Goal: Task Accomplishment & Management: Manage account settings

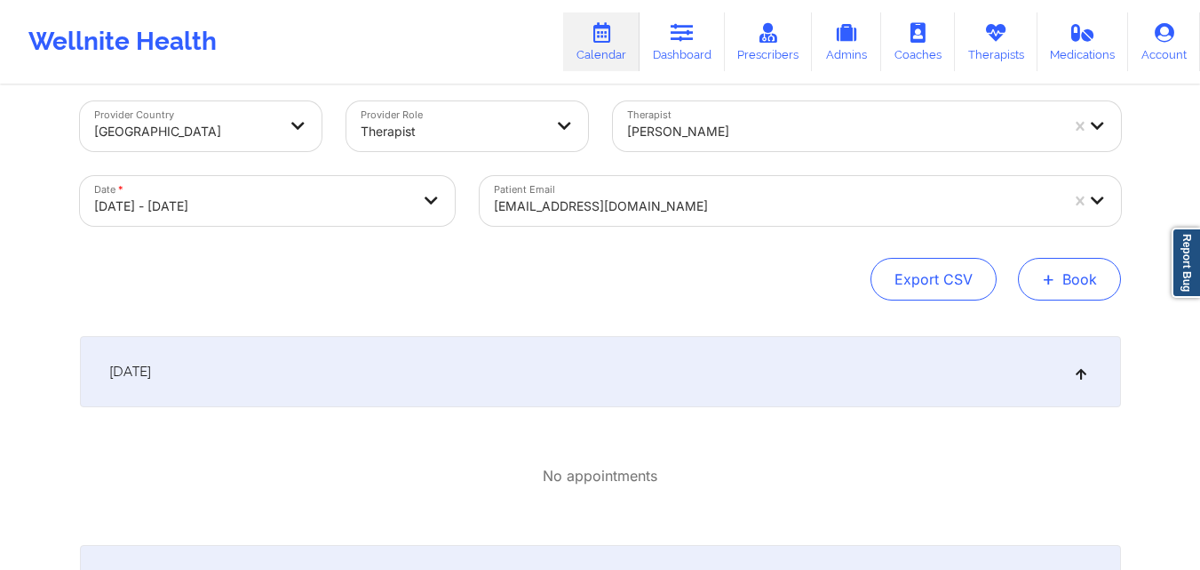
scroll to position [16, 0]
click at [1055, 283] on span "+" at bounding box center [1048, 280] width 13 height 10
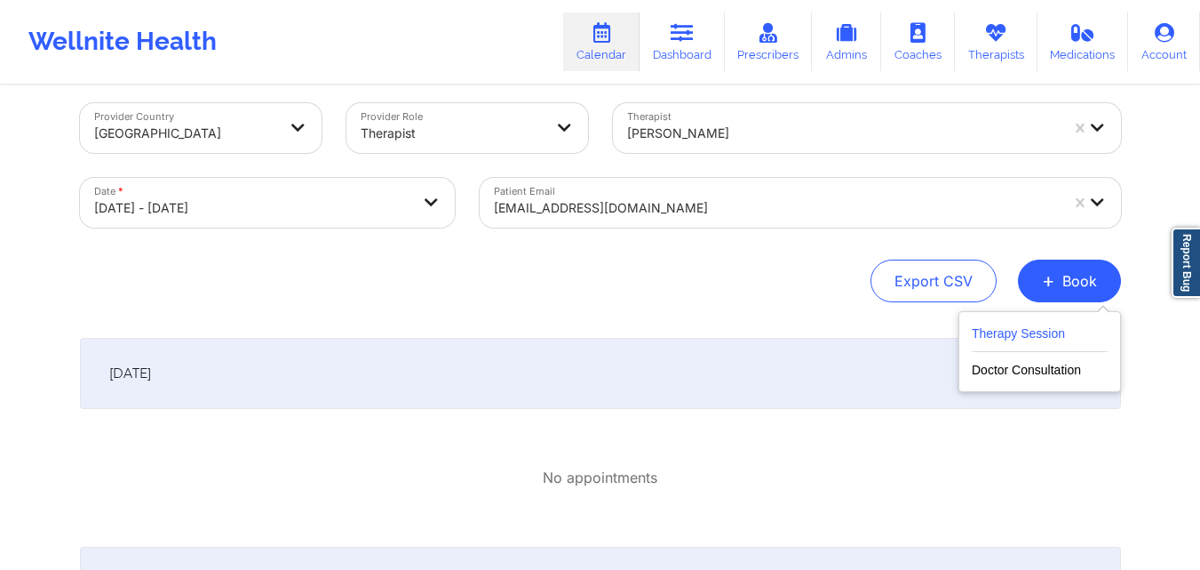
click at [1005, 339] on button "Therapy Session" at bounding box center [1040, 337] width 136 height 29
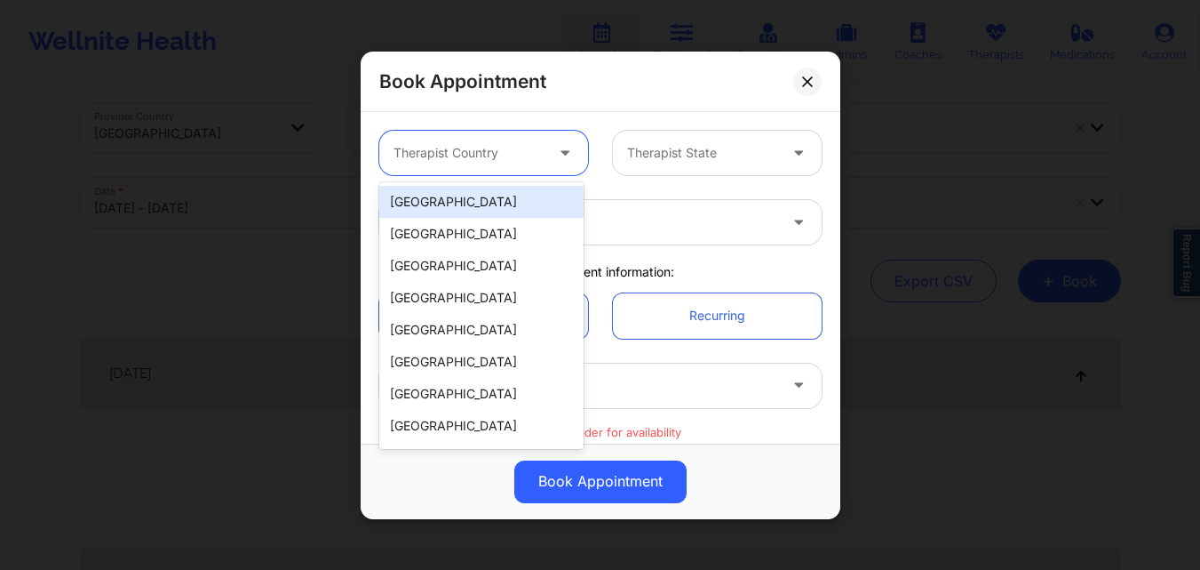
click at [464, 158] on div at bounding box center [469, 152] width 150 height 21
click at [488, 212] on div "[GEOGRAPHIC_DATA]" at bounding box center [481, 202] width 204 height 32
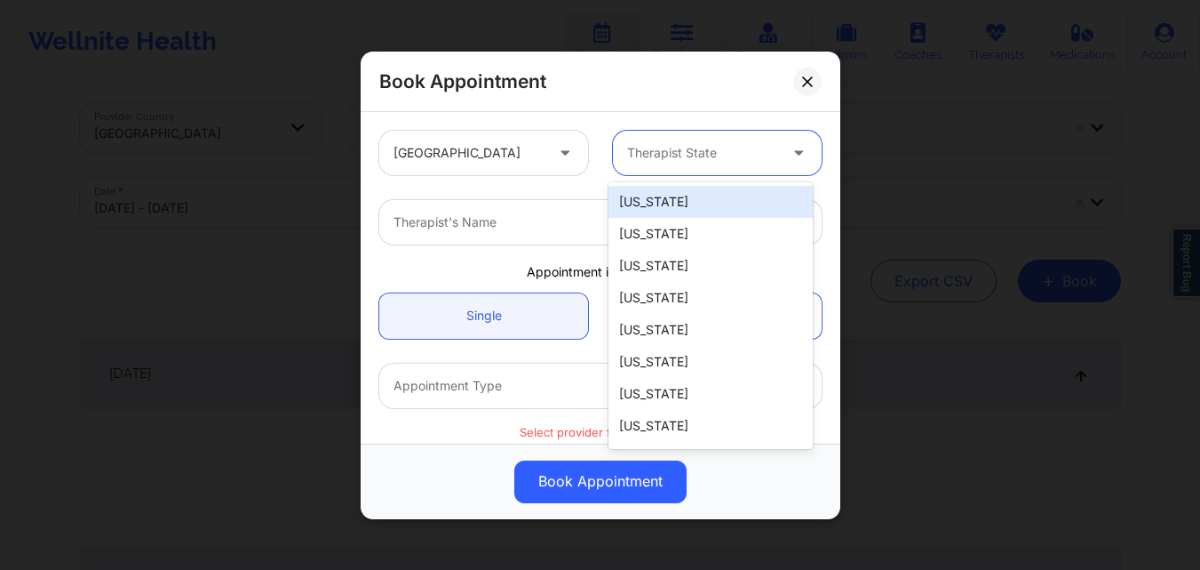
click at [723, 163] on div at bounding box center [702, 152] width 150 height 21
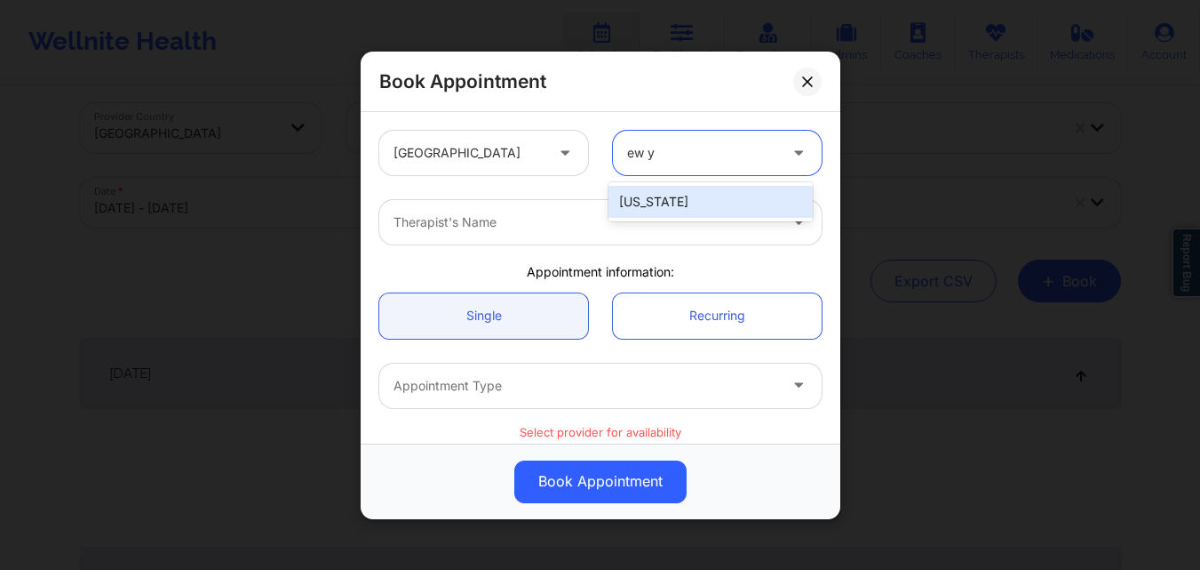
type input "ew yo"
click at [704, 206] on div "[US_STATE]" at bounding box center [711, 202] width 204 height 32
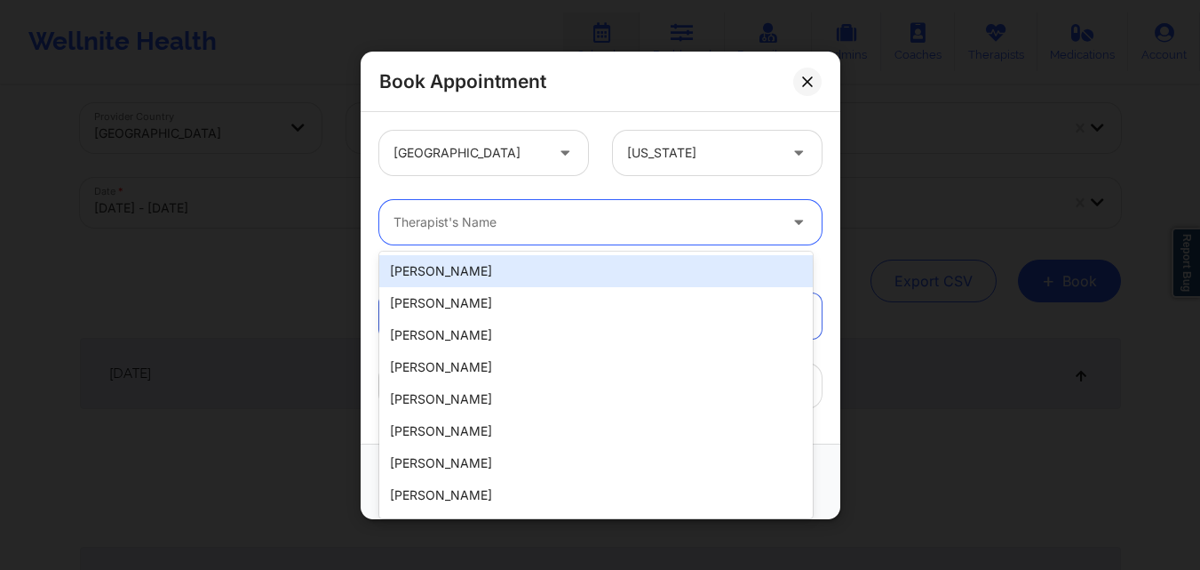
click at [626, 221] on div at bounding box center [586, 221] width 384 height 21
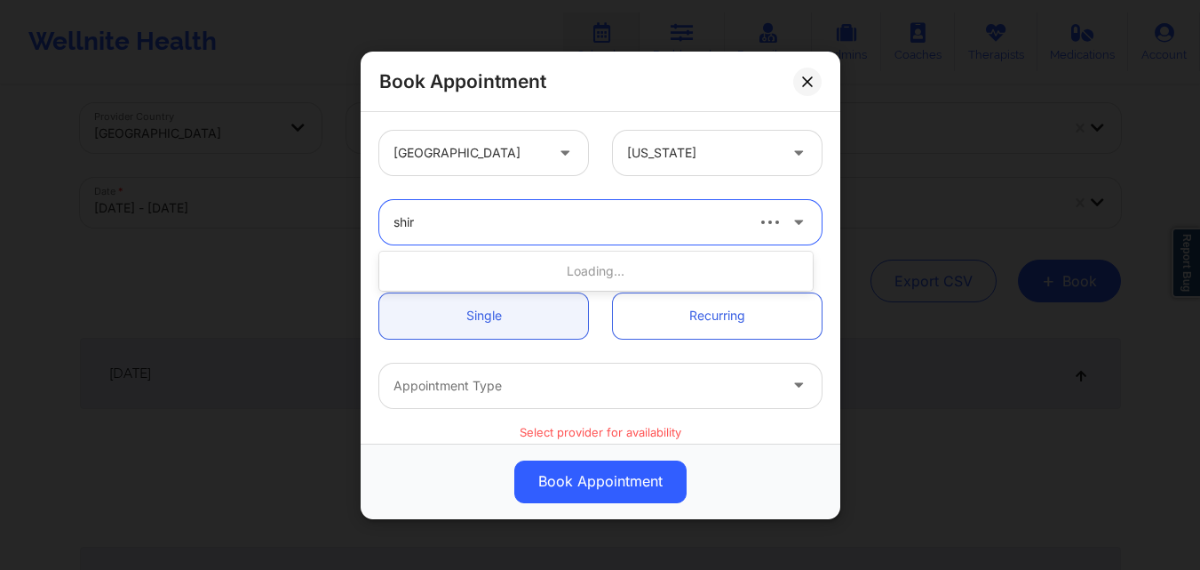
type input "shira"
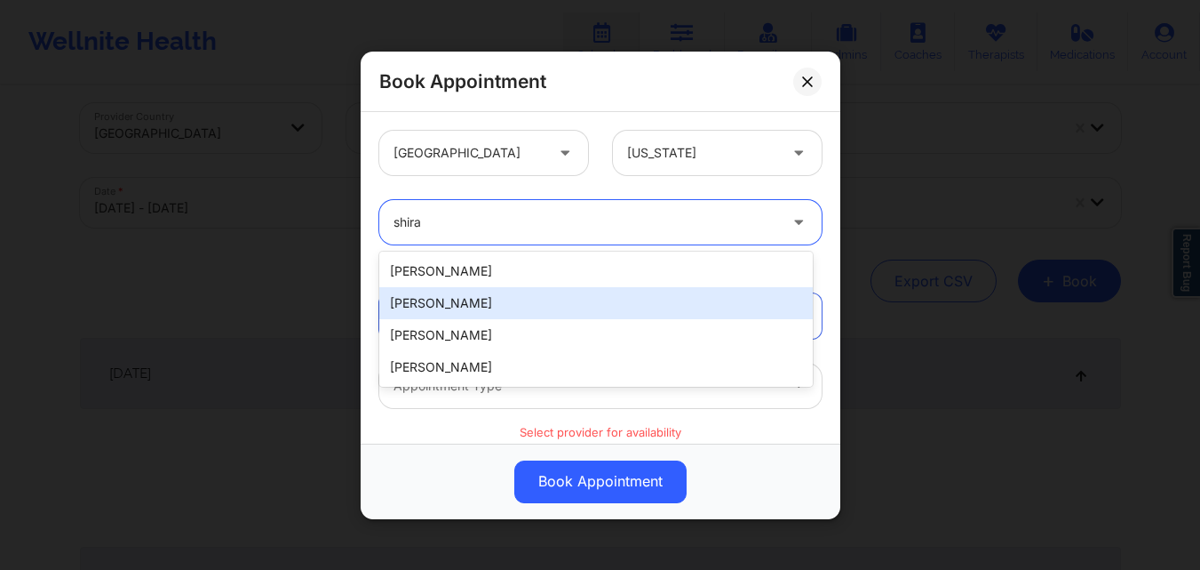
click at [518, 299] on div "Shira Lazarus" at bounding box center [596, 303] width 434 height 32
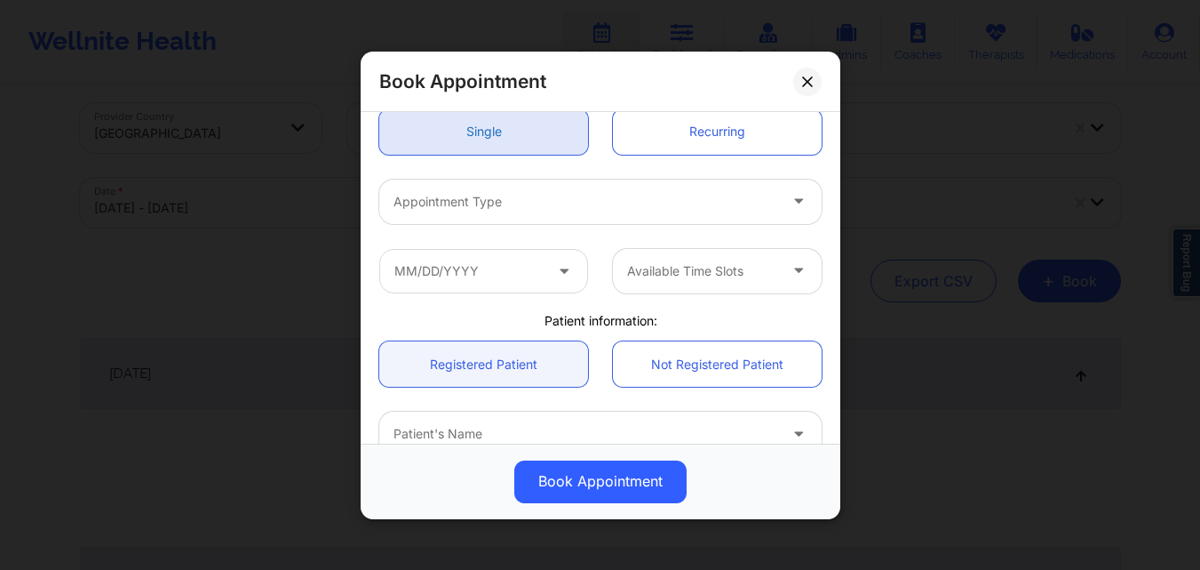
scroll to position [204, 0]
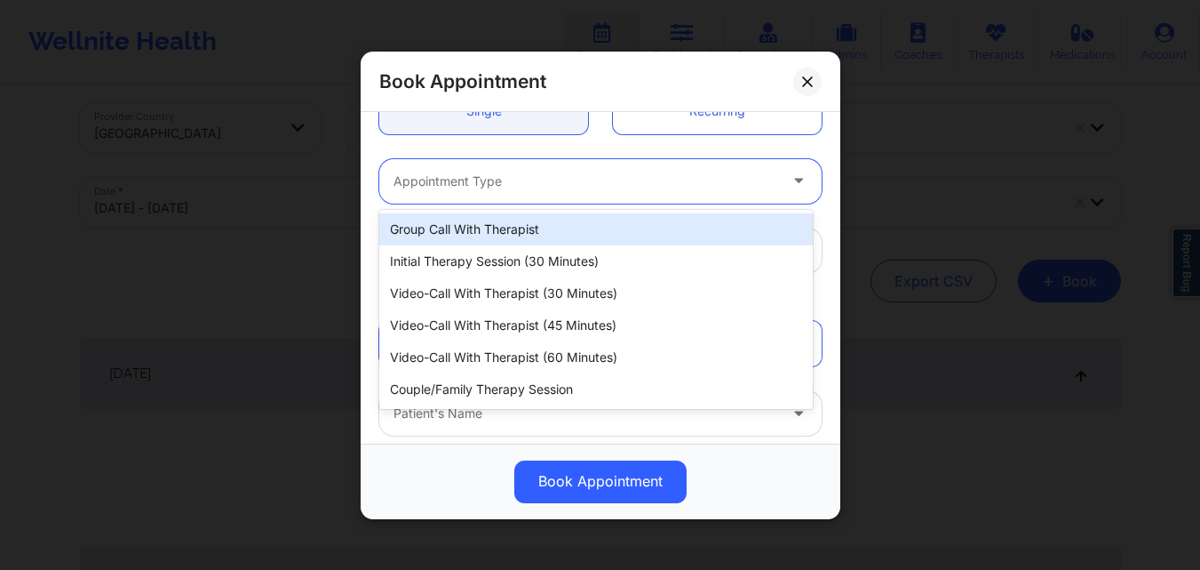
click at [566, 195] on div "Appointment Type" at bounding box center [579, 180] width 400 height 44
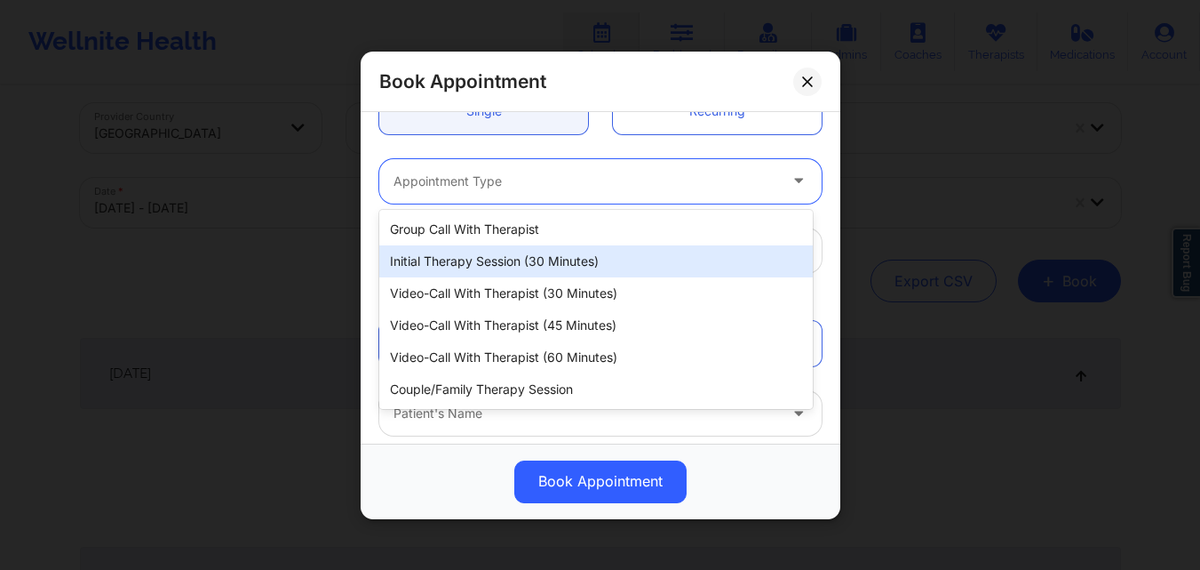
click at [525, 257] on div "Initial Therapy Session (30 minutes)" at bounding box center [596, 261] width 434 height 32
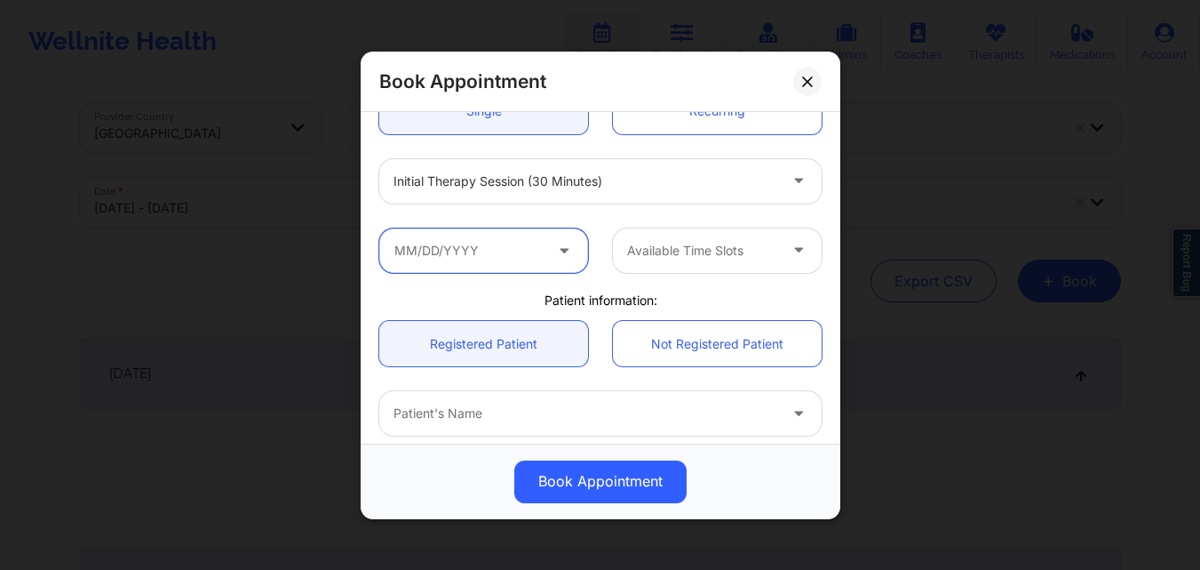
click at [492, 262] on input "text" at bounding box center [483, 249] width 209 height 44
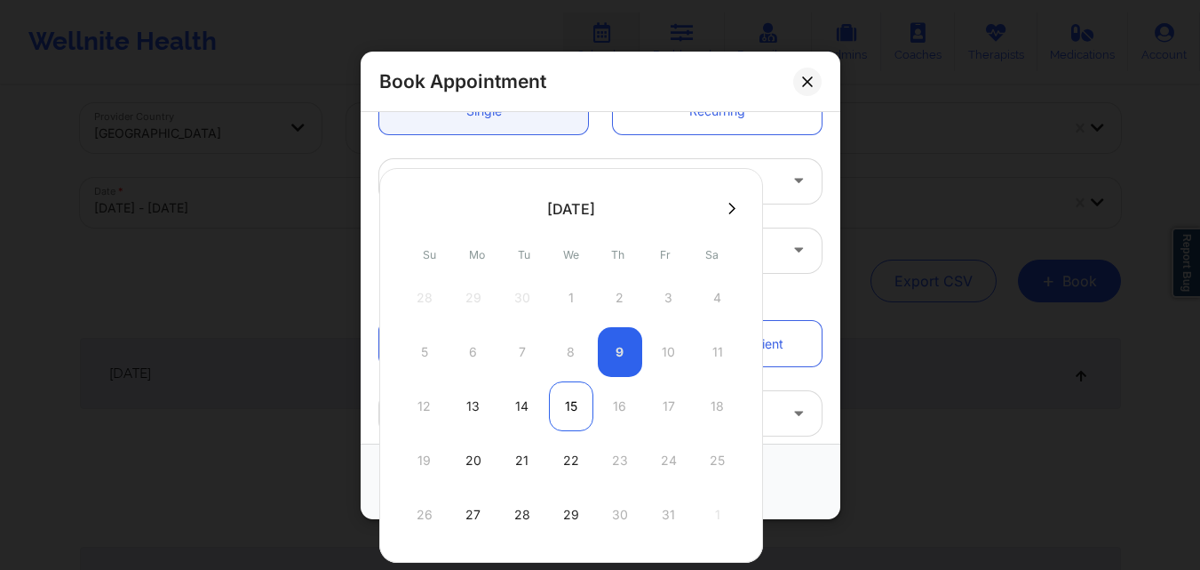
click at [564, 407] on div "15" at bounding box center [571, 406] width 44 height 50
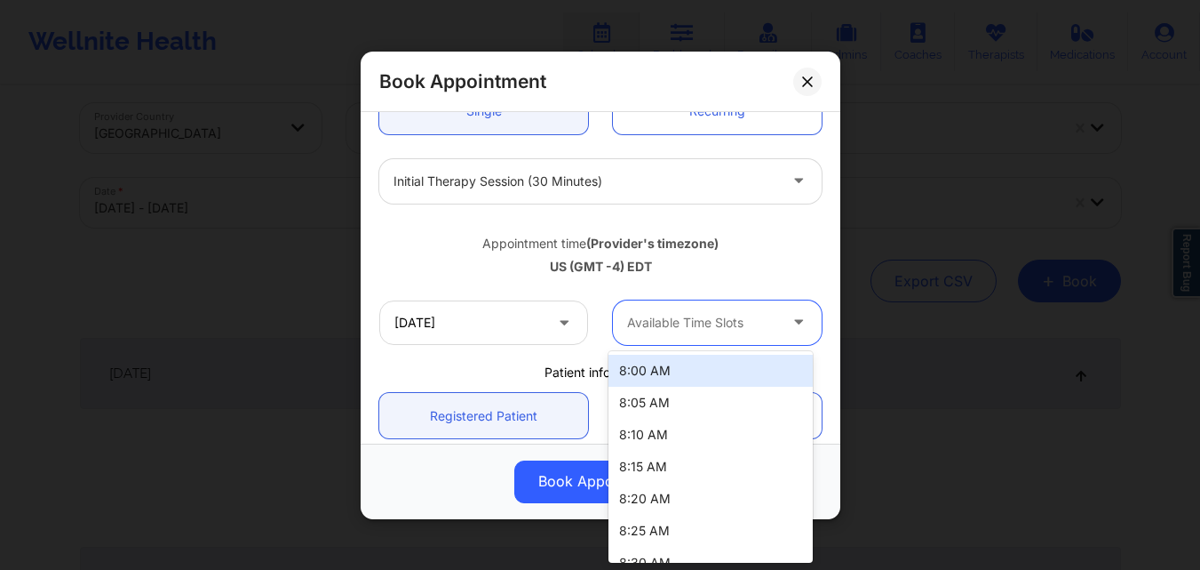
click at [704, 316] on div at bounding box center [702, 322] width 150 height 21
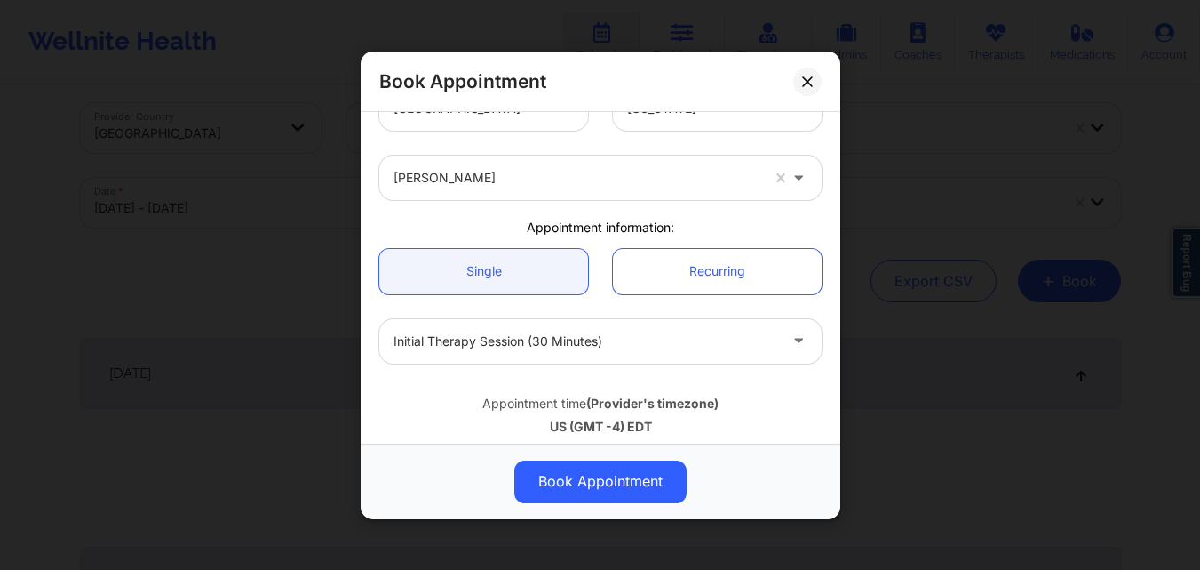
scroll to position [0, 0]
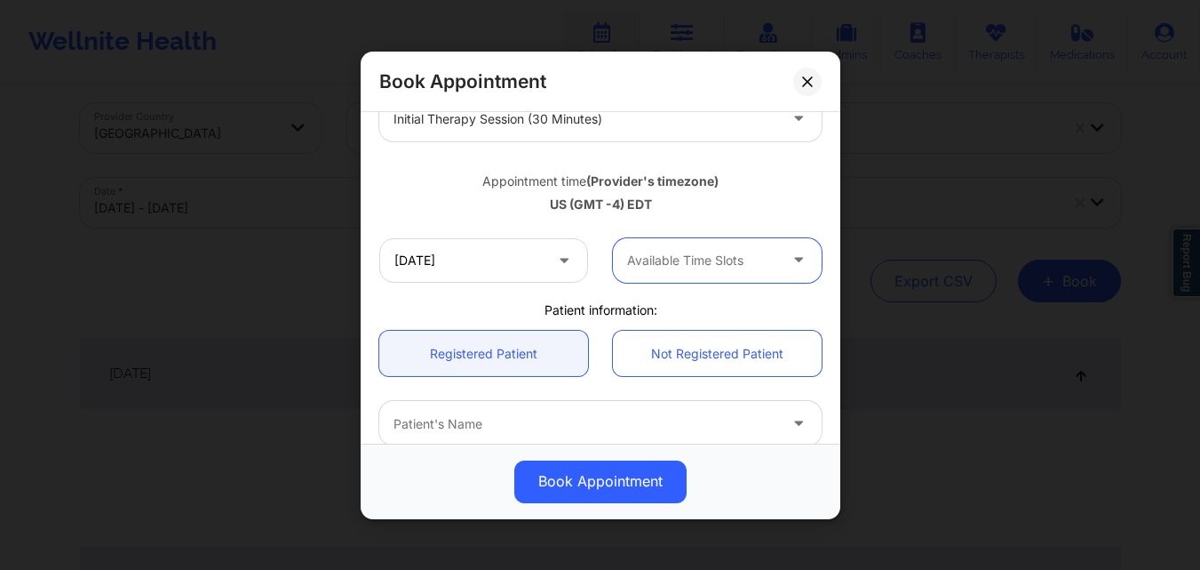
click at [579, 128] on div at bounding box center [586, 118] width 384 height 21
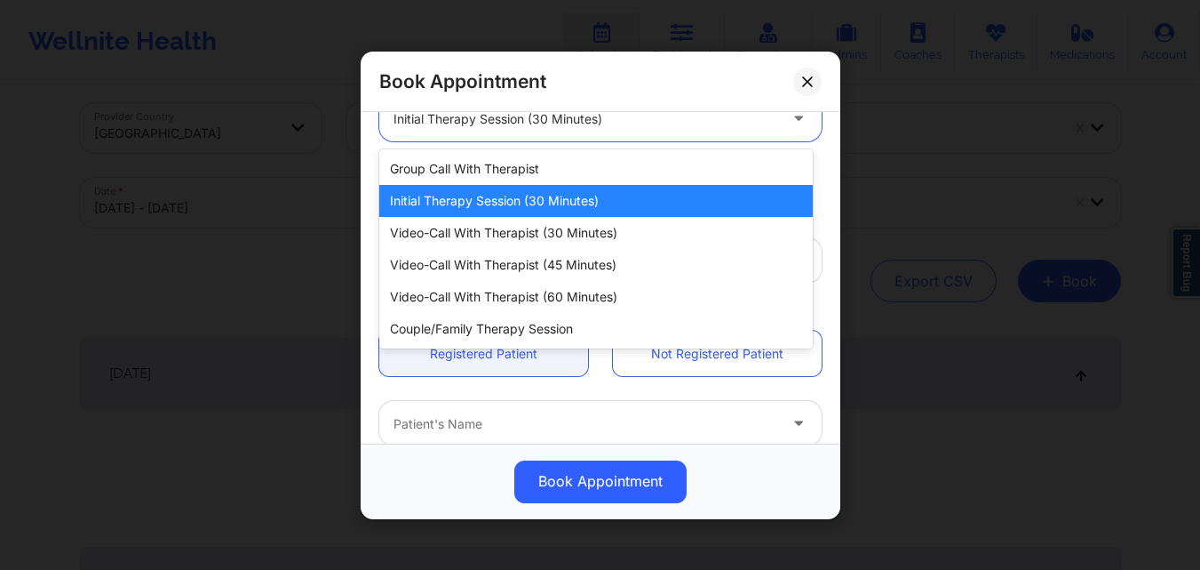
scroll to position [265, 0]
click at [535, 204] on div "Initial Therapy Session (30 minutes)" at bounding box center [596, 201] width 434 height 32
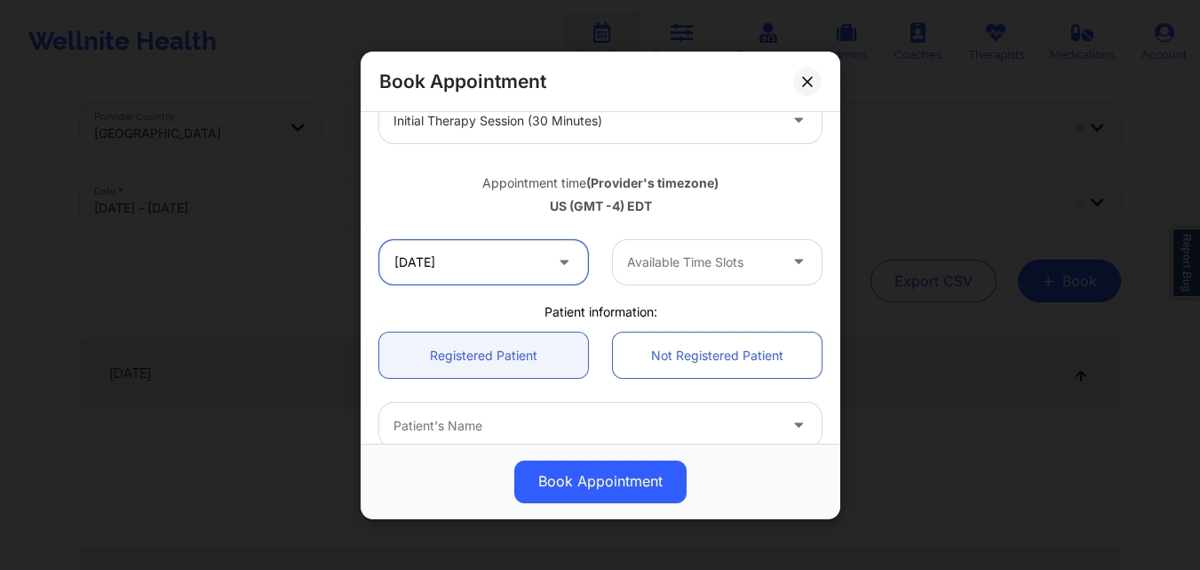
click at [478, 262] on input "10/15/2025" at bounding box center [483, 261] width 209 height 44
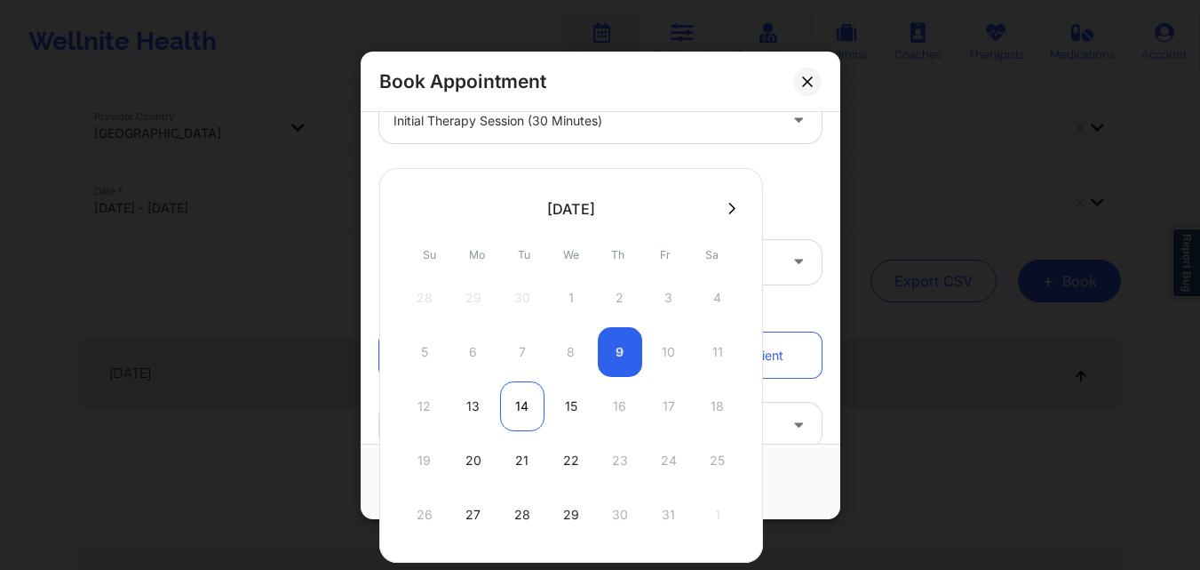
click at [519, 408] on div "14" at bounding box center [522, 406] width 44 height 50
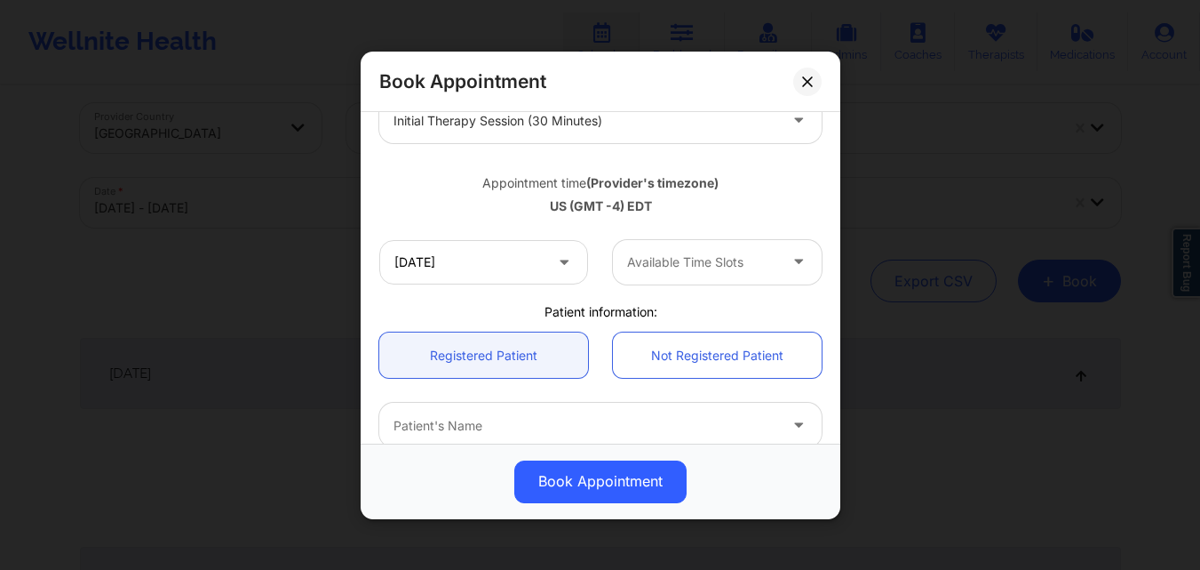
click at [671, 267] on div at bounding box center [702, 261] width 150 height 21
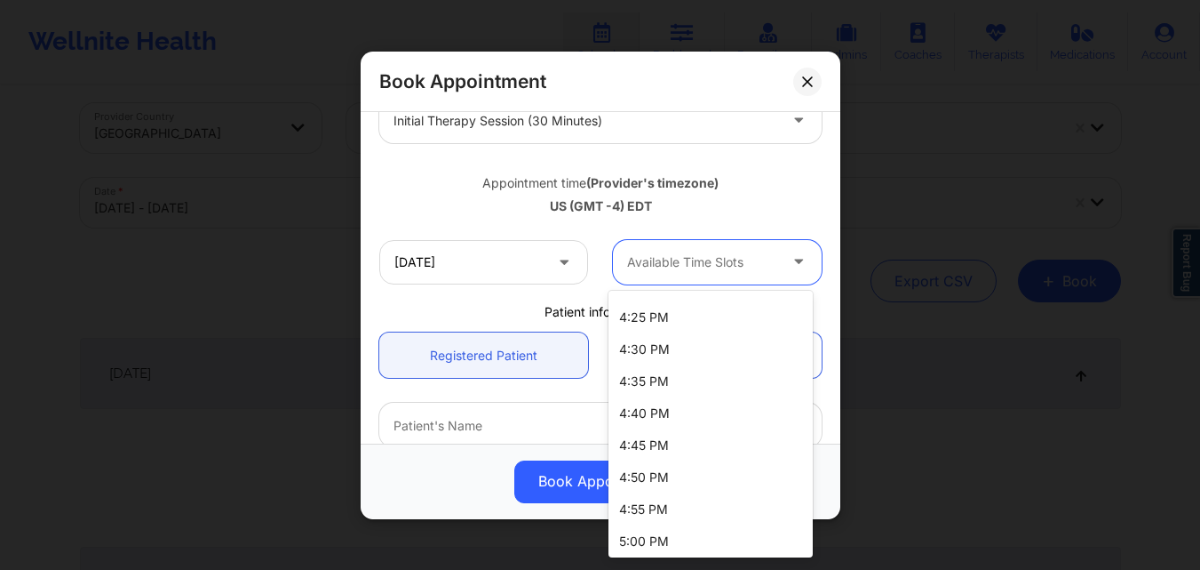
scroll to position [2267, 0]
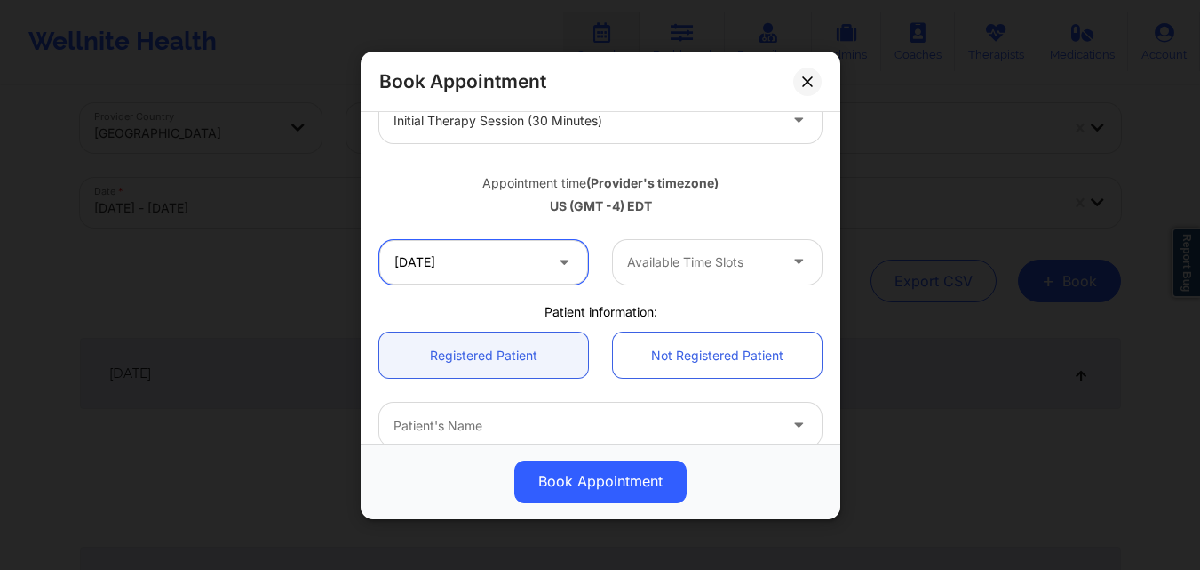
click at [460, 257] on input "10/14/2025" at bounding box center [483, 261] width 209 height 44
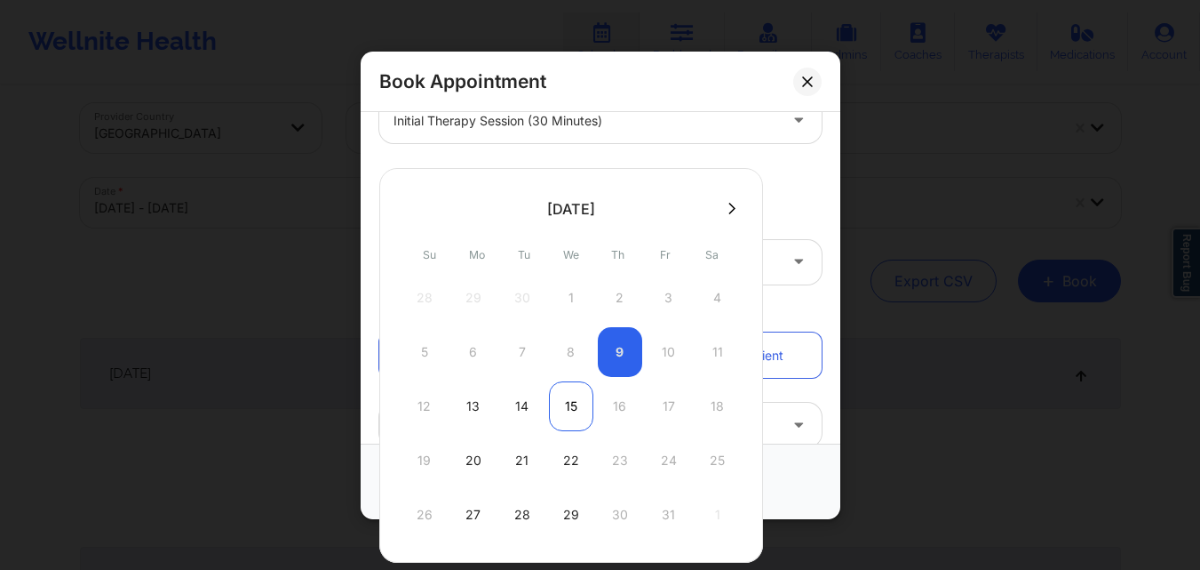
click at [567, 410] on div "15" at bounding box center [571, 406] width 44 height 50
type input "10/15/2025"
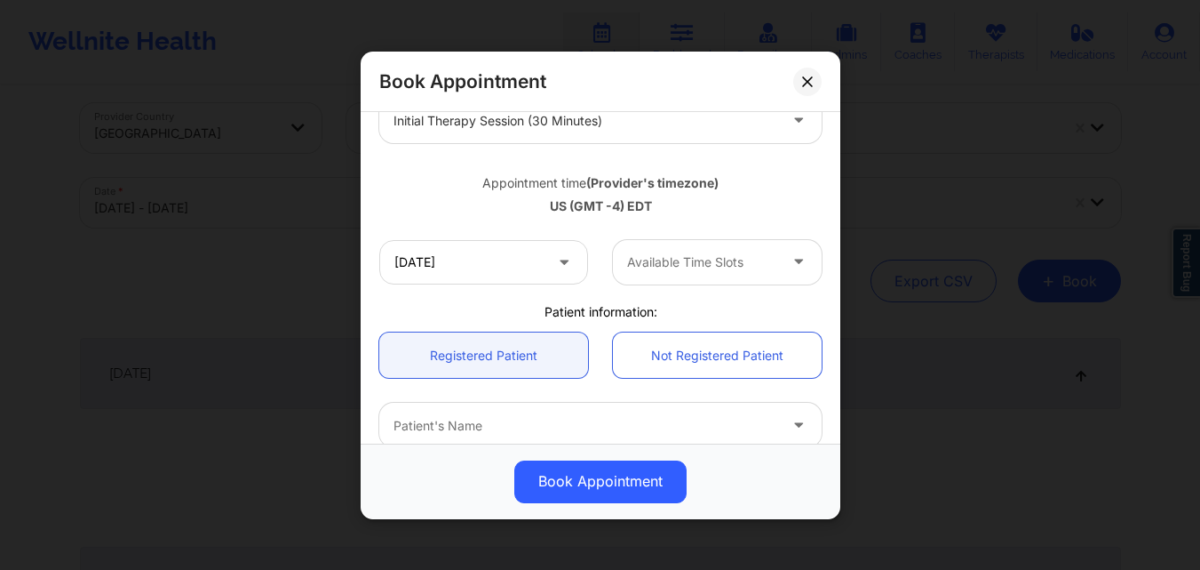
click at [688, 275] on div "Available Time Slots" at bounding box center [696, 261] width 166 height 44
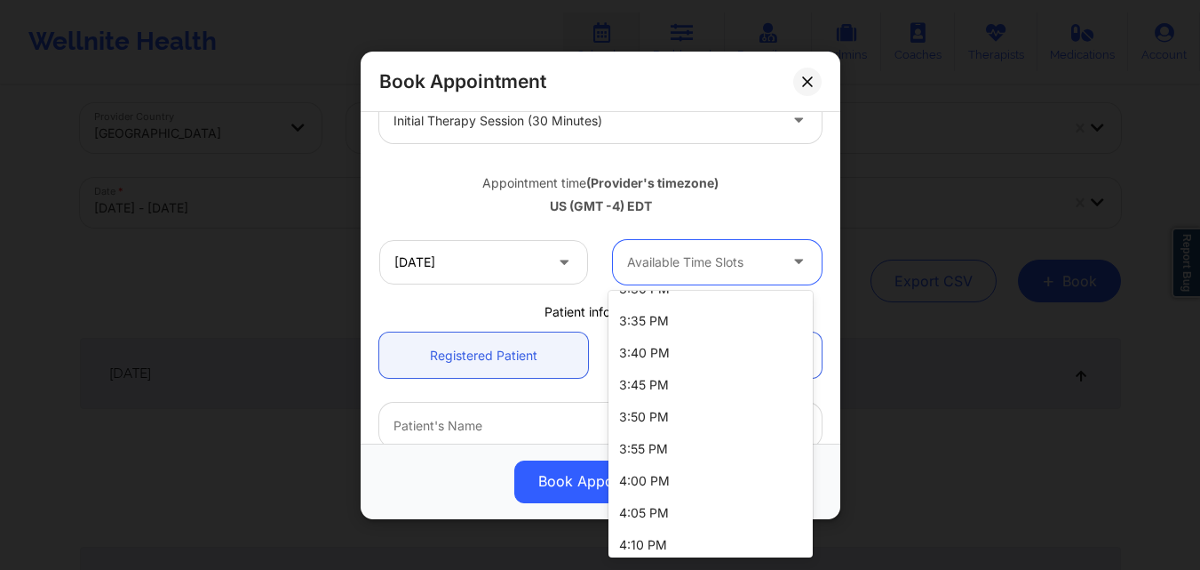
scroll to position [2523, 0]
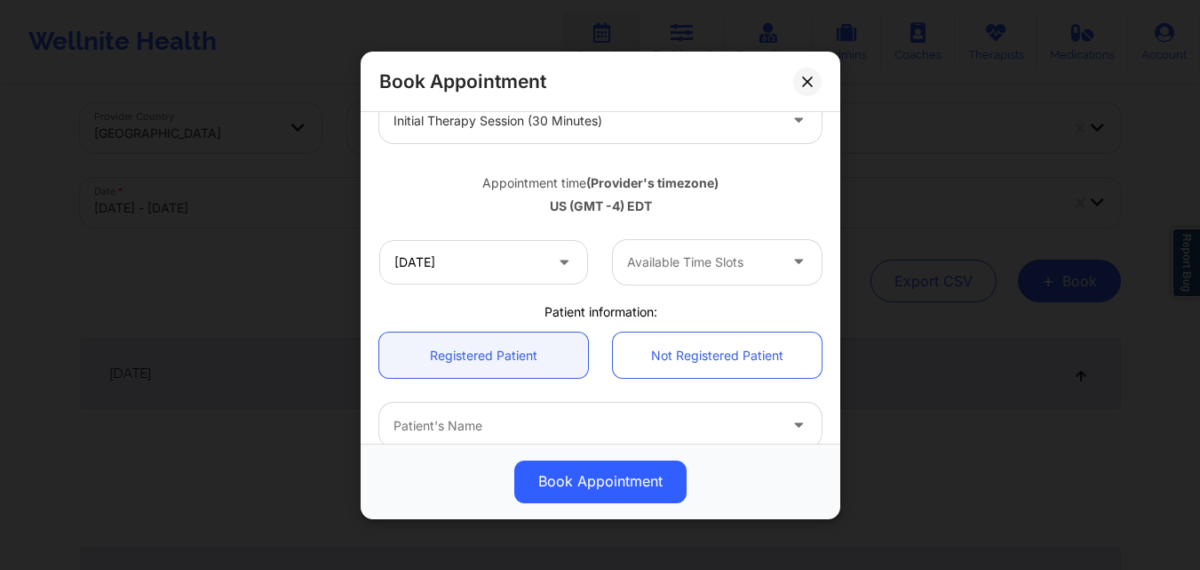
click at [764, 178] on div "Appointment time (Provider's timezone)" at bounding box center [600, 182] width 442 height 18
click at [811, 81] on icon at bounding box center [807, 81] width 11 height 11
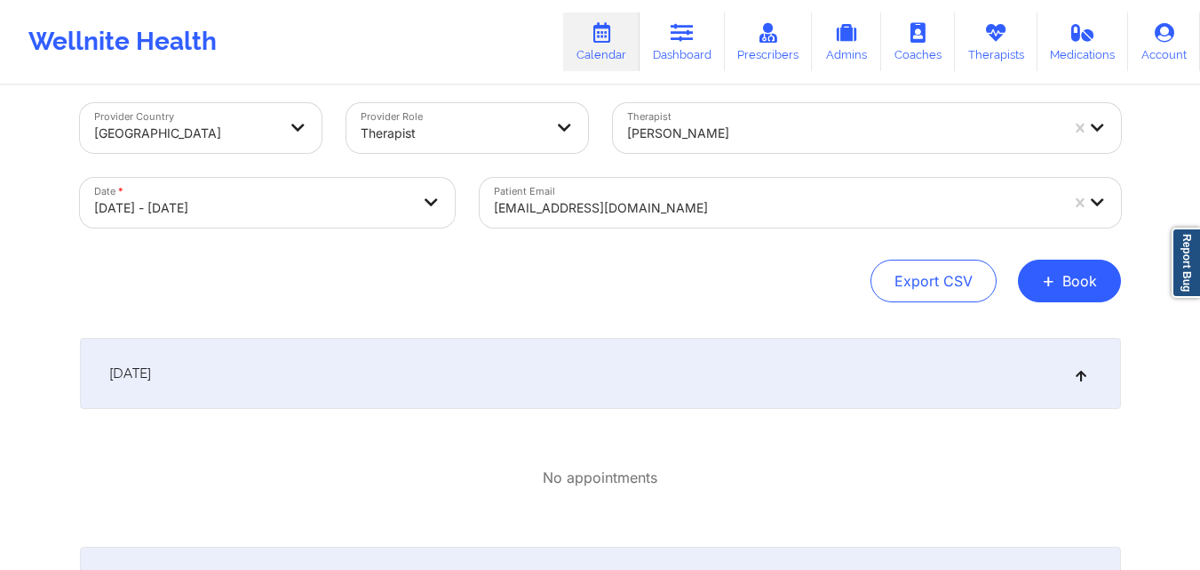
click at [493, 371] on div "October 13, 2025" at bounding box center [600, 373] width 1041 height 71
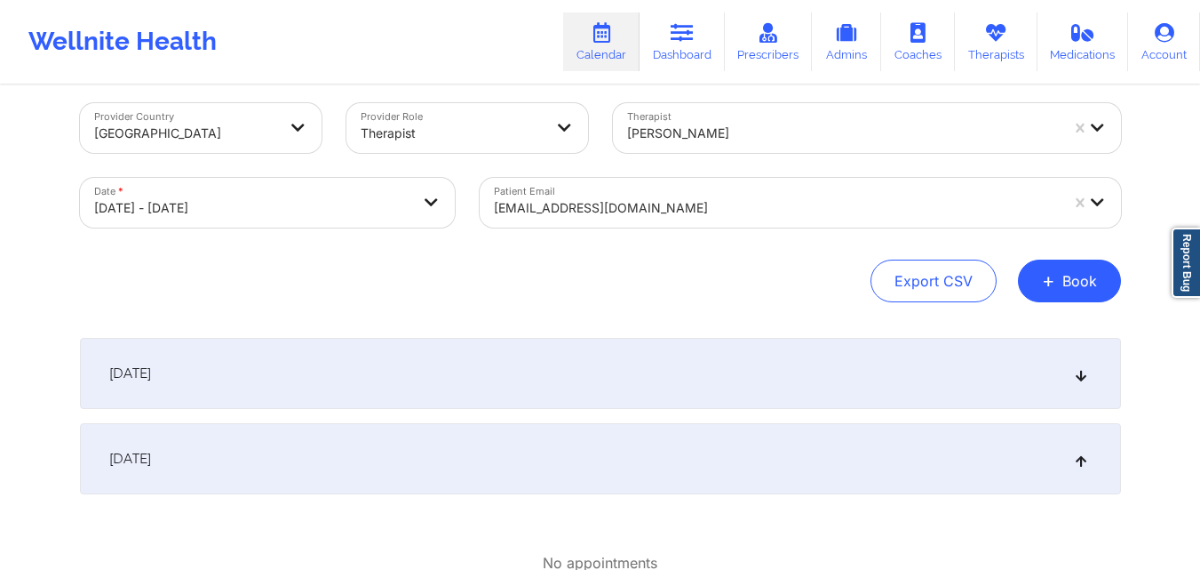
click at [336, 373] on div "October 13, 2025" at bounding box center [600, 373] width 1041 height 71
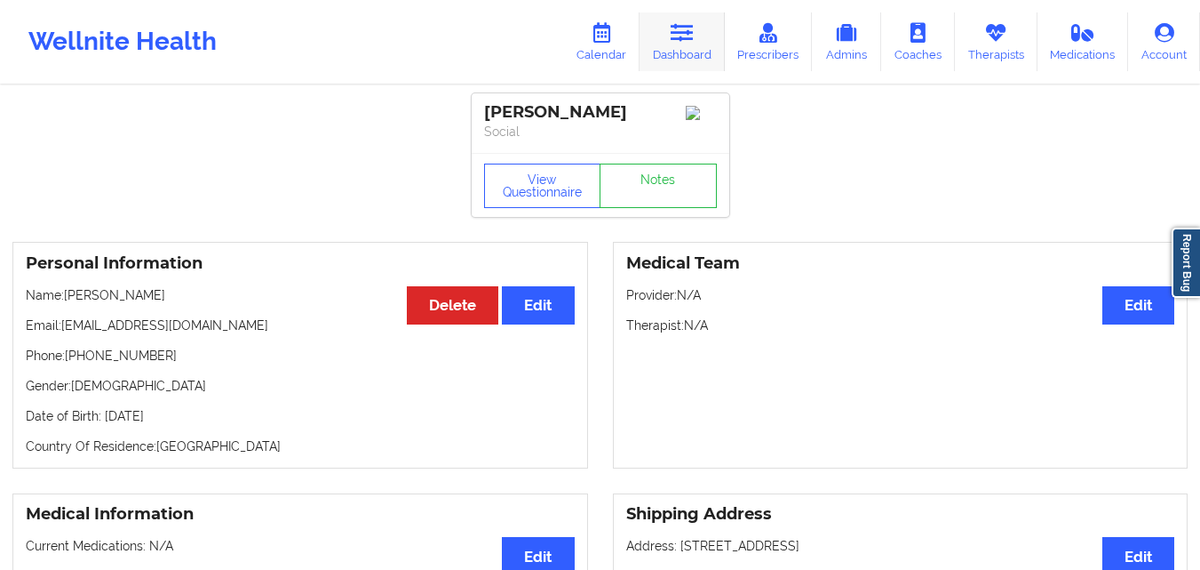
click at [678, 58] on link "Dashboard" at bounding box center [682, 41] width 85 height 59
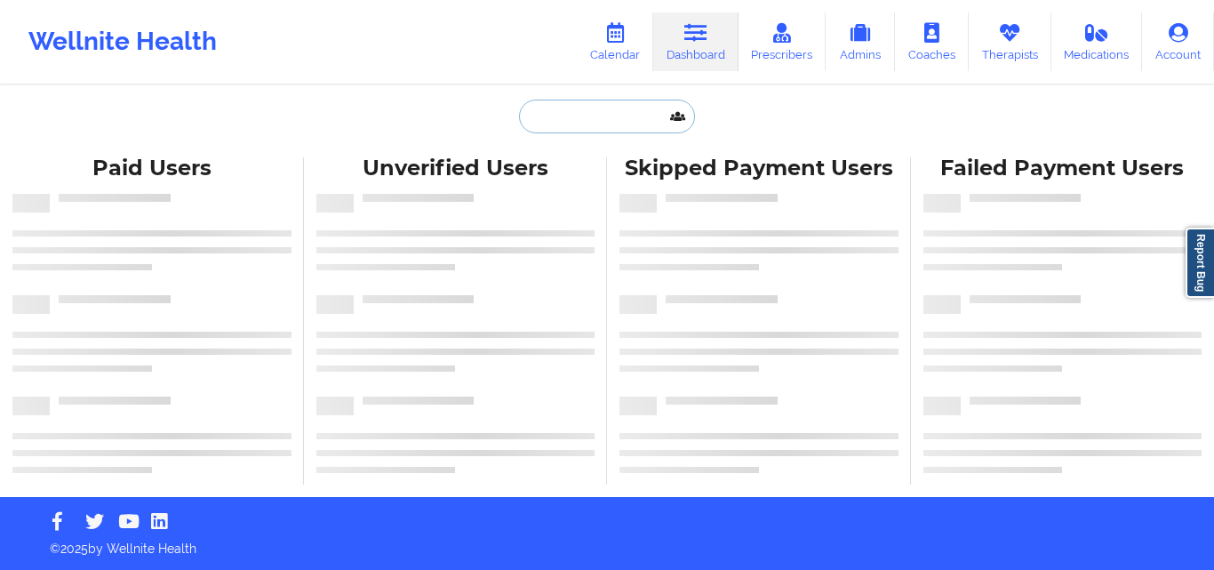
drag, startPoint x: 678, startPoint y: 58, endPoint x: 579, endPoint y: 106, distance: 109.7
click at [579, 106] on input "text" at bounding box center [607, 117] width 176 height 34
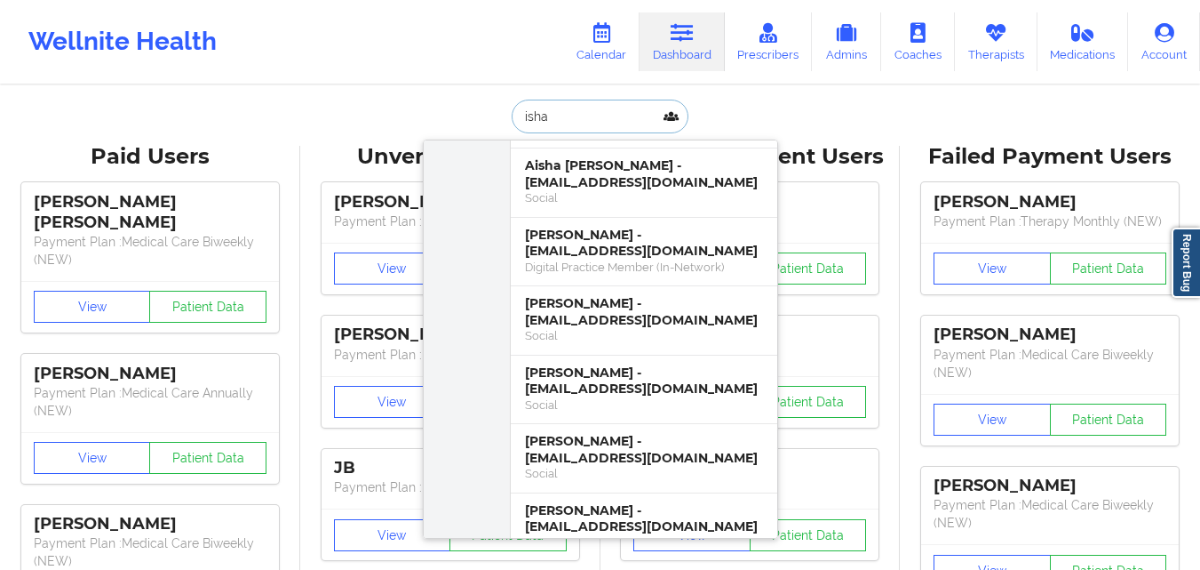
scroll to position [2843, 0]
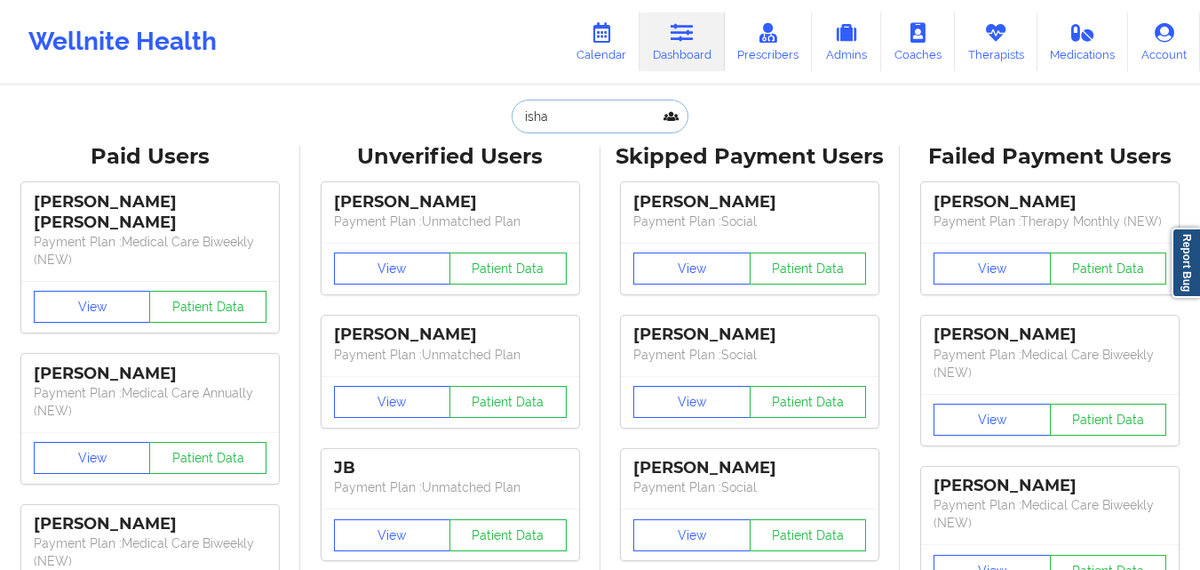
click at [593, 113] on input "isha" at bounding box center [600, 117] width 176 height 34
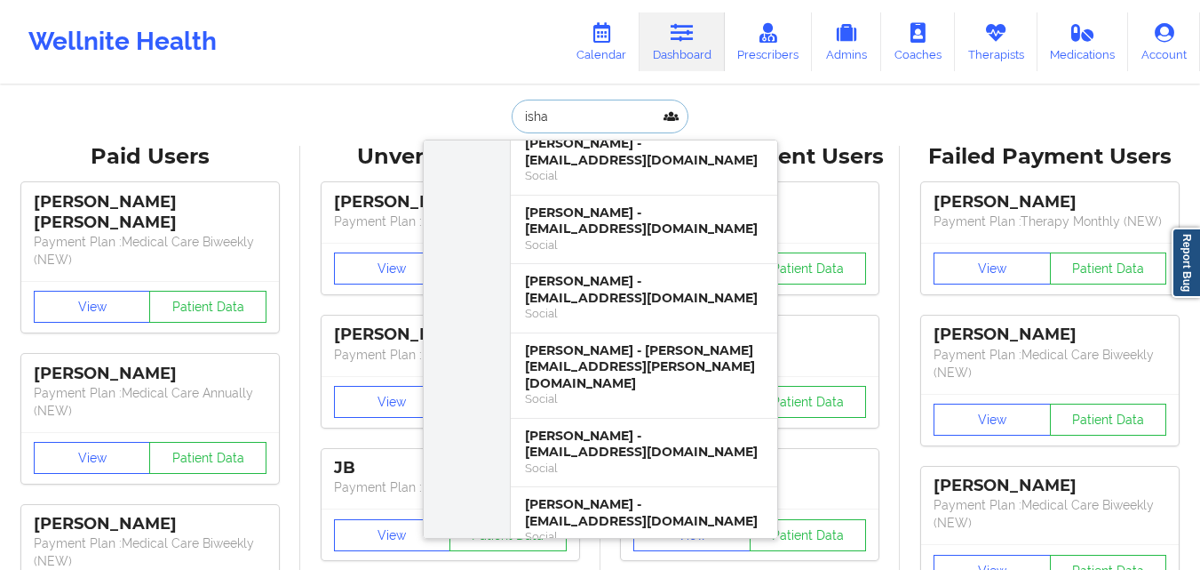
click at [593, 113] on input "isha" at bounding box center [600, 117] width 176 height 34
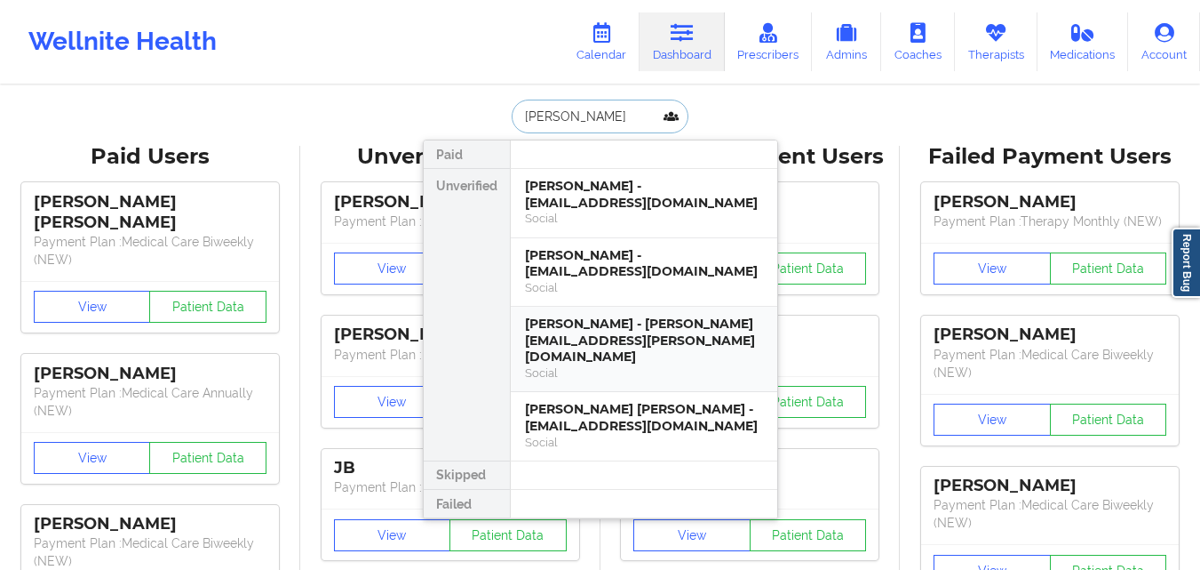
scroll to position [0, 0]
type input "boyce"
click at [544, 115] on input "boyce" at bounding box center [600, 117] width 176 height 34
type input "isha"
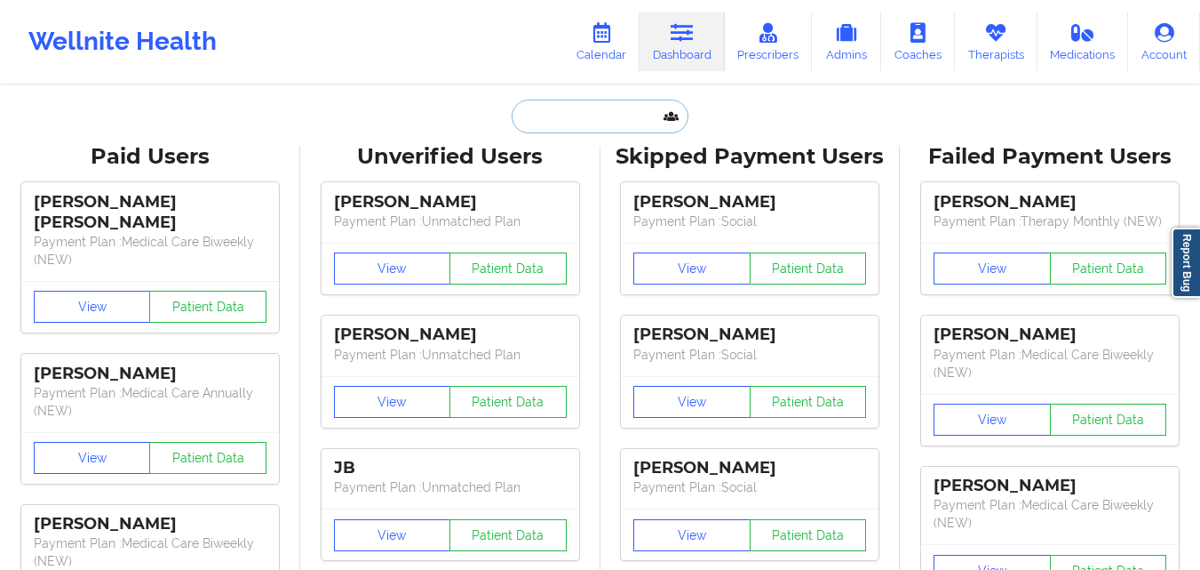
click at [531, 116] on input "text" at bounding box center [600, 117] width 176 height 34
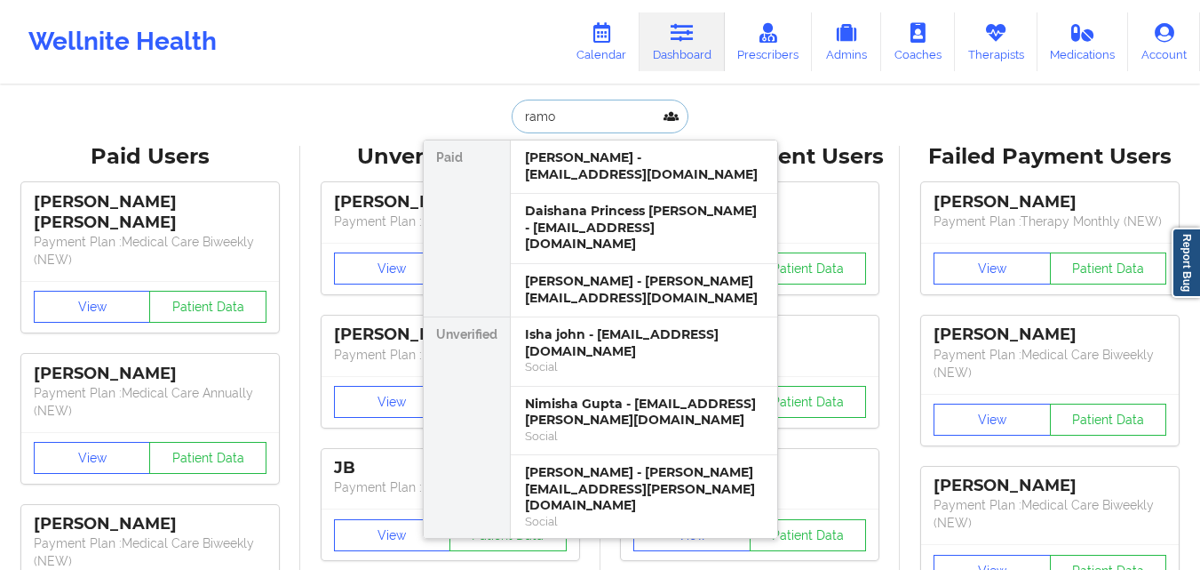
type input "ramon"
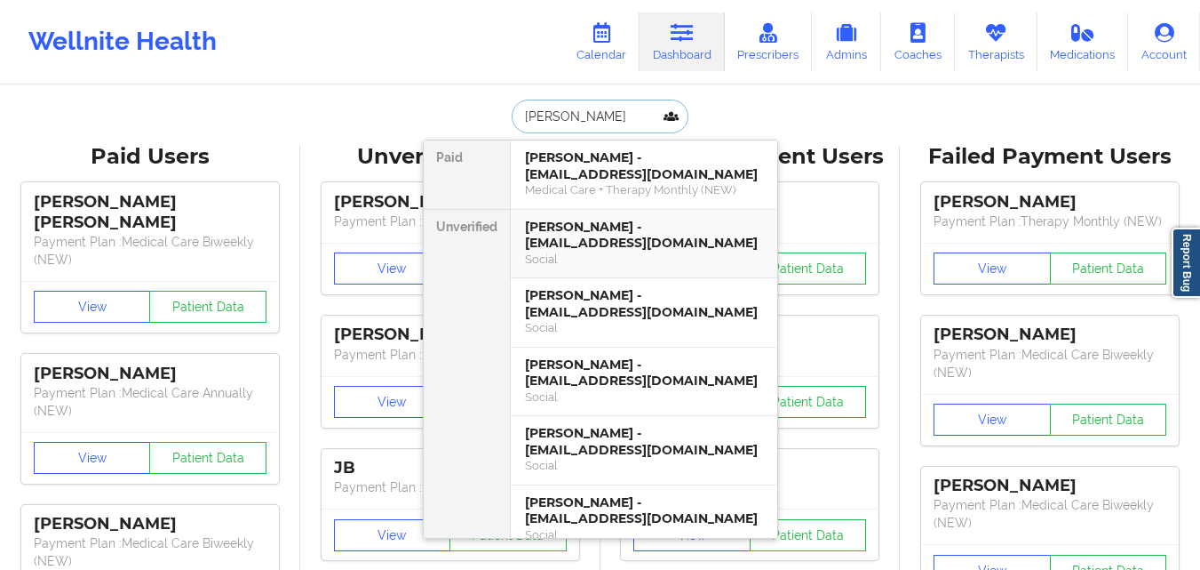
click at [580, 221] on div "Ramon E Alejandre - mexrea@yahoo.com" at bounding box center [644, 235] width 238 height 33
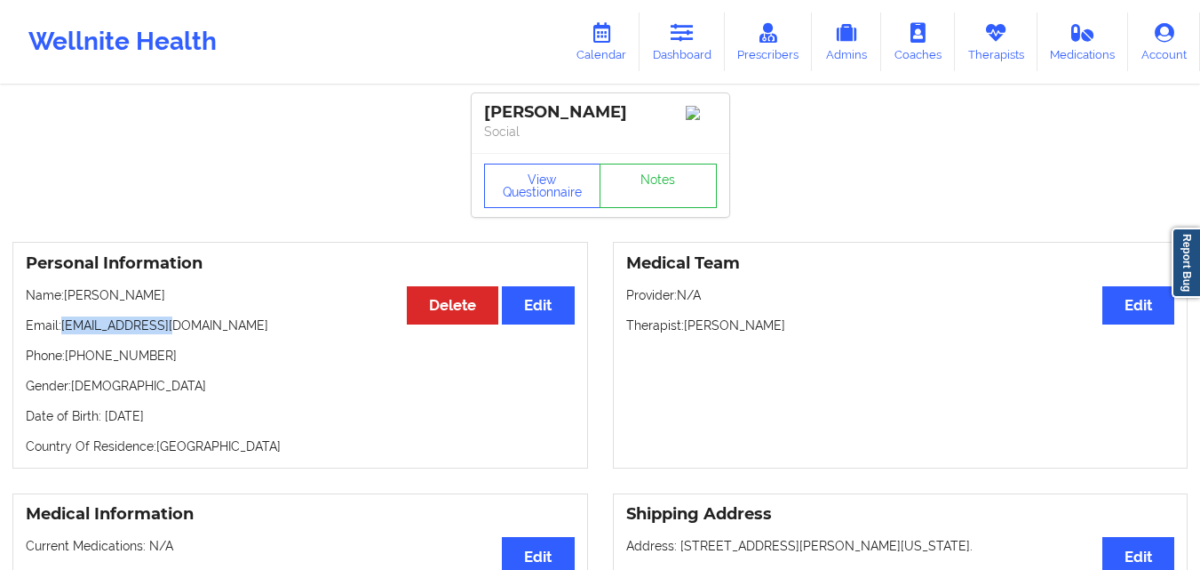
drag, startPoint x: 67, startPoint y: 335, endPoint x: 197, endPoint y: 329, distance: 130.8
click at [197, 329] on p "Email: mexrea@yahoo.com" at bounding box center [300, 325] width 549 height 18
copy p "mexrea@yahoo.com"
click at [211, 304] on p "Name: Ramon E Alejandre" at bounding box center [300, 295] width 549 height 18
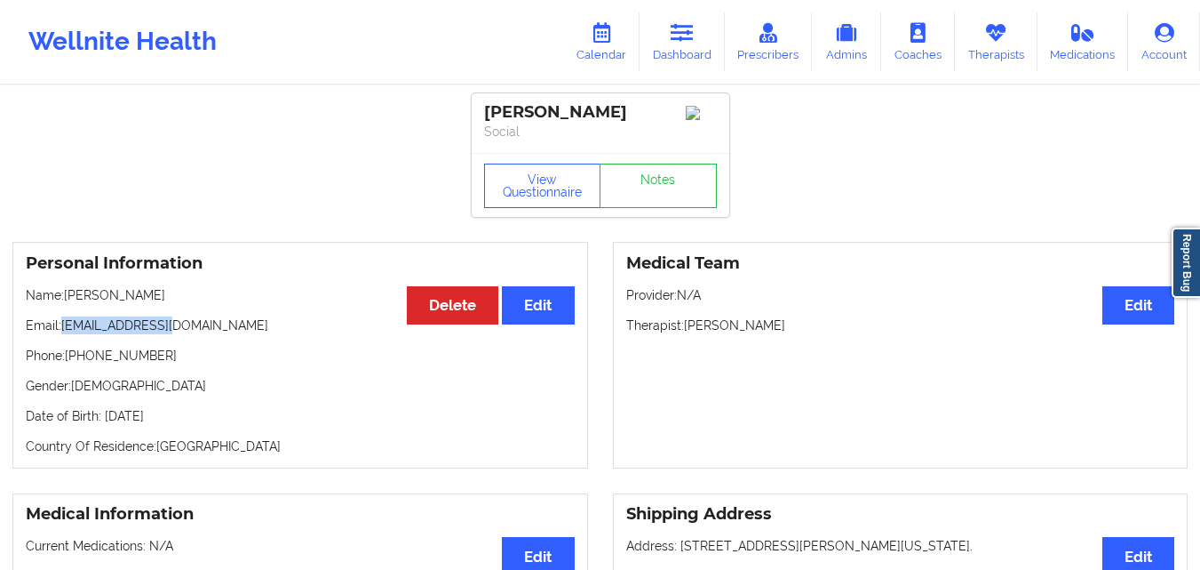
drag, startPoint x: 66, startPoint y: 332, endPoint x: 206, endPoint y: 335, distance: 140.4
click at [206, 334] on p "Email: mexrea@yahoo.com" at bounding box center [300, 325] width 549 height 18
copy p "mexrea@yahoo.com"
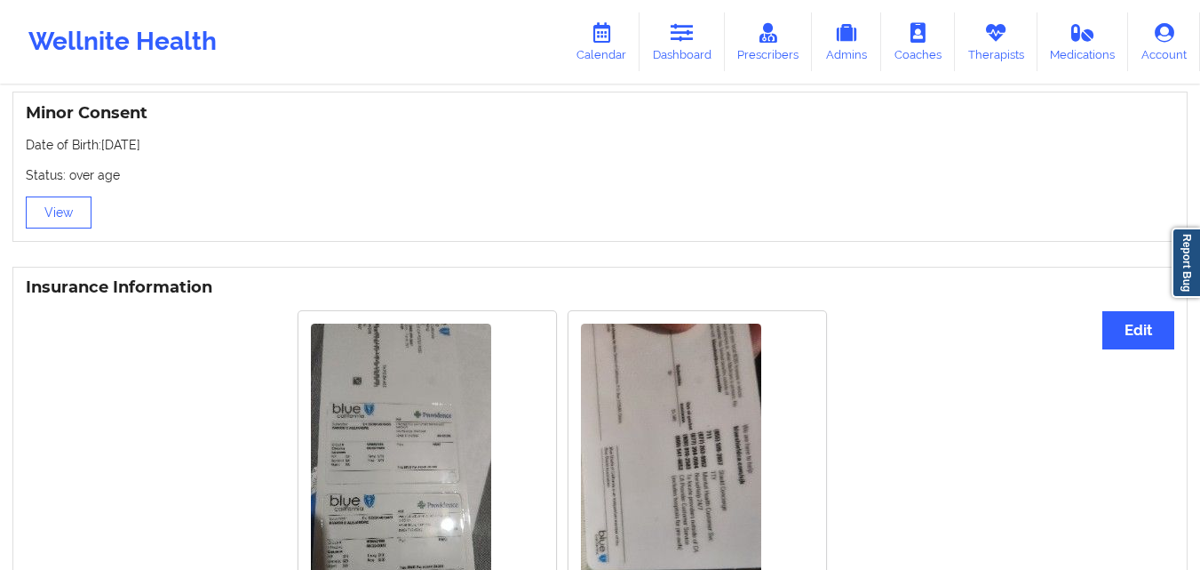
scroll to position [1112, 0]
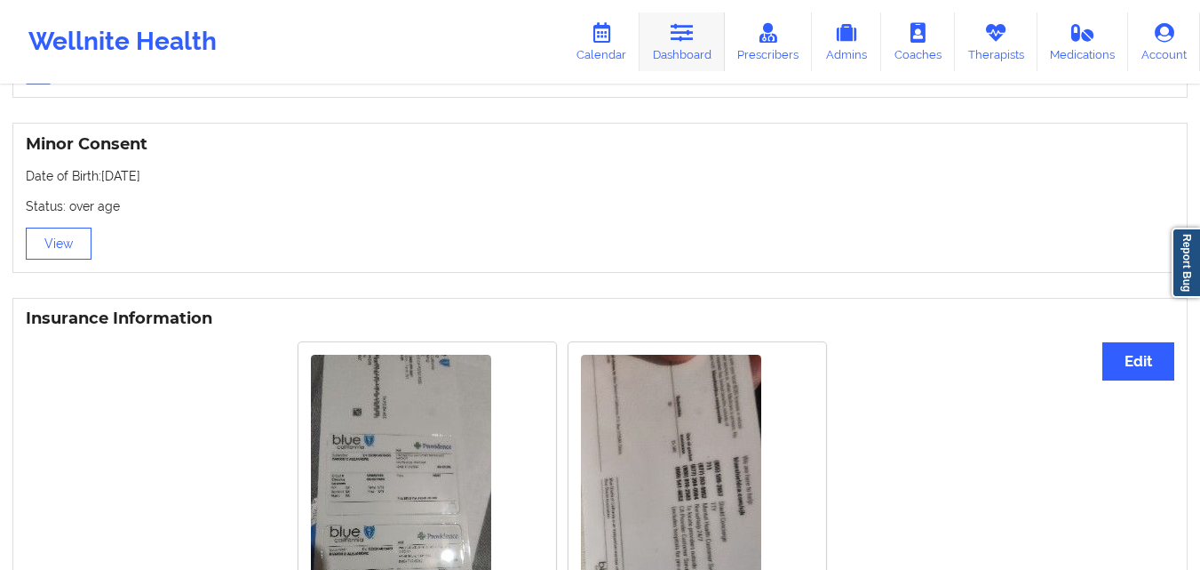
click at [676, 37] on icon at bounding box center [682, 33] width 23 height 20
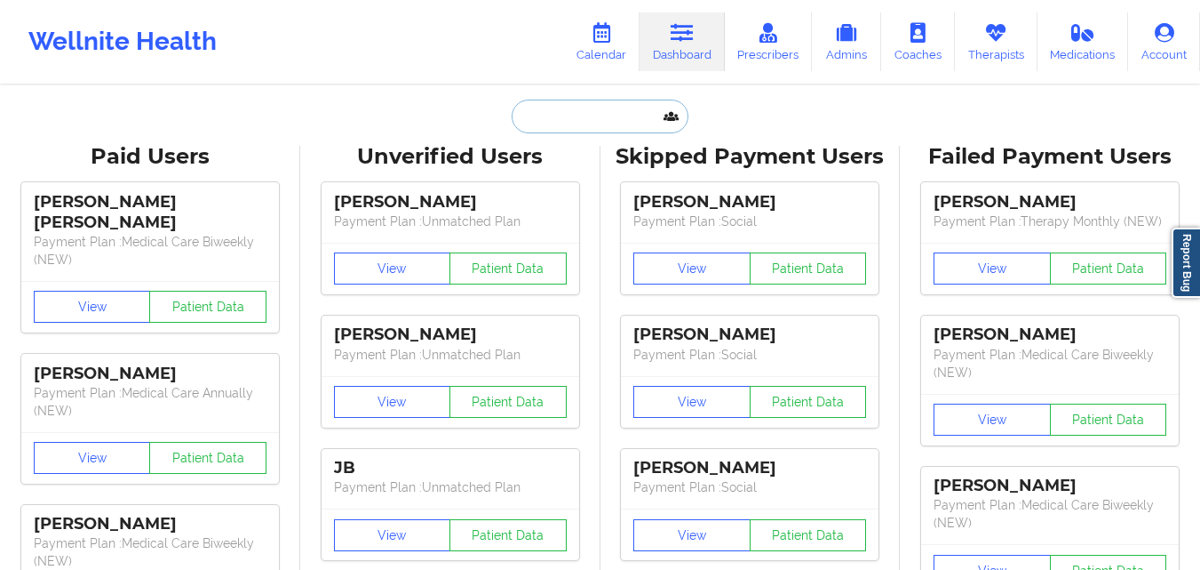
click at [573, 119] on input "text" at bounding box center [600, 117] width 176 height 34
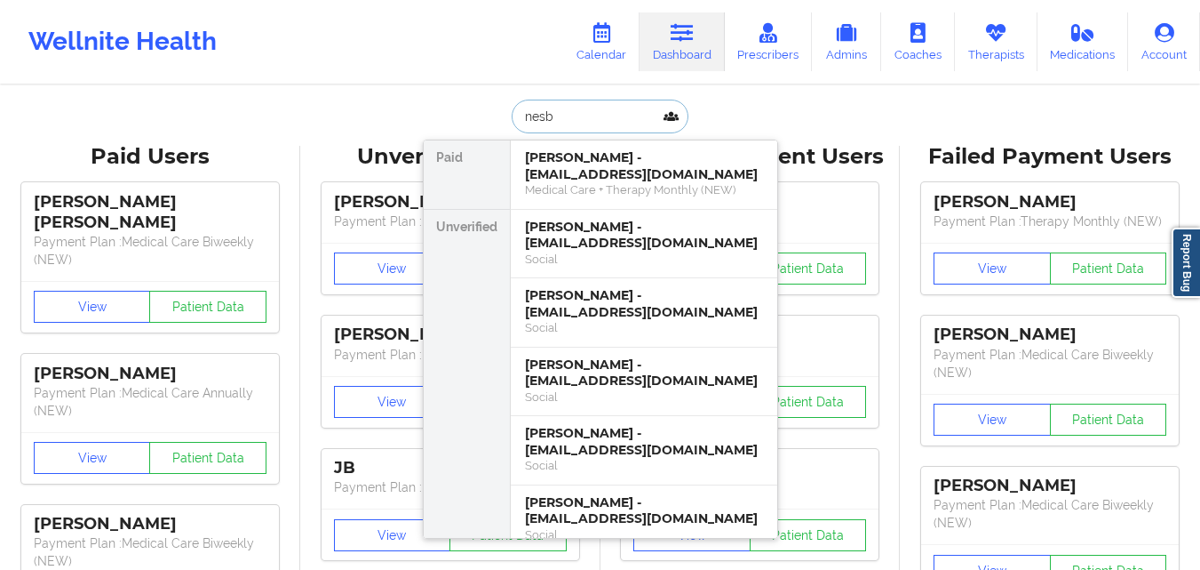
type input "nesbi"
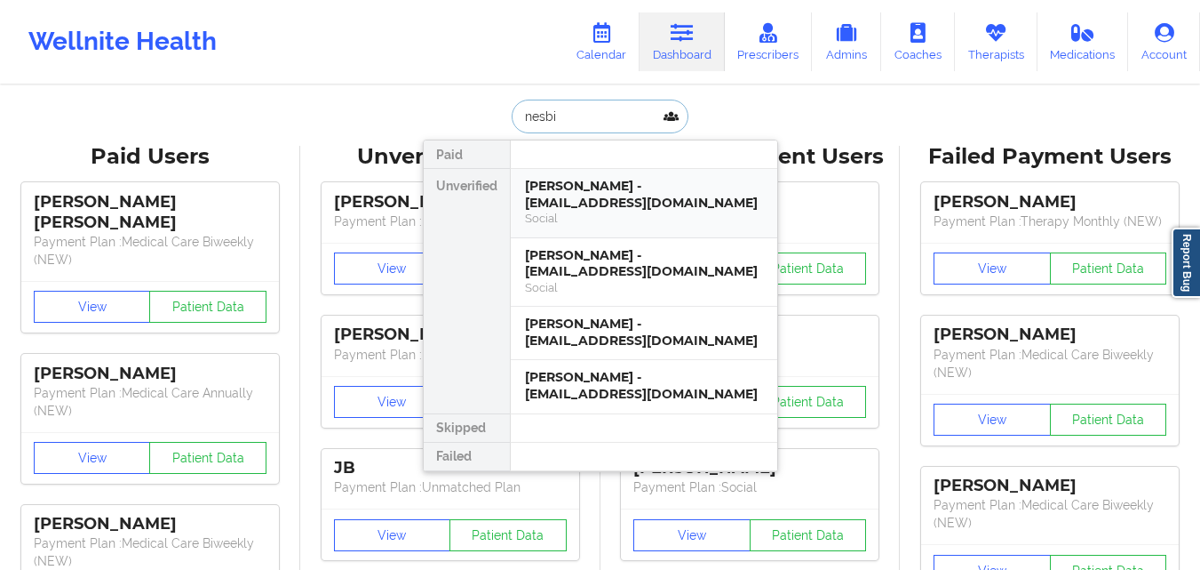
click at [589, 204] on div "Julie K Nesbitt - julienesbitt7576@gmail.com" at bounding box center [644, 194] width 238 height 33
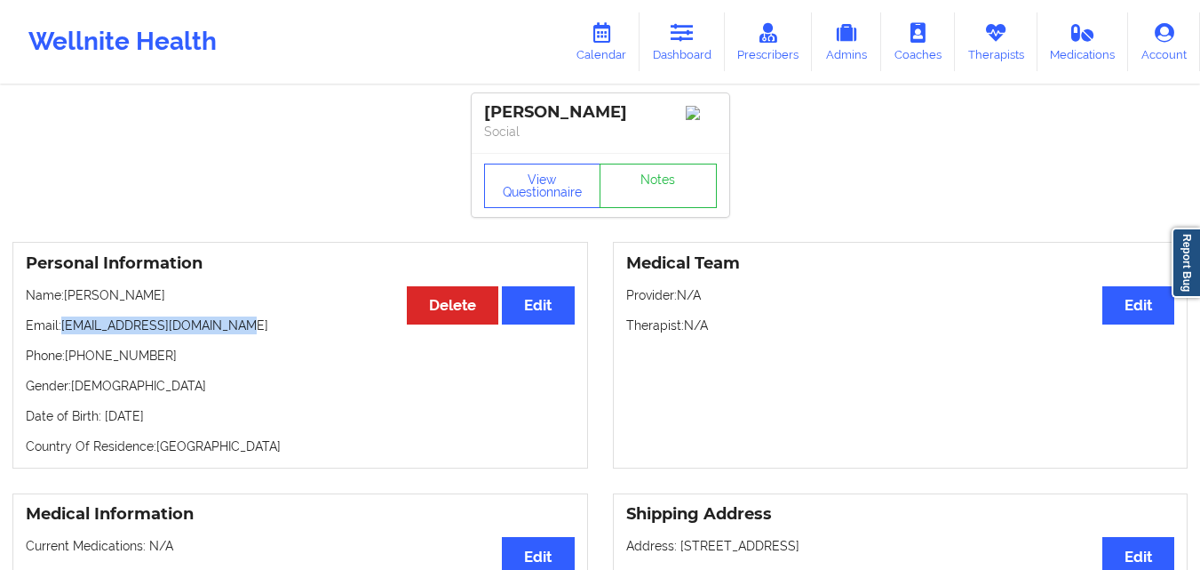
drag, startPoint x: 63, startPoint y: 334, endPoint x: 247, endPoint y: 331, distance: 184.0
click at [247, 331] on p "Email: julienesbitt7576@gmail.com" at bounding box center [300, 325] width 549 height 18
copy p "[EMAIL_ADDRESS][DOMAIN_NAME]"
click at [669, 60] on link "Dashboard" at bounding box center [682, 41] width 85 height 59
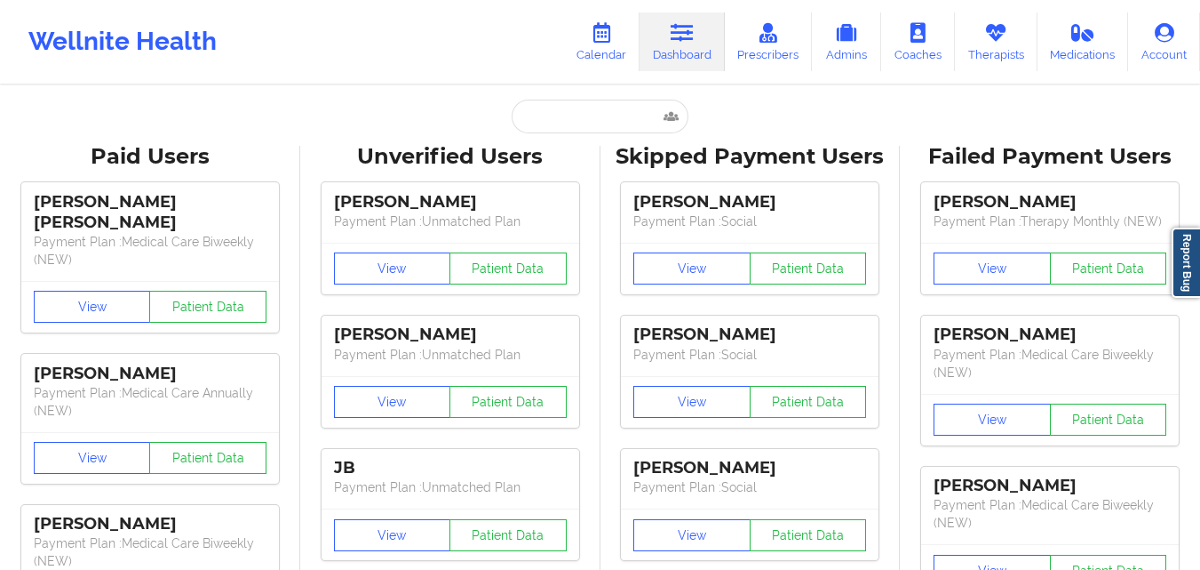
click at [594, 122] on input "text" at bounding box center [600, 117] width 176 height 34
paste input "jamesepayne84@gmail.com"
type input "jamesepayne84@gmail.com"
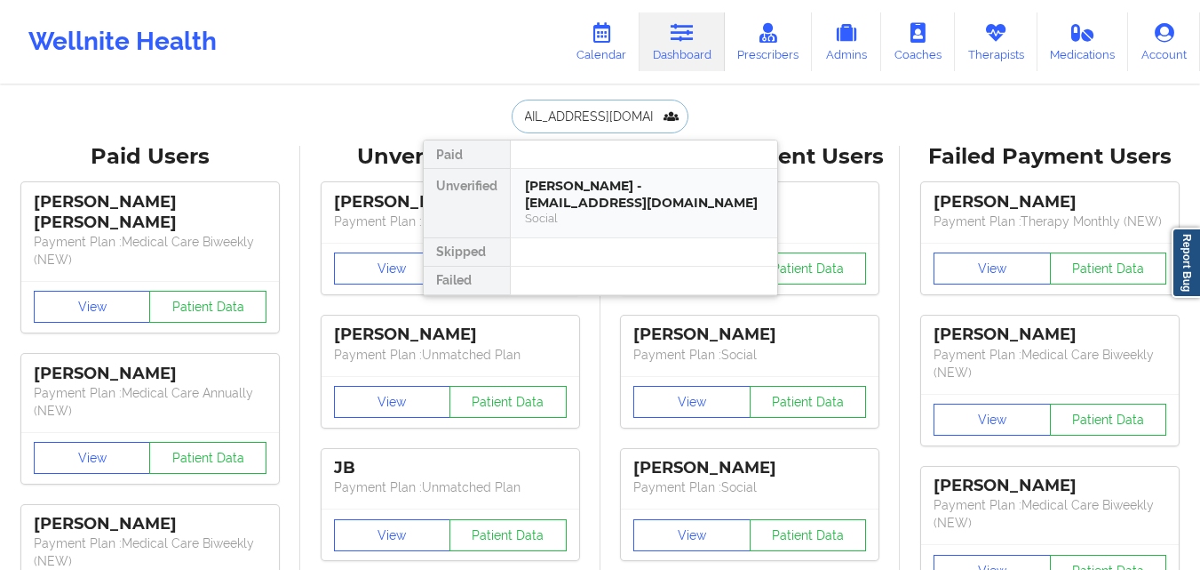
click at [599, 169] on div "JAMES Payne - jamesepayne84@gmail.com Social" at bounding box center [644, 203] width 267 height 68
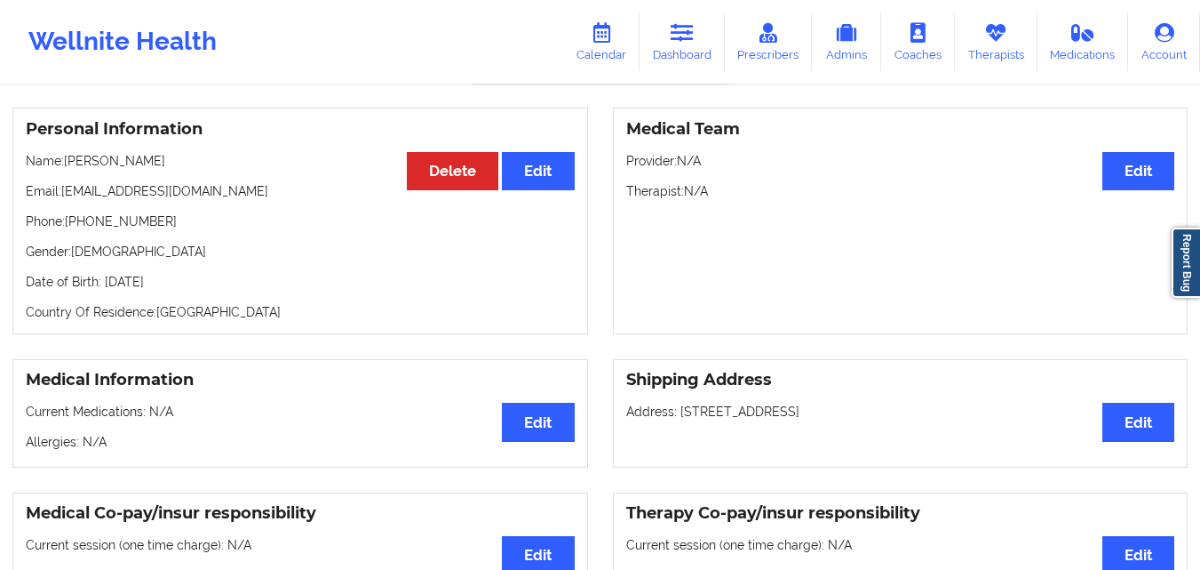
scroll to position [135, 0]
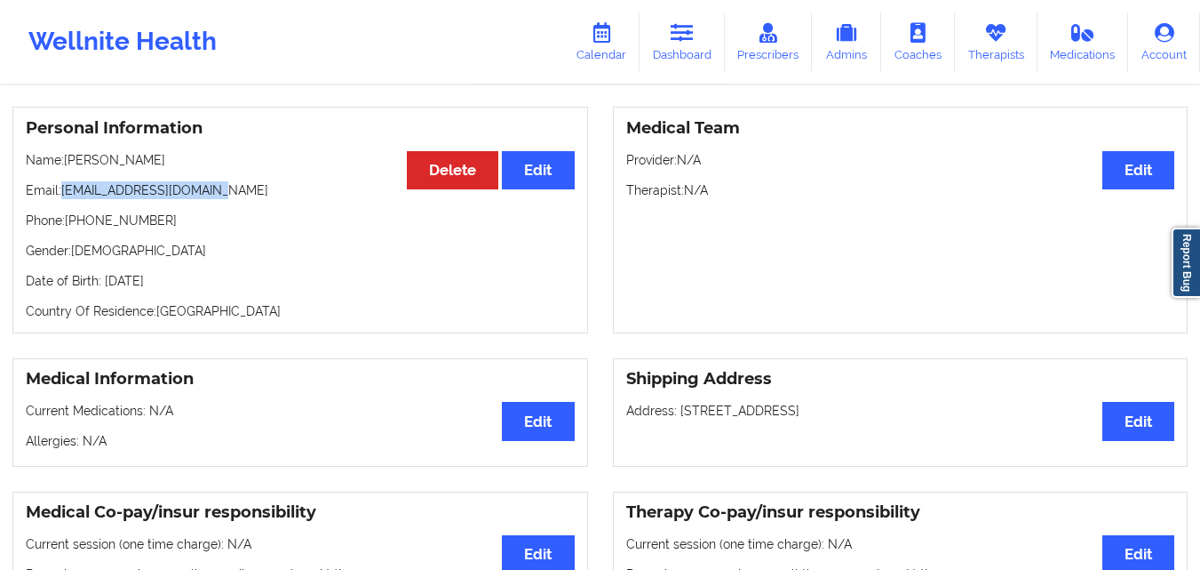
drag, startPoint x: 60, startPoint y: 198, endPoint x: 234, endPoint y: 202, distance: 173.3
click at [234, 199] on p "Email: jamesepayne84@gmail.com" at bounding box center [300, 190] width 549 height 18
copy p "jamesepayne84@gmail.com"
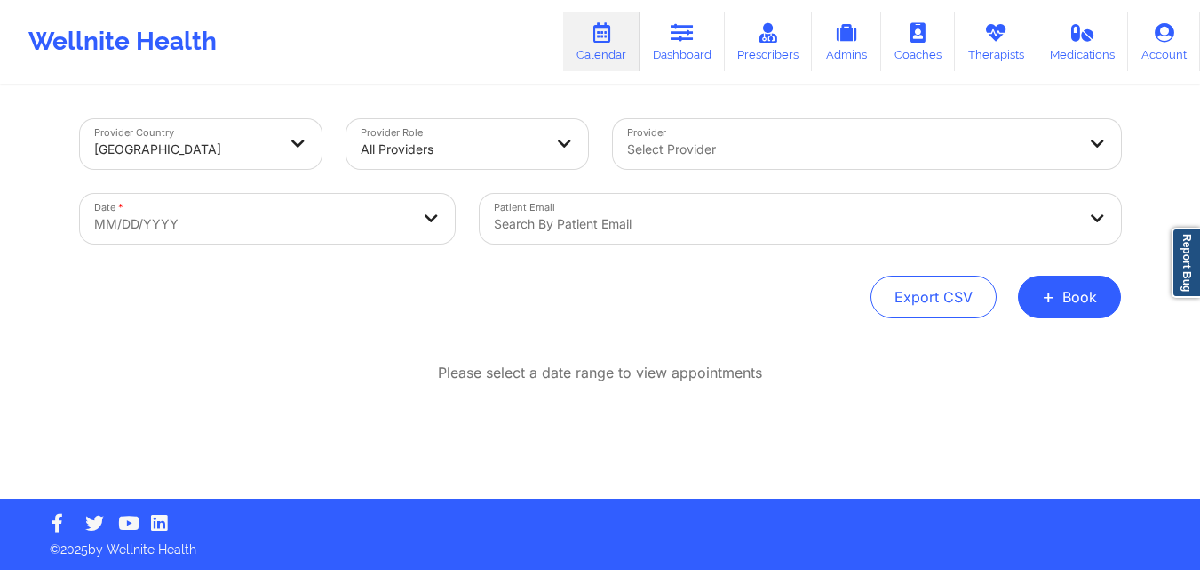
click at [322, 215] on body "Wellnite Health Calendar Dashboard Prescribers Admins Coaches Therapists Medica…" at bounding box center [600, 285] width 1200 height 570
select select "2025-8"
select select "2025-9"
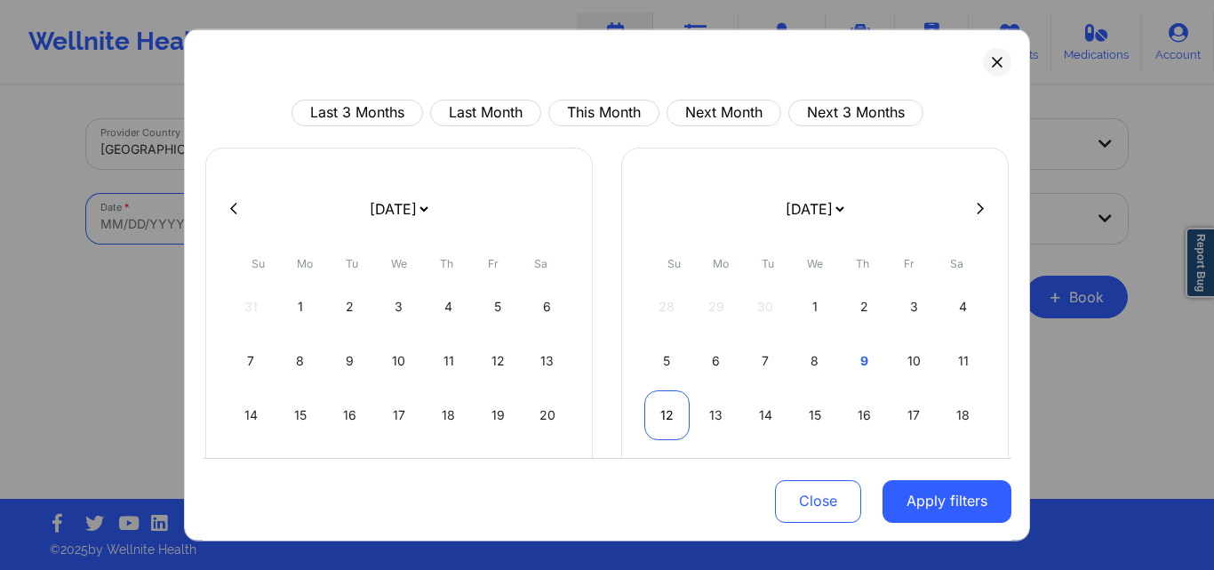
click at [675, 411] on div "12" at bounding box center [666, 414] width 45 height 50
select select "2025-9"
select select "2025-10"
select select "2025-9"
select select "2025-10"
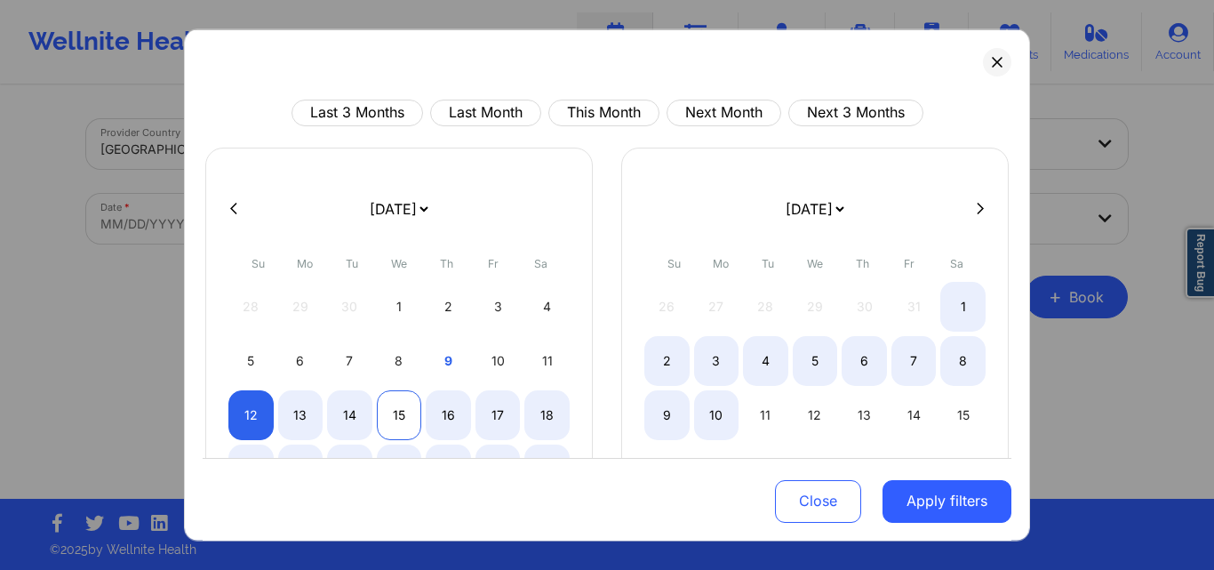
select select "2025-9"
select select "2025-10"
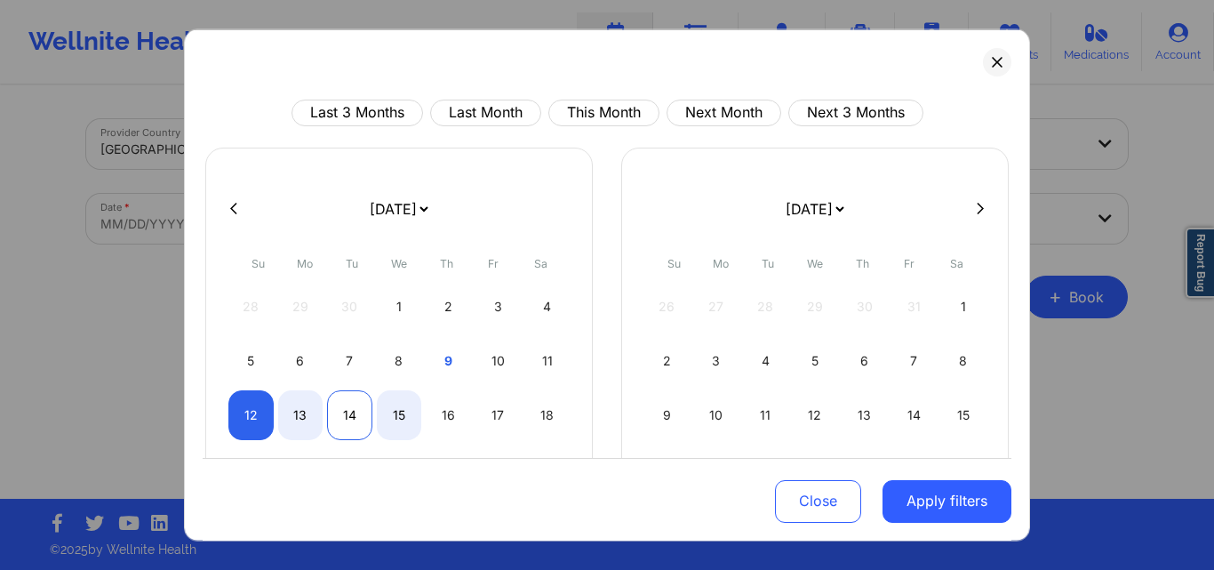
select select "2025-9"
select select "2025-10"
click at [334, 415] on div "14" at bounding box center [349, 414] width 45 height 50
select select "2025-9"
select select "2025-10"
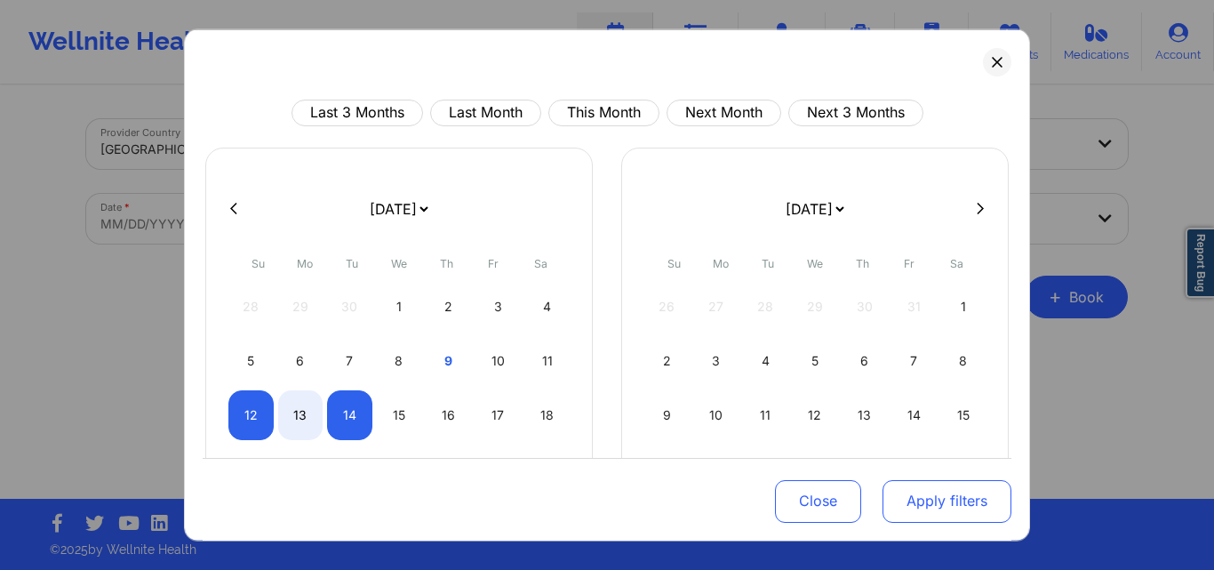
click at [931, 496] on button "Apply filters" at bounding box center [946, 501] width 129 height 43
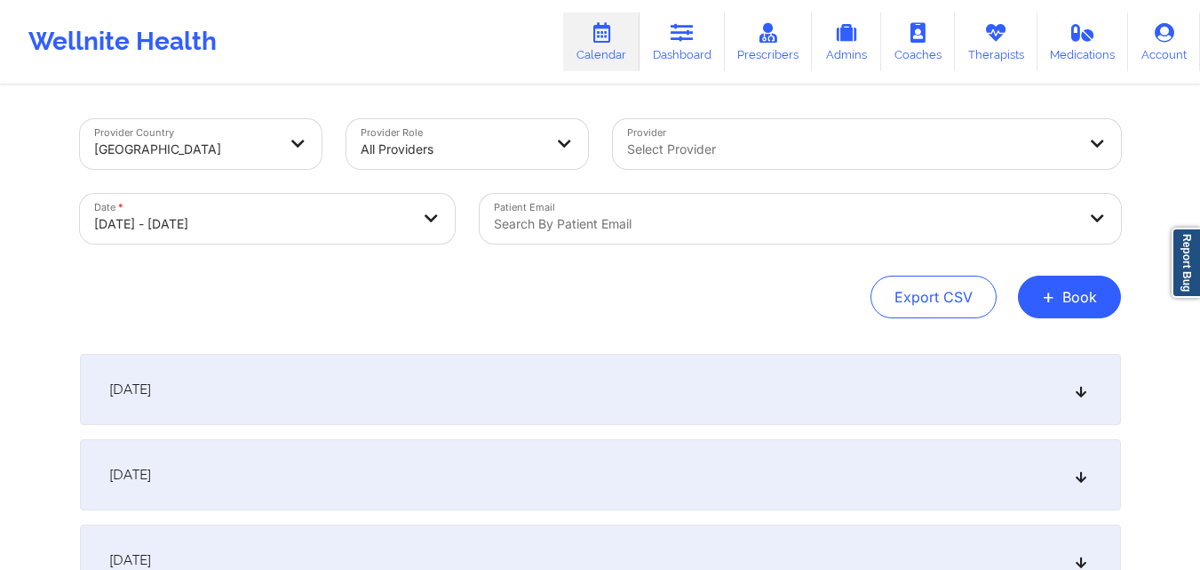
click at [682, 235] on div "Search by patient email" at bounding box center [779, 219] width 599 height 50
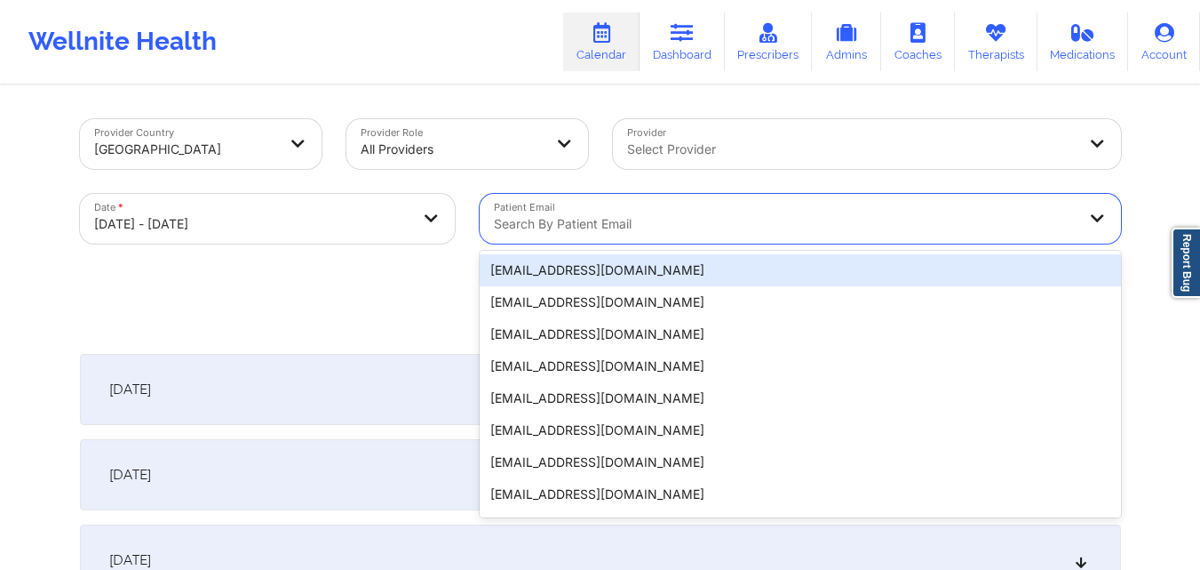
paste input "[EMAIL_ADDRESS][DOMAIN_NAME]"
type input "[EMAIL_ADDRESS][DOMAIN_NAME]"
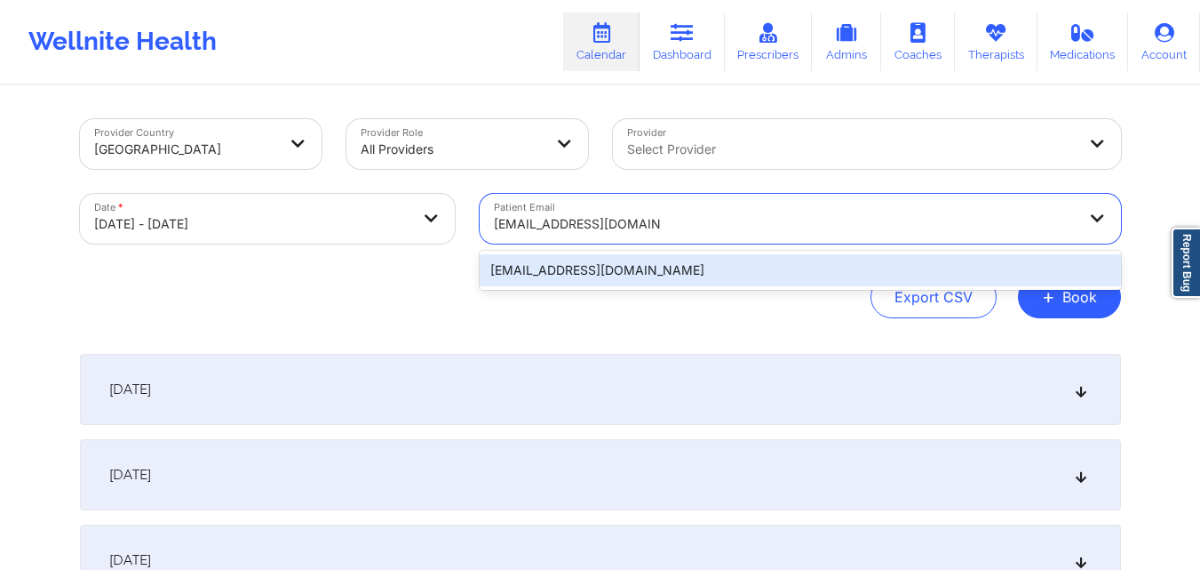
click at [669, 277] on div "[EMAIL_ADDRESS][DOMAIN_NAME]" at bounding box center [801, 270] width 642 height 32
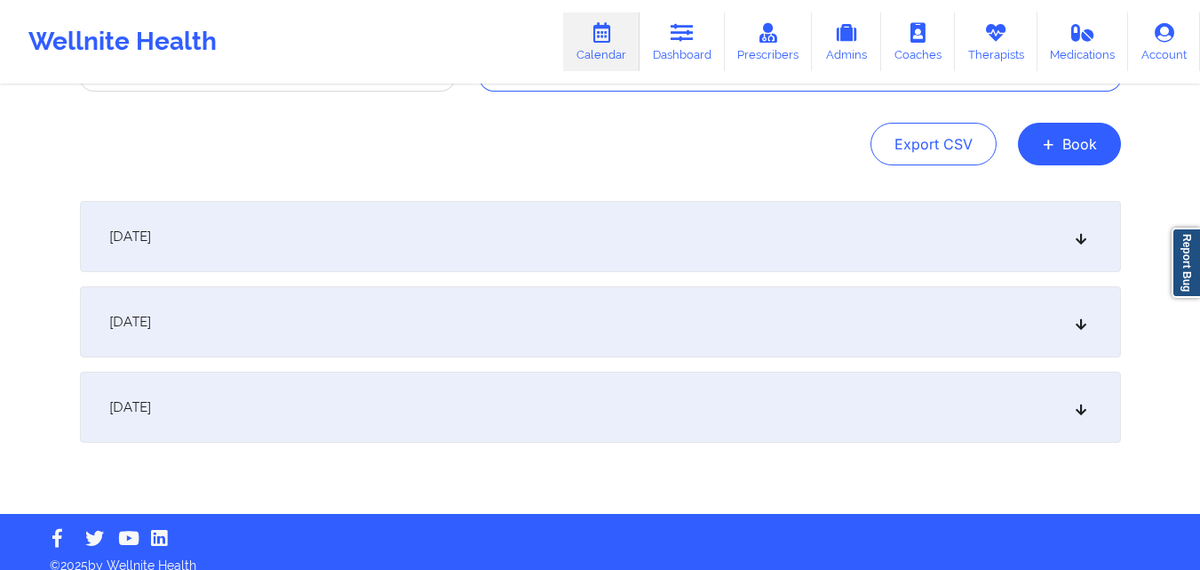
scroll to position [170, 0]
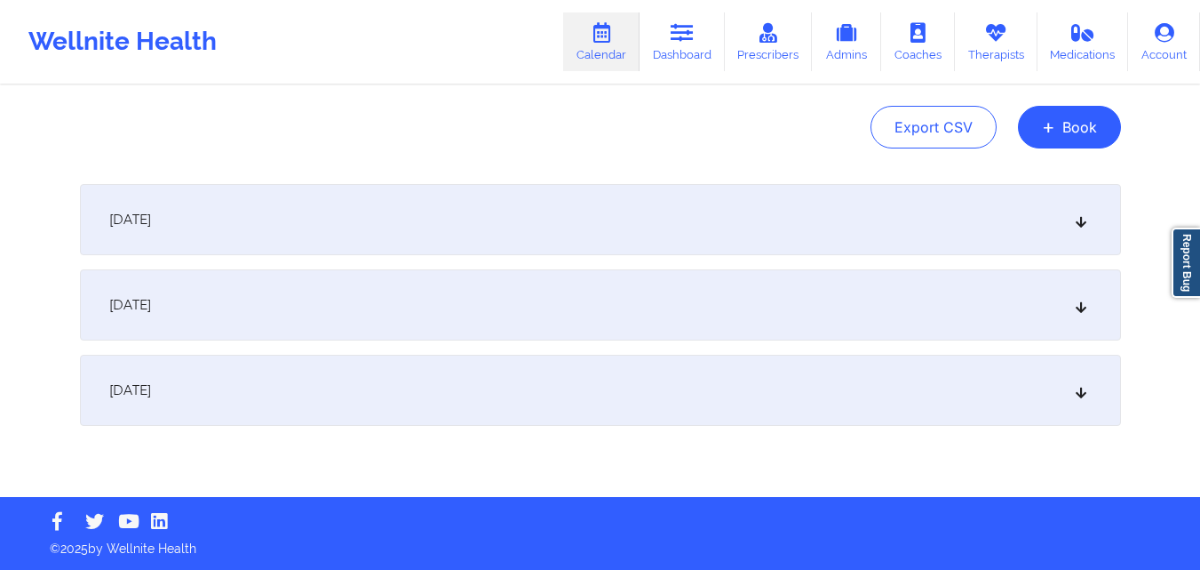
click at [395, 306] on div "October 13, 2025" at bounding box center [600, 304] width 1041 height 71
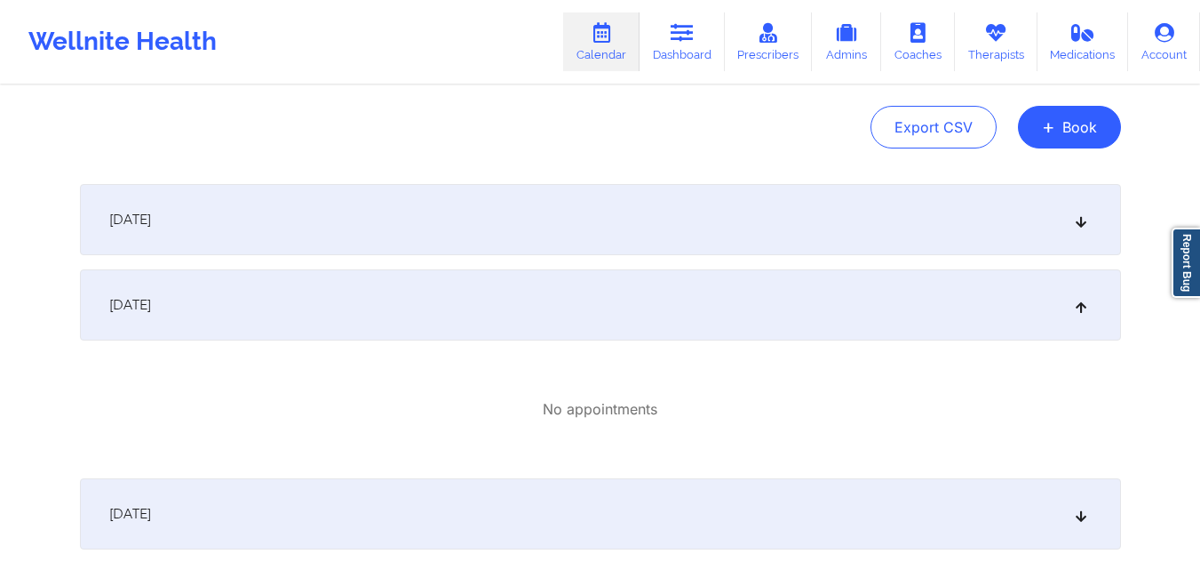
click at [423, 218] on div "October 12, 2025" at bounding box center [600, 219] width 1041 height 71
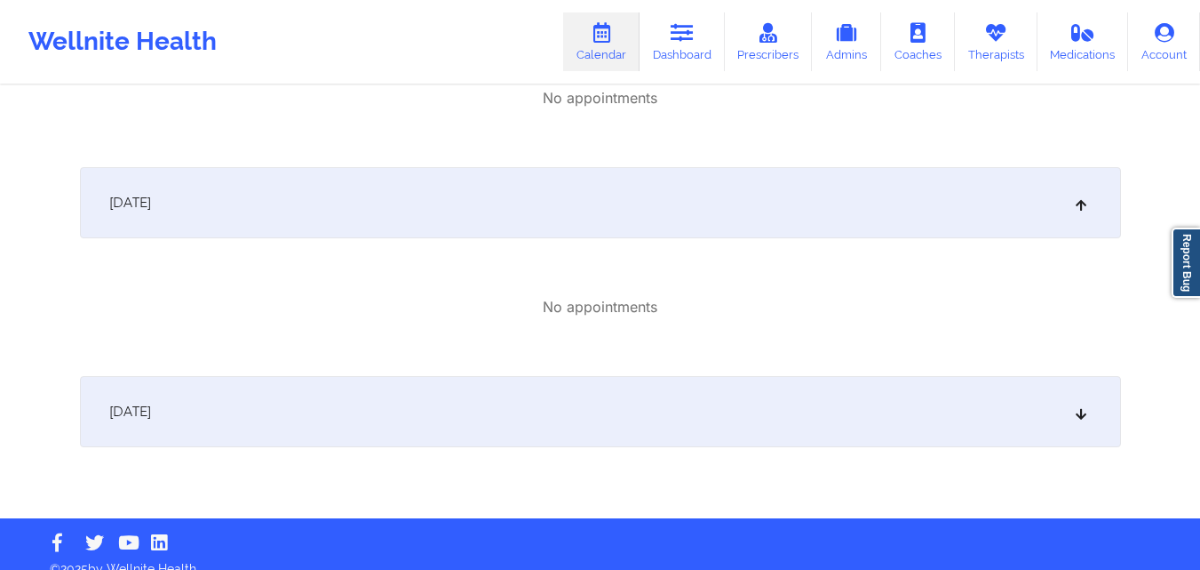
scroll to position [416, 0]
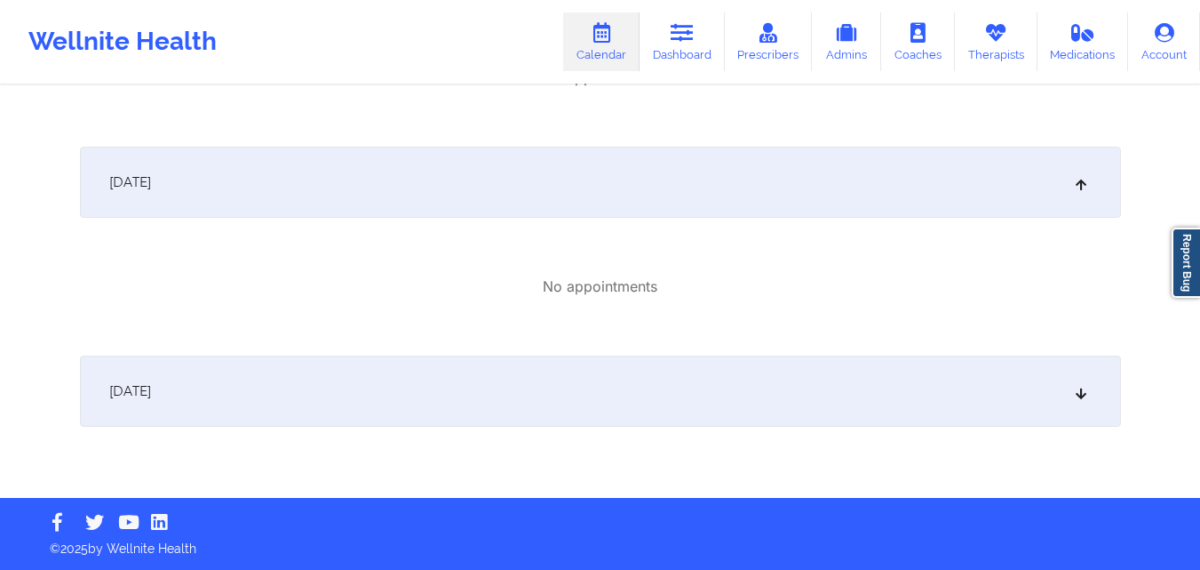
click at [423, 392] on div "October 14, 2025" at bounding box center [600, 390] width 1041 height 71
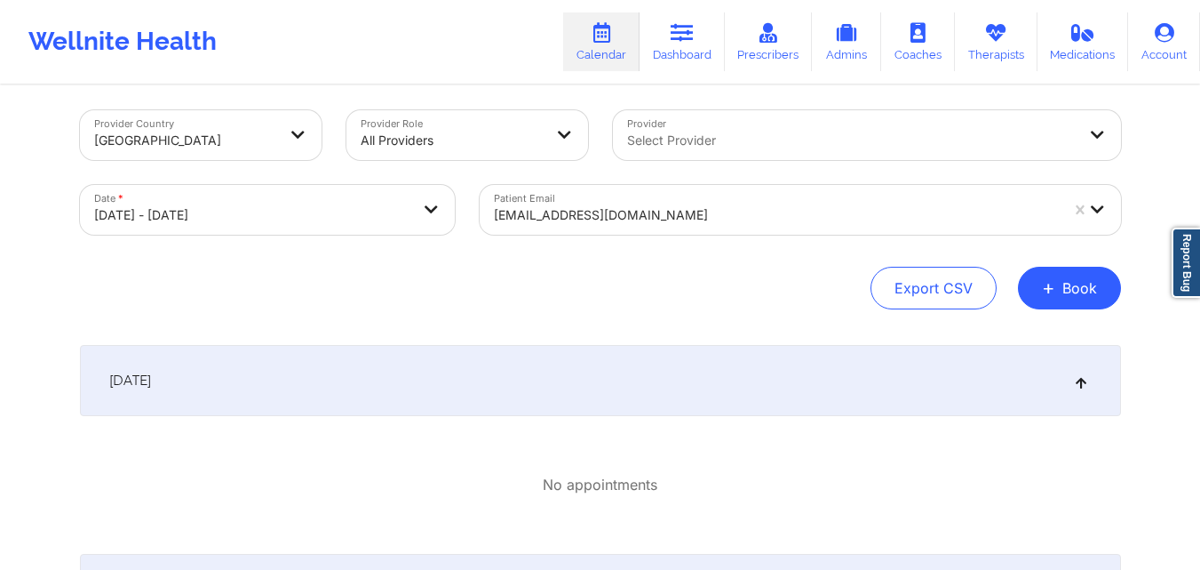
scroll to position [0, 0]
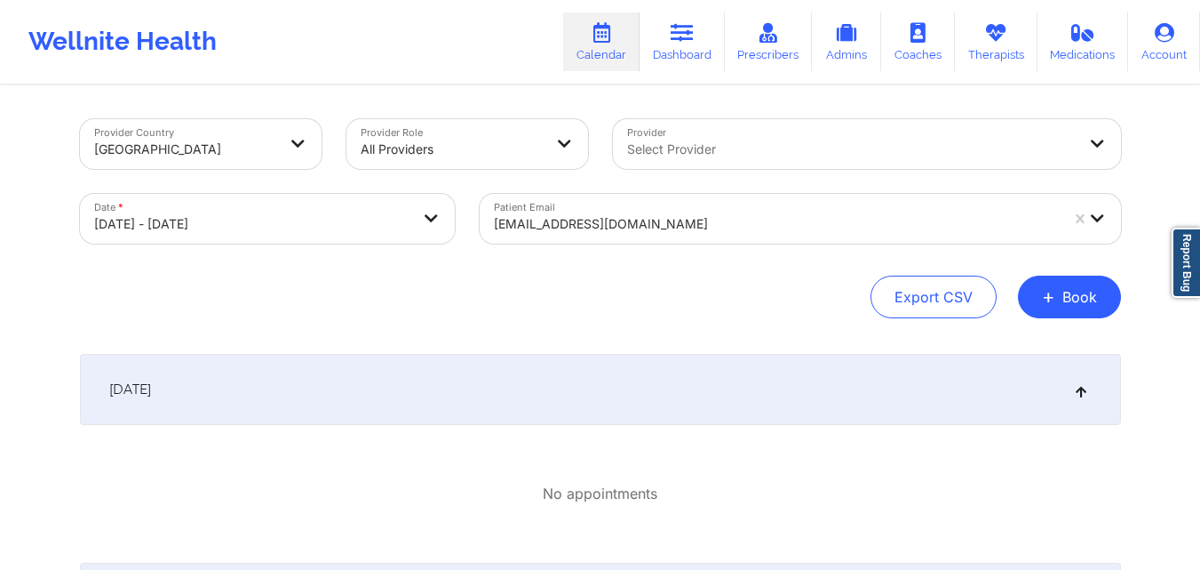
click at [685, 147] on div at bounding box center [852, 149] width 450 height 21
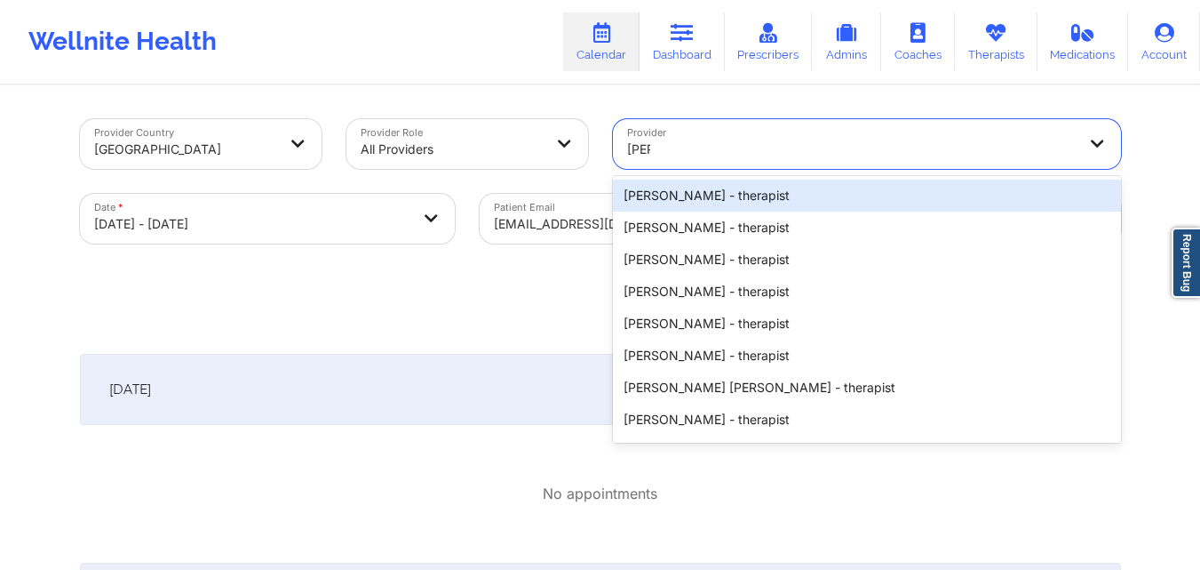
type input "kellyn"
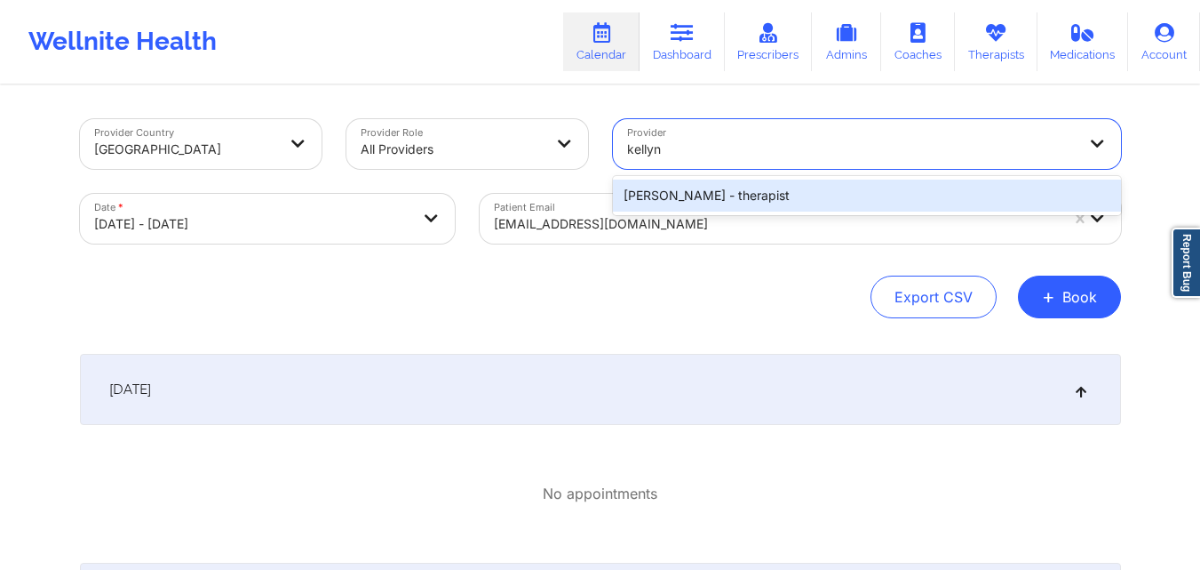
click at [733, 198] on div "Kellyn Roiko - therapist" at bounding box center [867, 195] width 508 height 32
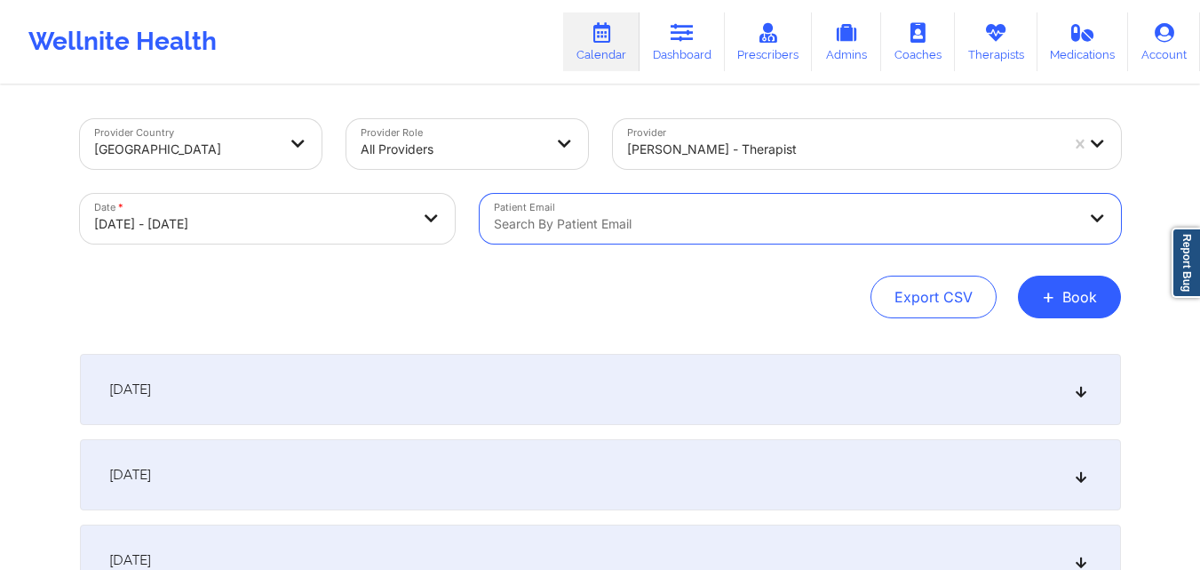
drag, startPoint x: 1080, startPoint y: 214, endPoint x: 1069, endPoint y: 226, distance: 16.3
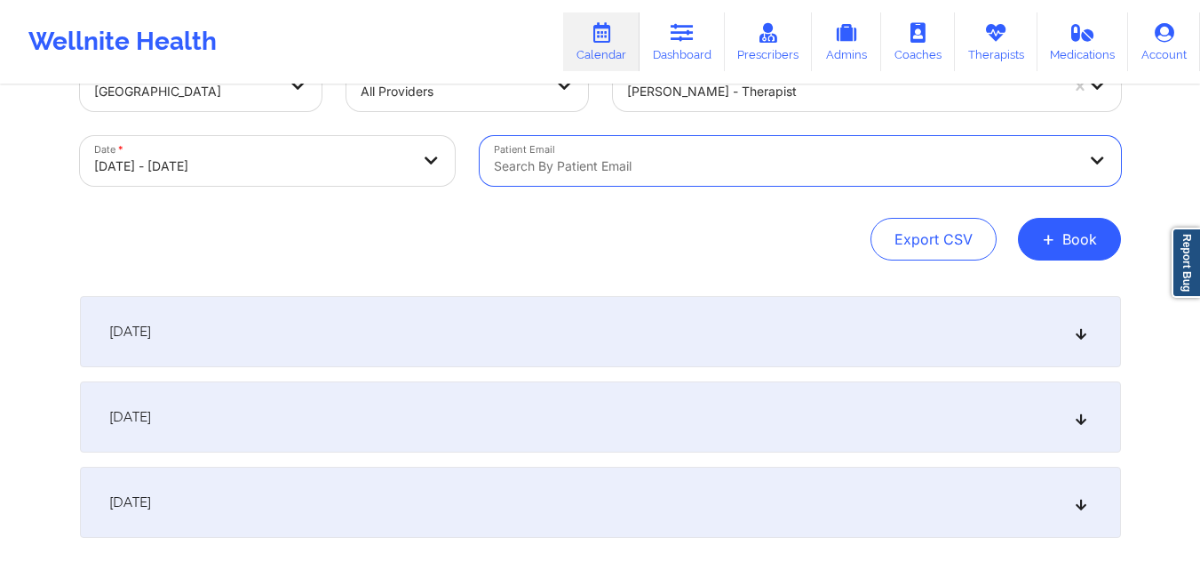
scroll to position [89, 0]
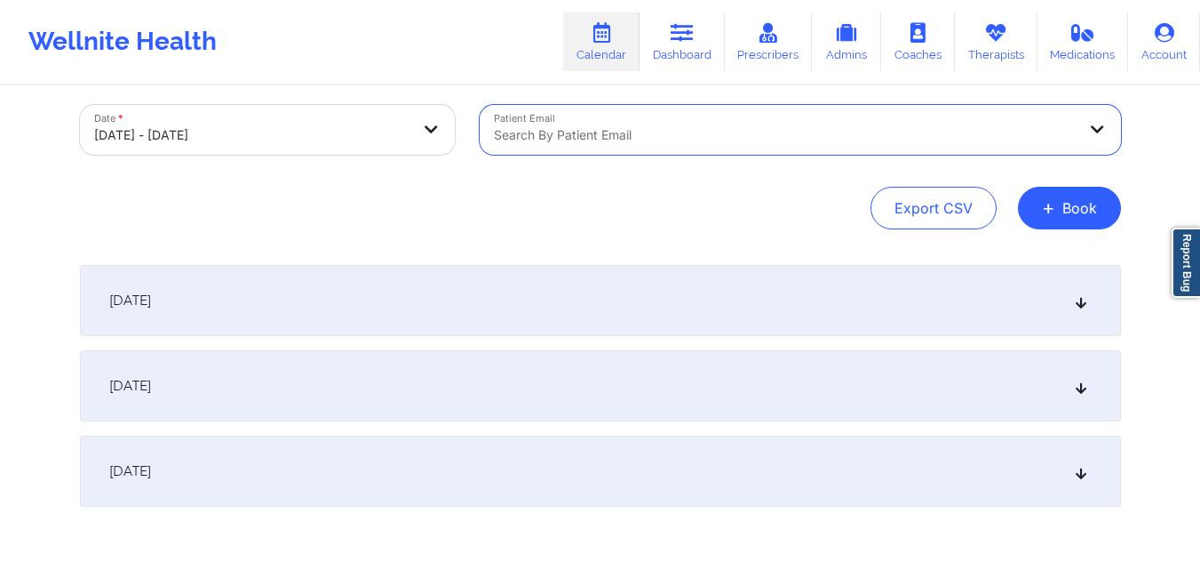
click at [349, 360] on div "October 13, 2025" at bounding box center [600, 385] width 1041 height 71
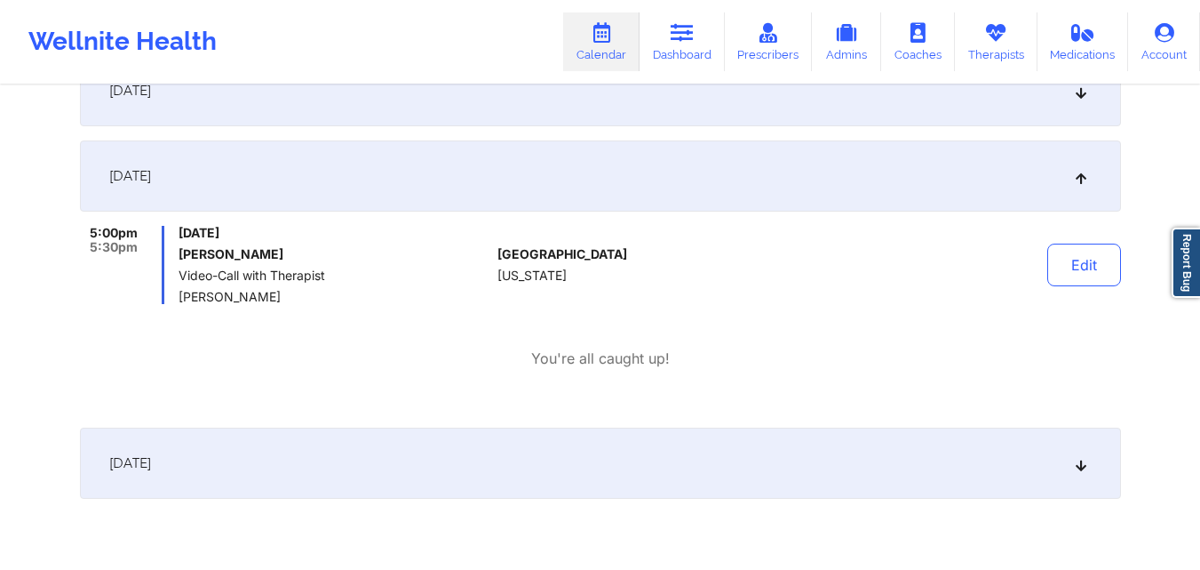
scroll to position [355, 0]
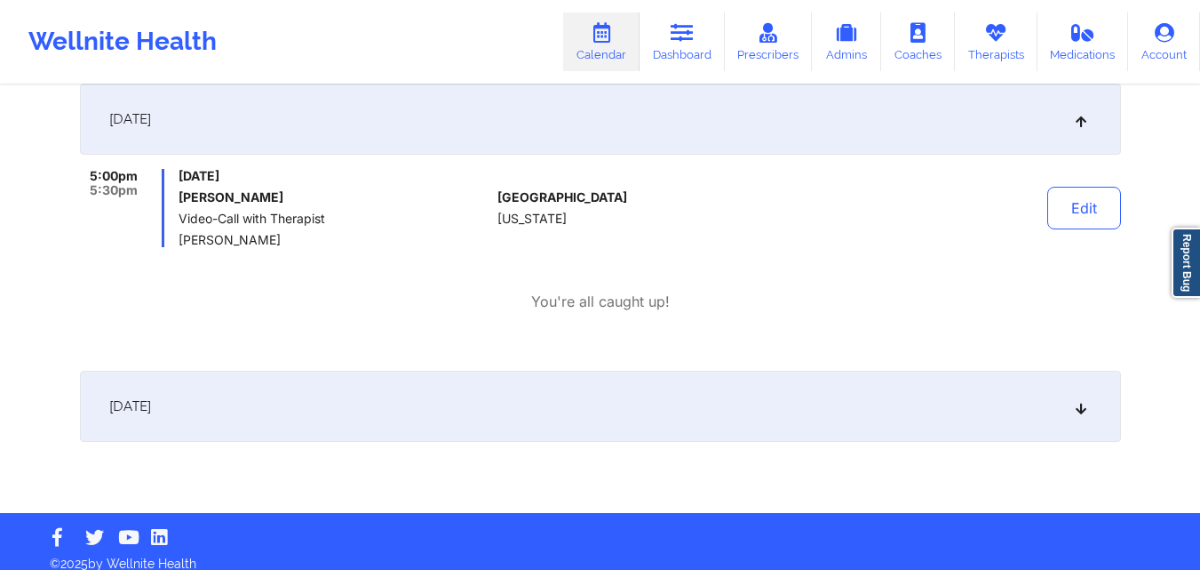
click at [378, 412] on div "October 14, 2025" at bounding box center [600, 406] width 1041 height 71
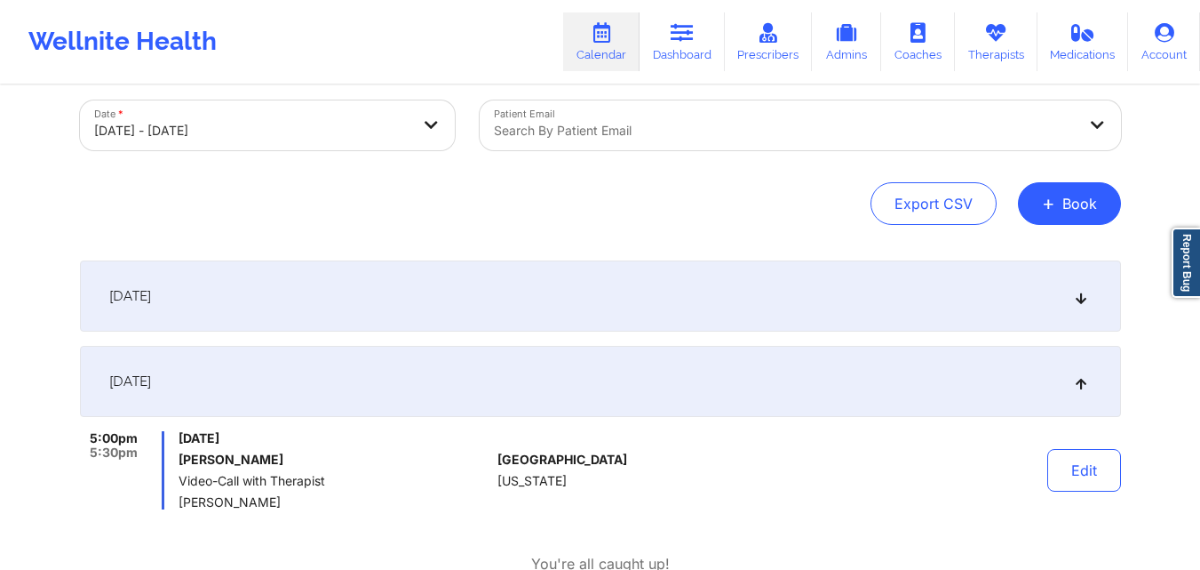
scroll to position [39, 0]
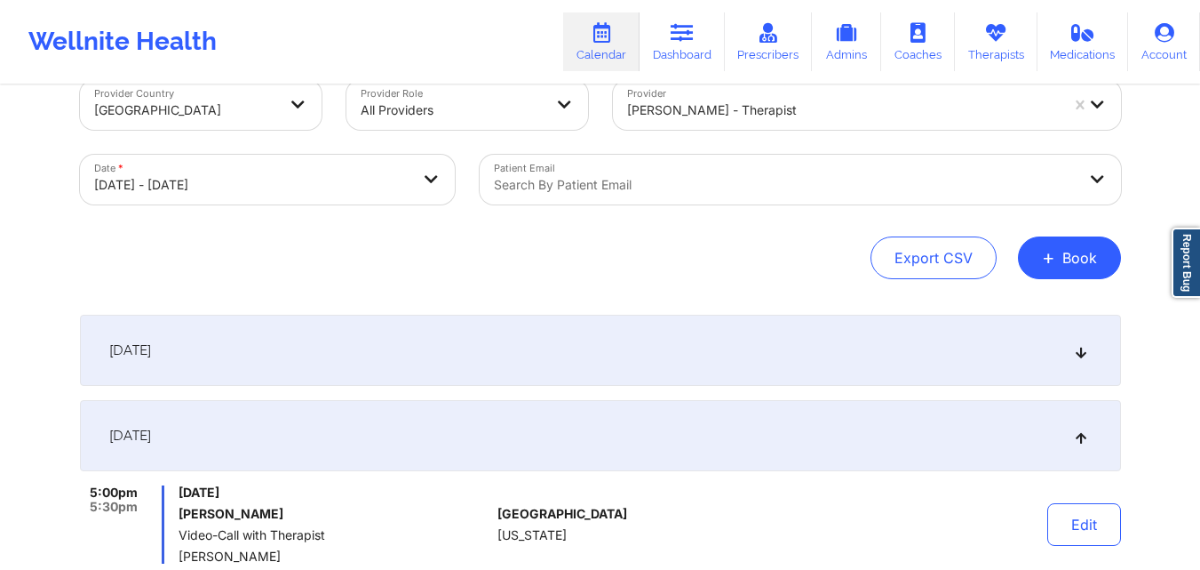
click at [406, 338] on div "October 12, 2025" at bounding box center [600, 350] width 1041 height 71
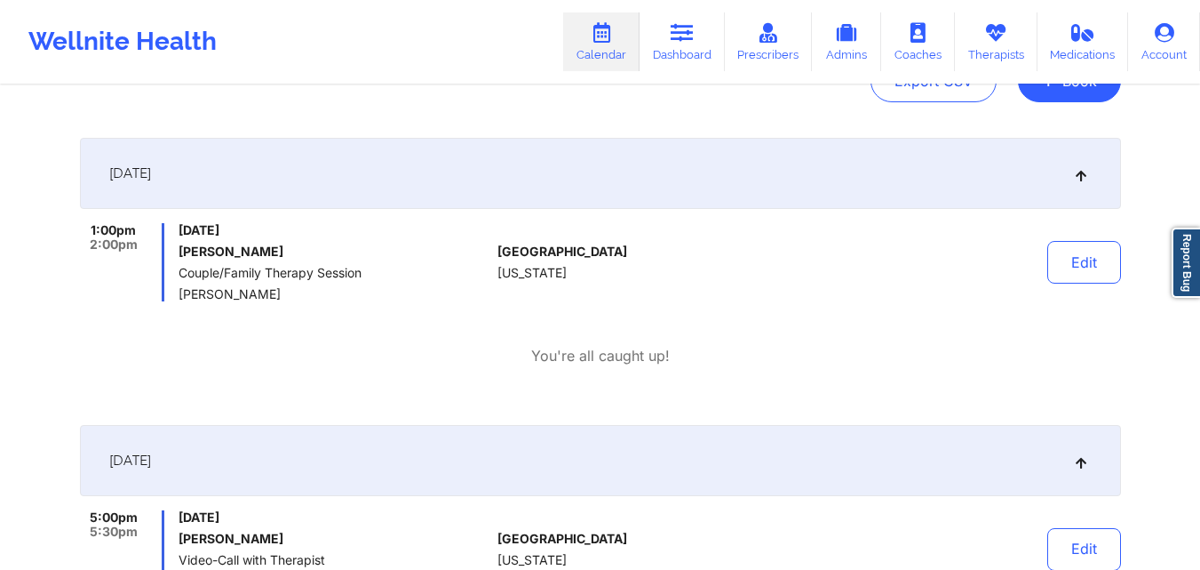
scroll to position [217, 0]
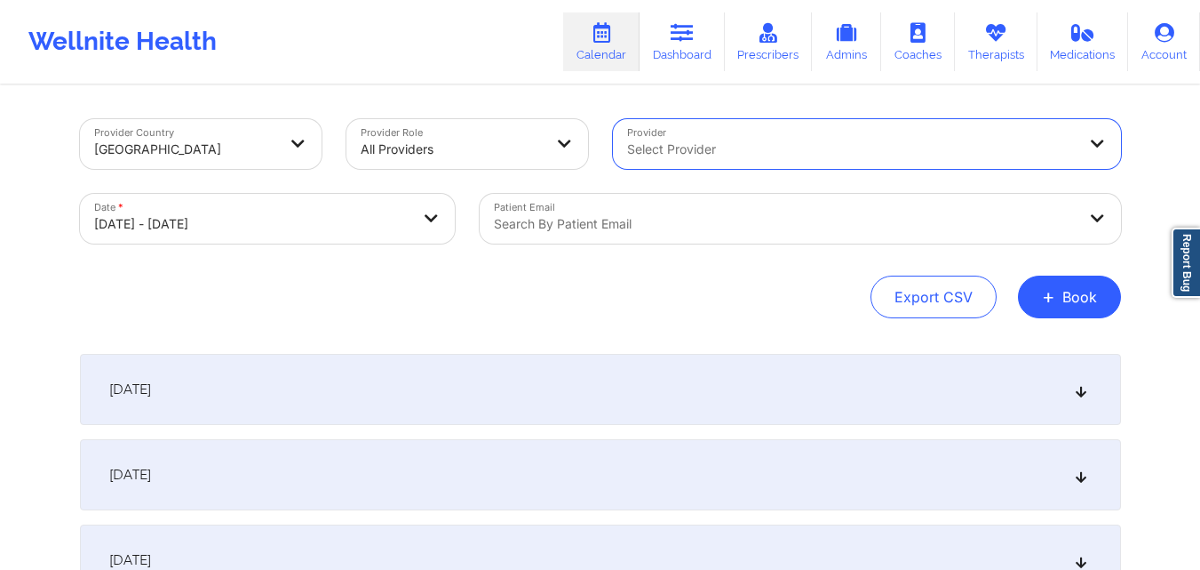
click at [299, 216] on body "Wellnite Health Calendar Dashboard Prescribers Admins Coaches Therapists Medica…" at bounding box center [600, 285] width 1200 height 570
select select "2025-9"
select select "2025-10"
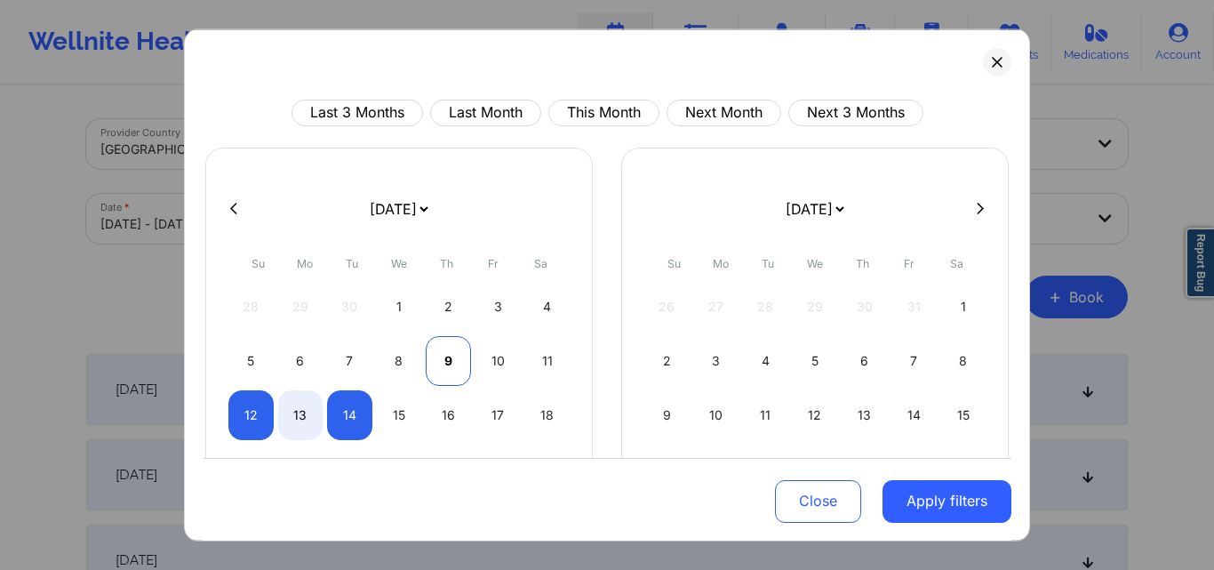
click at [441, 364] on div "9" at bounding box center [448, 360] width 45 height 50
select select "2025-9"
select select "2025-10"
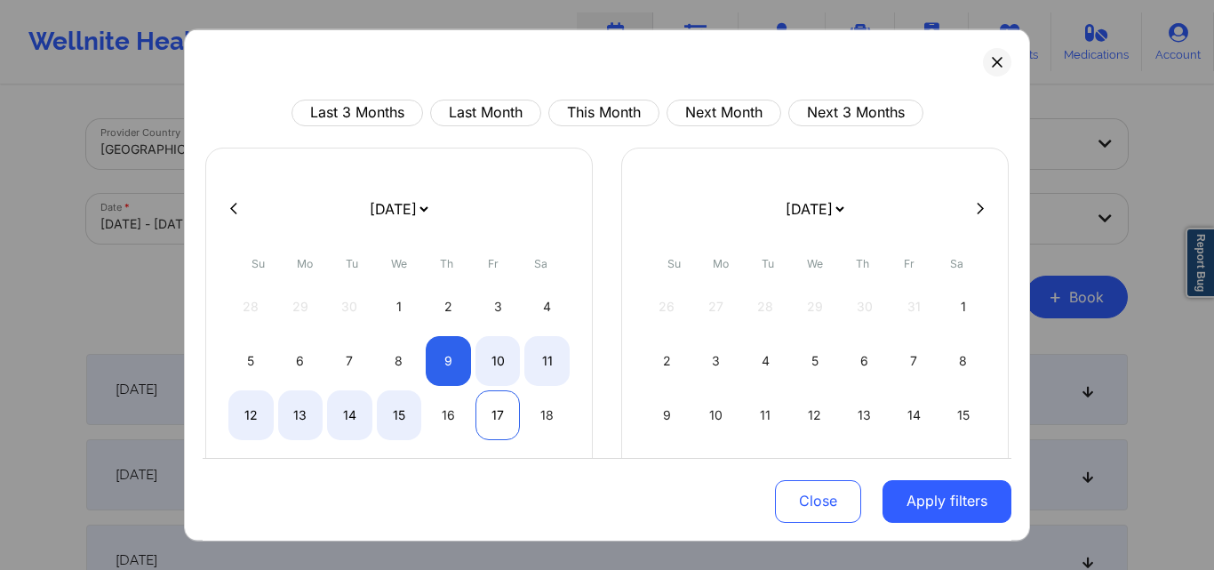
select select "2025-9"
select select "2025-10"
select select "2025-9"
select select "2025-10"
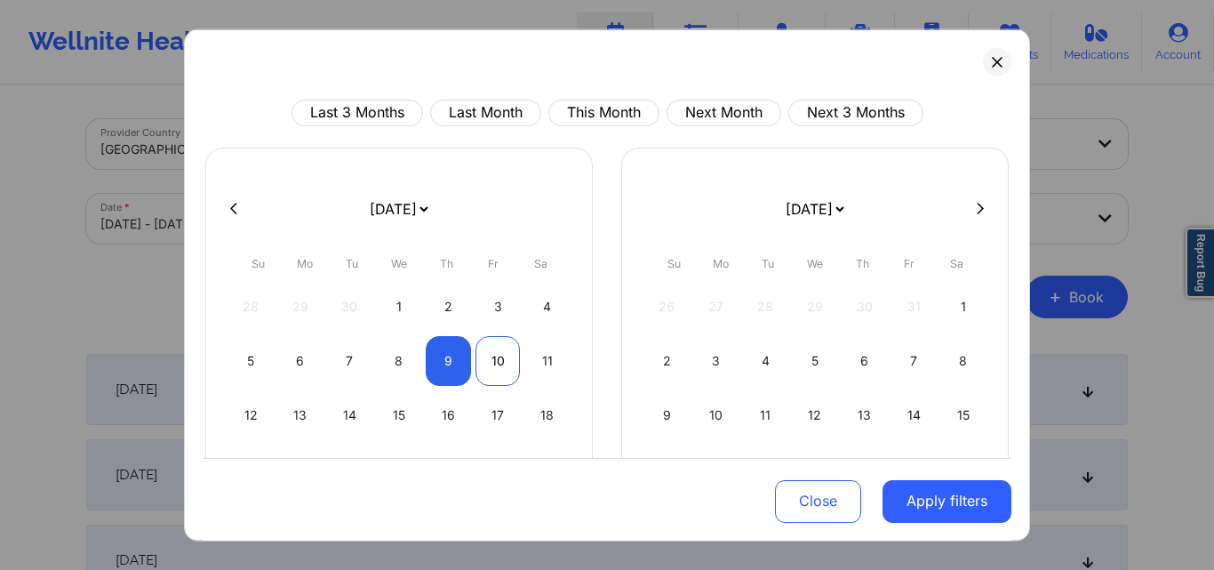
click at [500, 363] on div "10" at bounding box center [497, 360] width 45 height 50
select select "2025-9"
select select "2025-10"
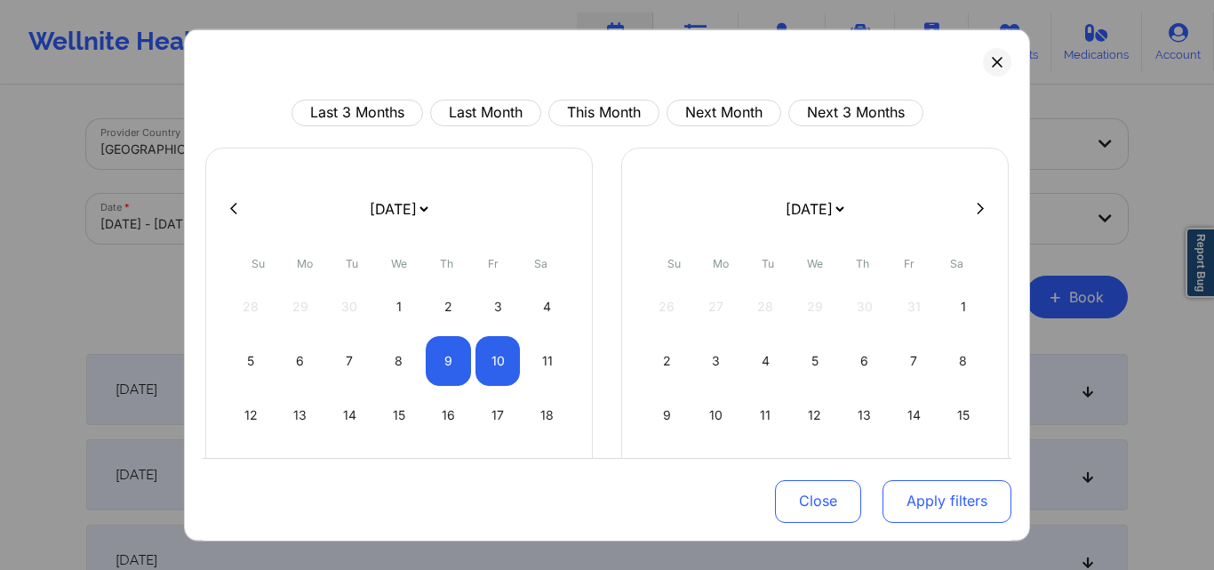
click at [946, 490] on button "Apply filters" at bounding box center [946, 501] width 129 height 43
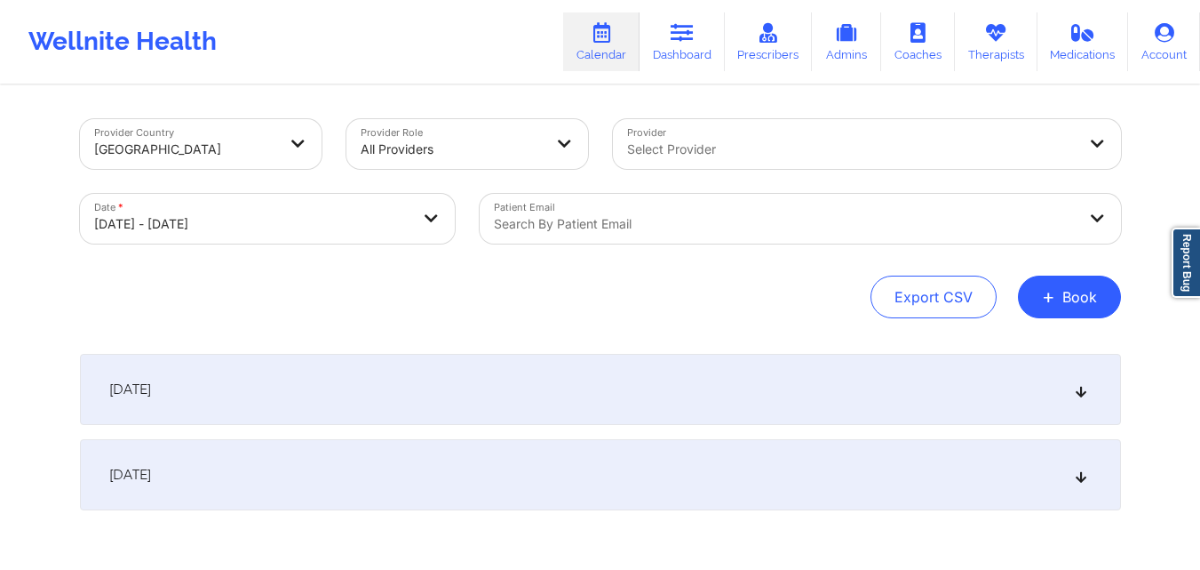
click at [701, 221] on div at bounding box center [785, 223] width 583 height 21
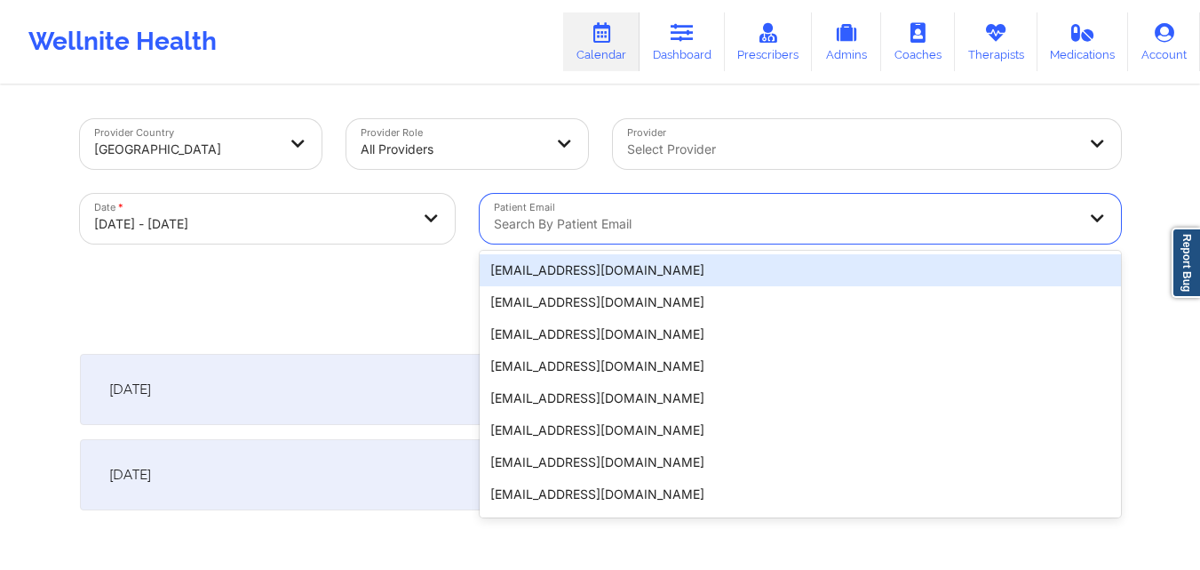
paste input "jamesepayne84@gmail.com"
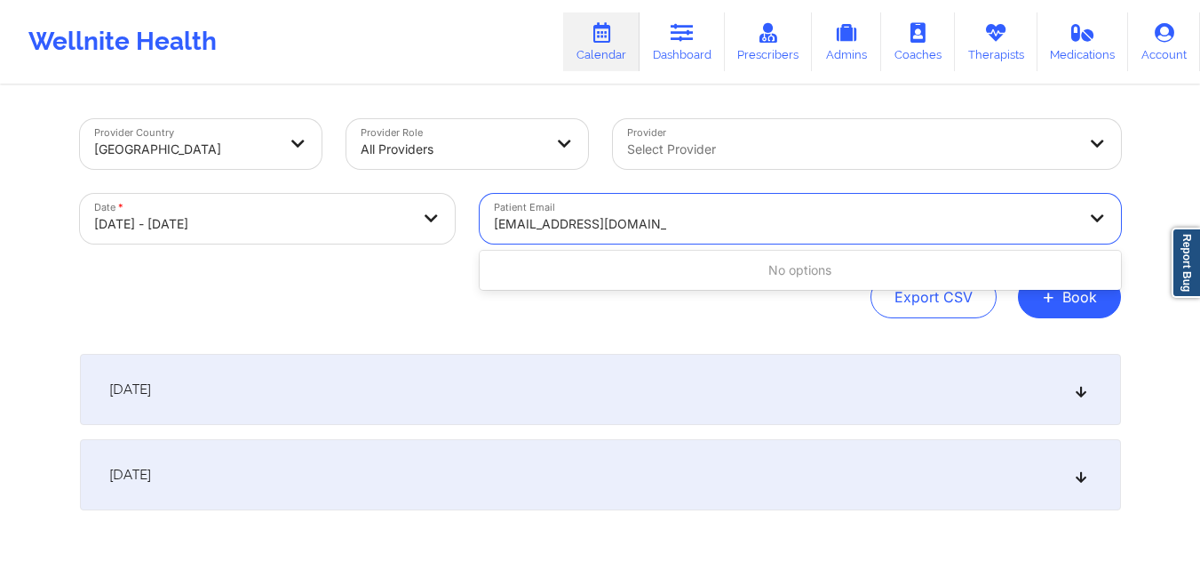
type input "jamesepayne84@gmail.com"
click at [705, 291] on div "Export CSV + Book" at bounding box center [600, 296] width 1041 height 43
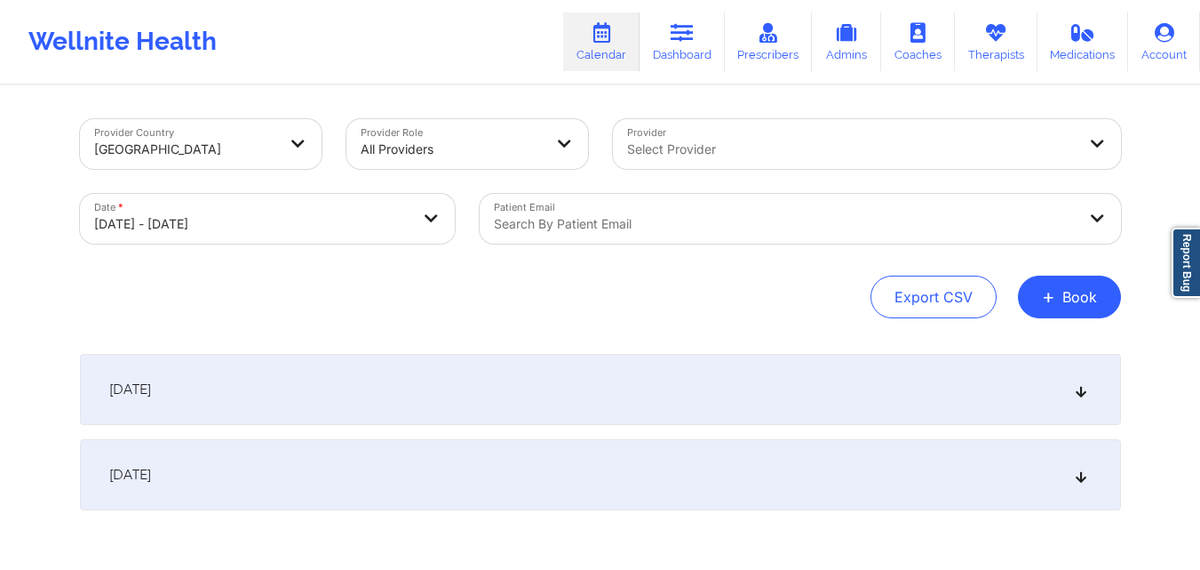
click at [728, 241] on div "Search by patient email" at bounding box center [779, 219] width 599 height 50
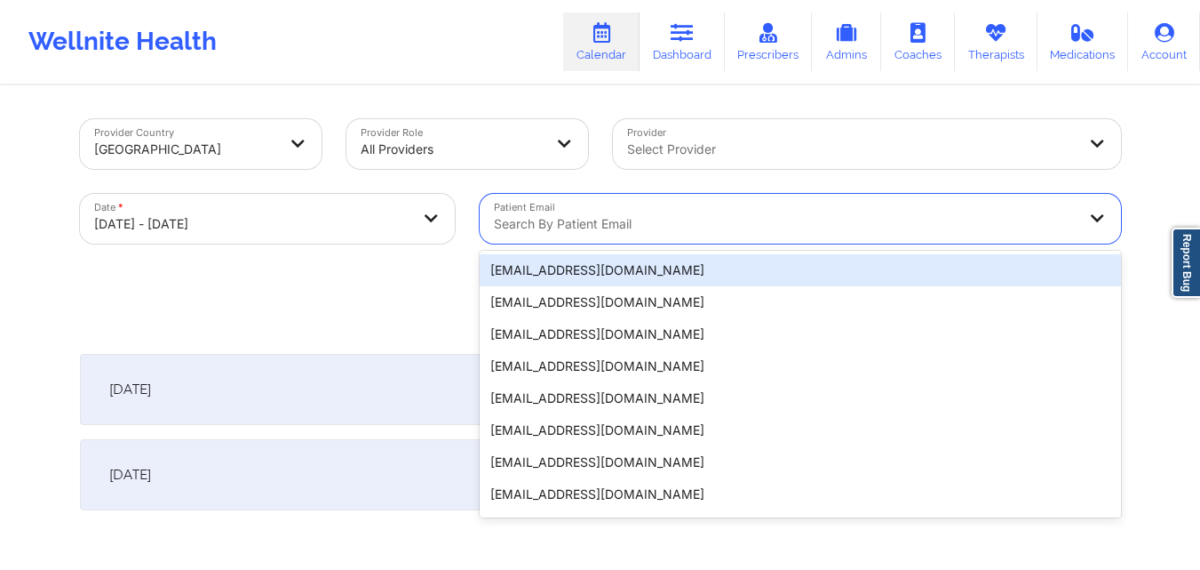
paste input "[EMAIL_ADDRESS][DOMAIN_NAME]"
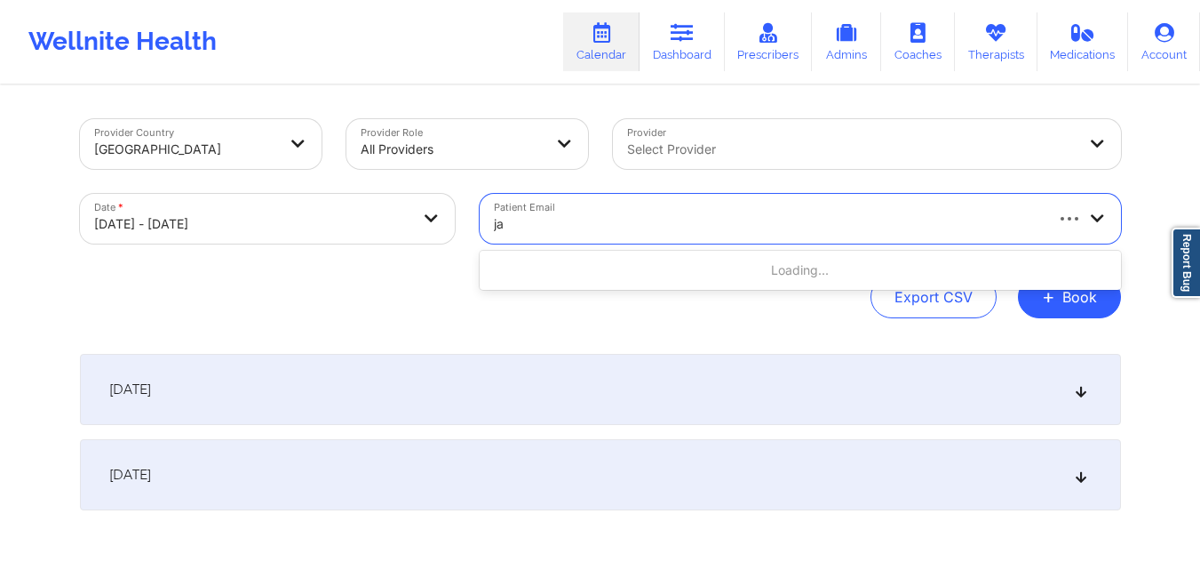
type input "j"
type input "james"
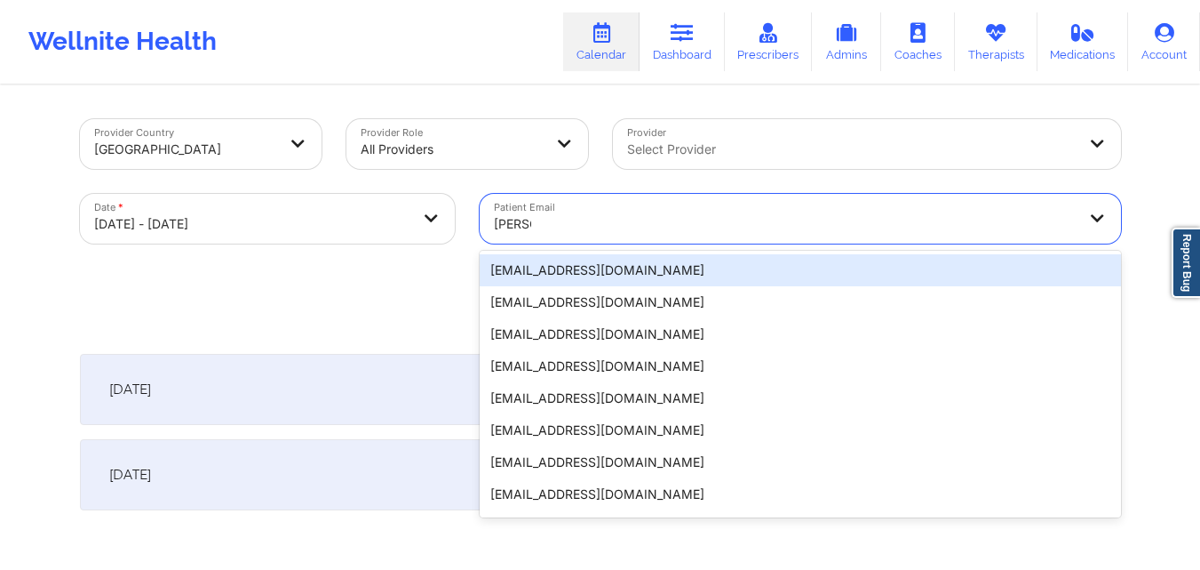
click at [686, 277] on div "[EMAIL_ADDRESS][DOMAIN_NAME]" at bounding box center [801, 270] width 642 height 32
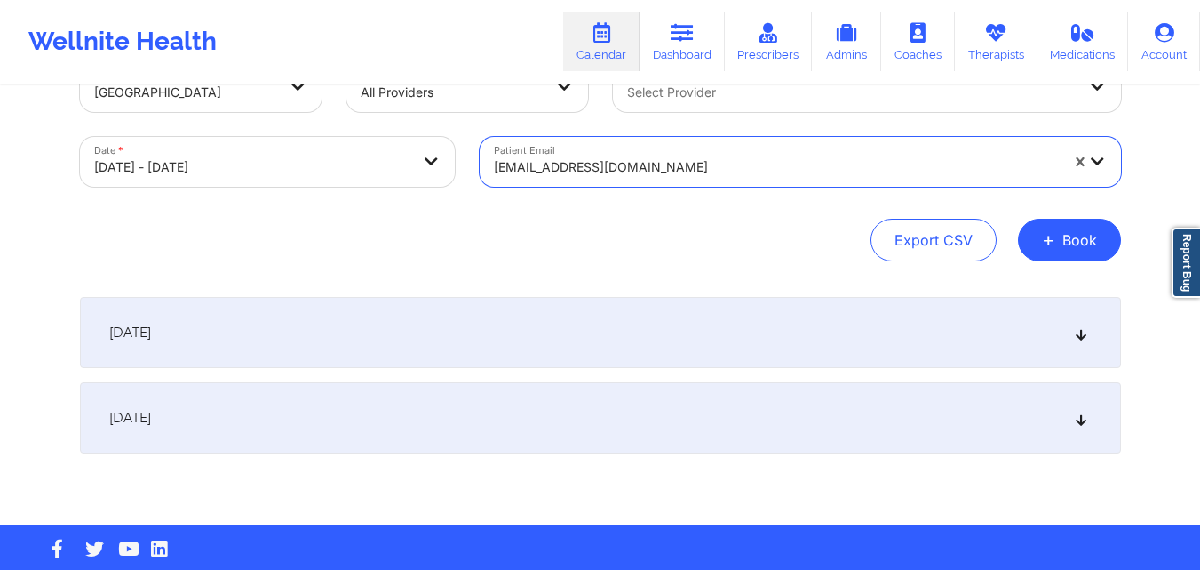
scroll to position [84, 0]
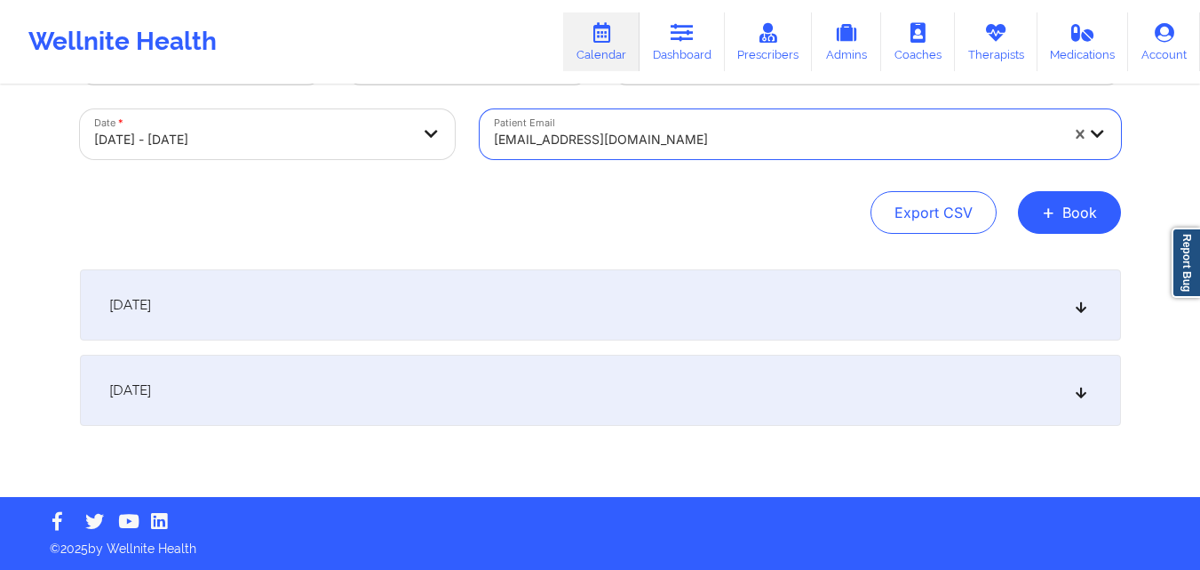
click at [323, 323] on div "October 9, 2025" at bounding box center [600, 304] width 1041 height 71
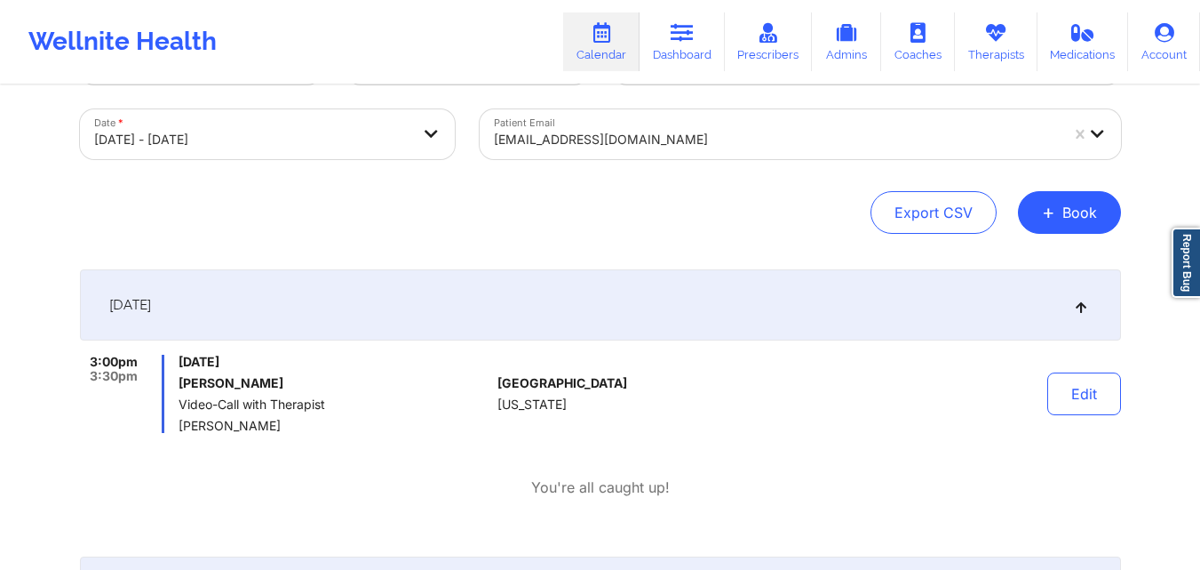
scroll to position [173, 0]
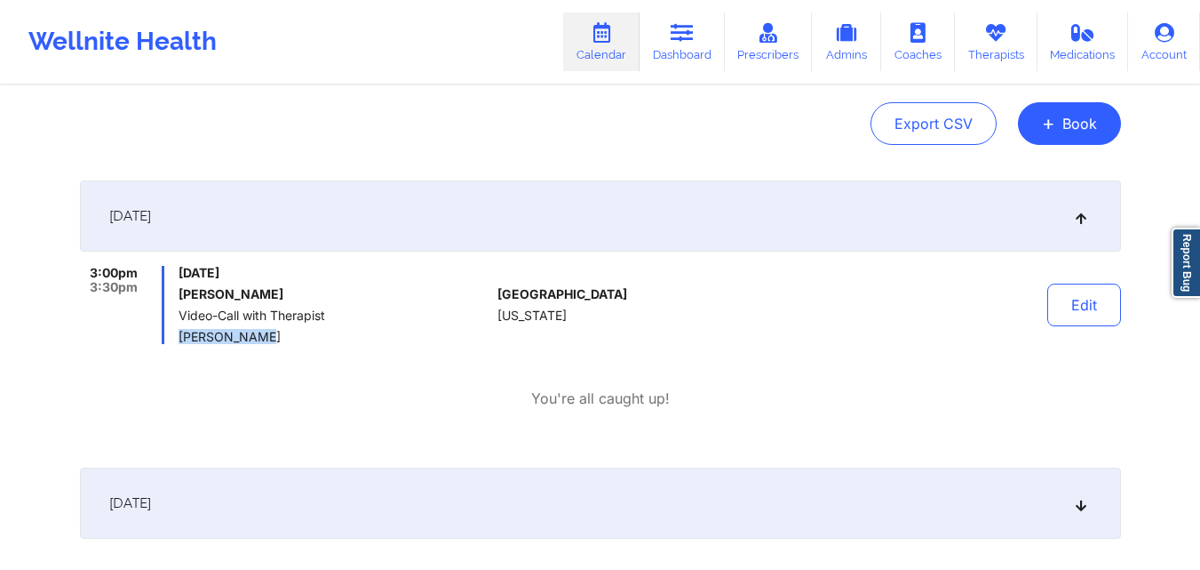
drag, startPoint x: 253, startPoint y: 339, endPoint x: 182, endPoint y: 338, distance: 71.1
click at [182, 338] on span "Ryan Ellison" at bounding box center [335, 337] width 312 height 14
click at [354, 141] on div "Export CSV + Book" at bounding box center [600, 123] width 1041 height 43
drag, startPoint x: 1069, startPoint y: 306, endPoint x: 942, endPoint y: 294, distance: 127.6
click at [1068, 306] on button "Edit" at bounding box center [1085, 304] width 74 height 43
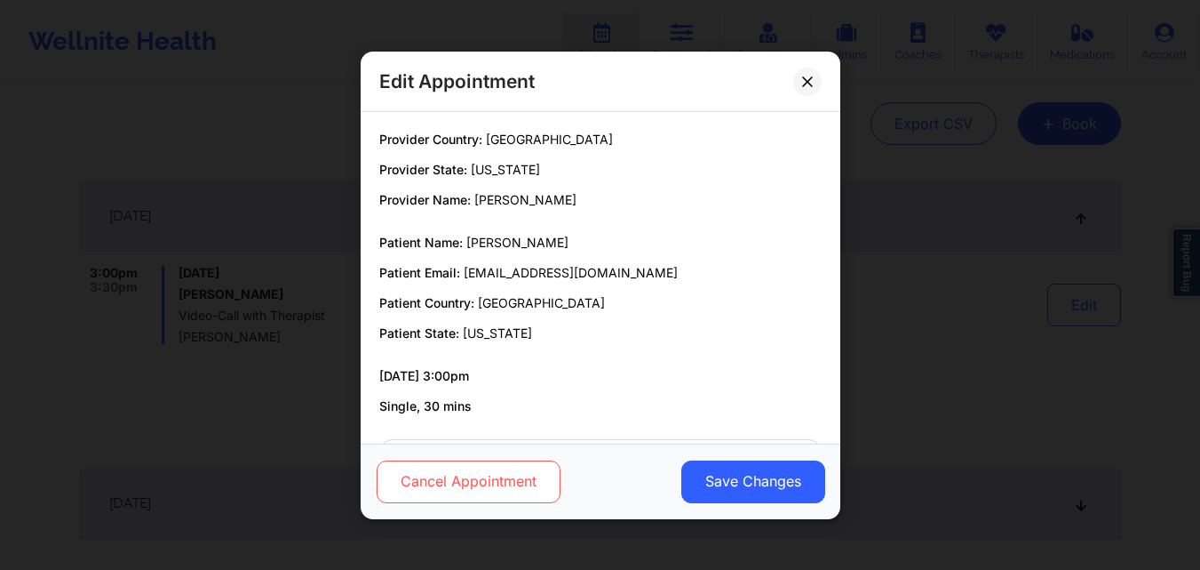
click at [434, 483] on button "Cancel Appointment" at bounding box center [468, 480] width 184 height 43
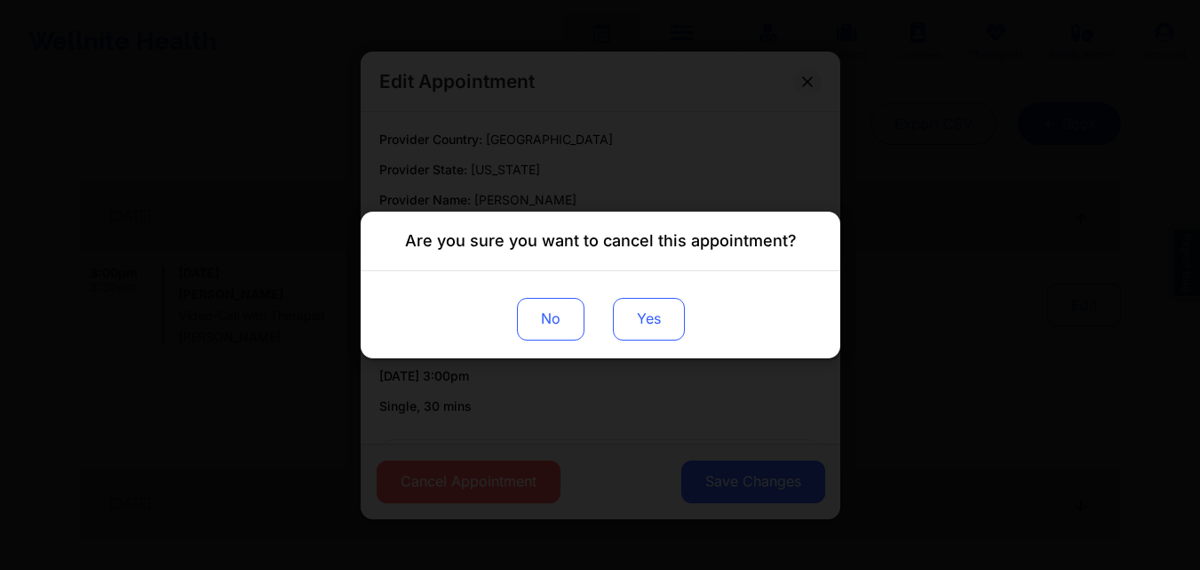
click at [644, 321] on button "Yes" at bounding box center [648, 319] width 72 height 43
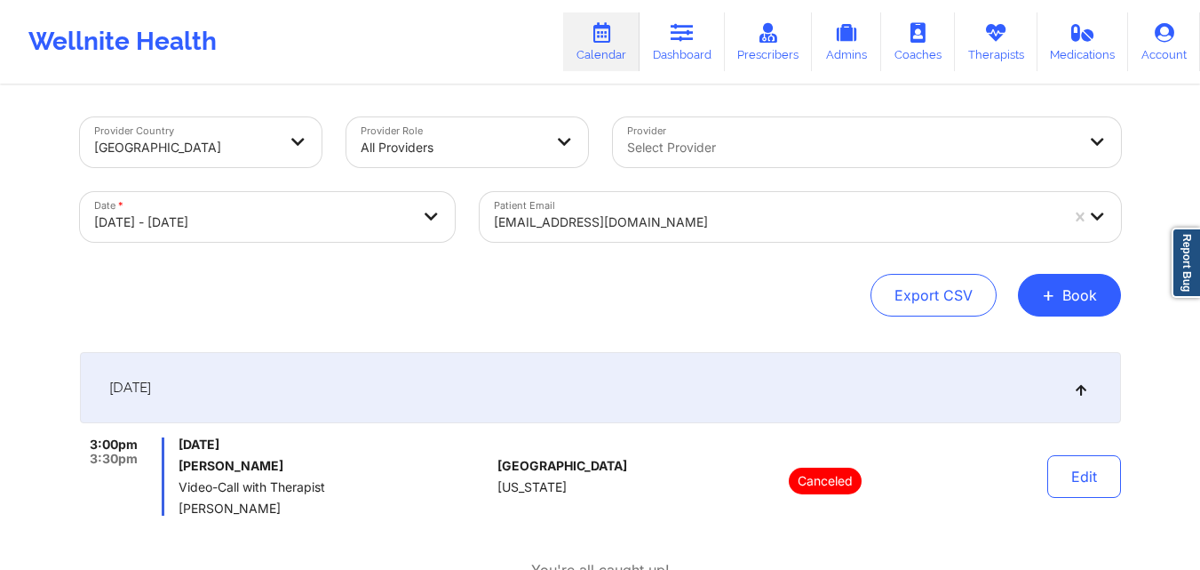
scroll to position [0, 0]
select select "2025-9"
select select "2025-10"
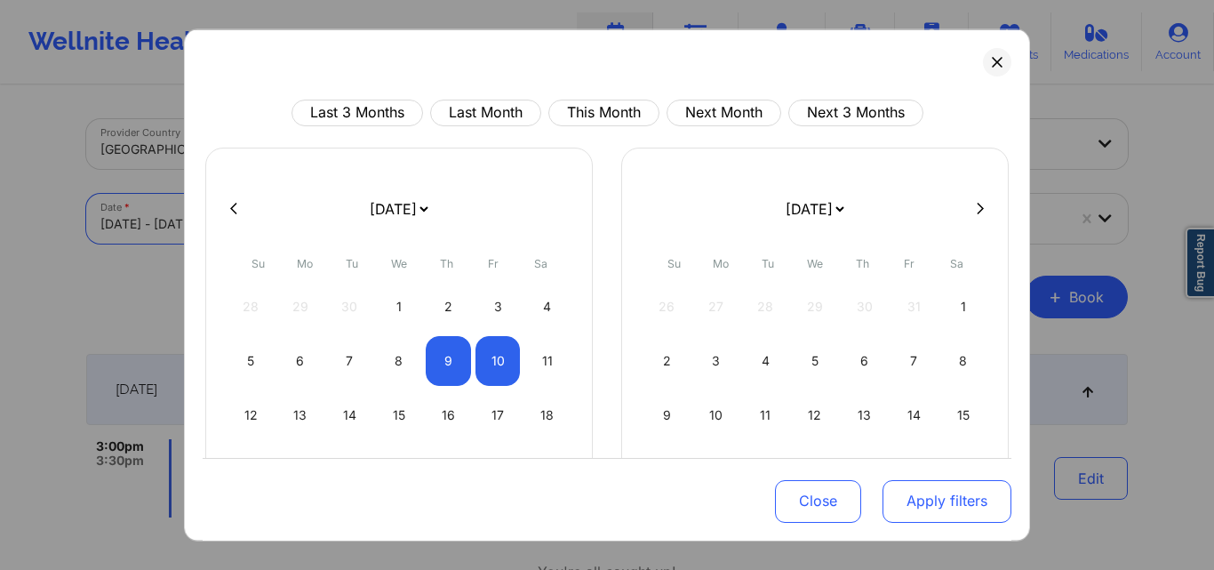
click at [904, 498] on button "Apply filters" at bounding box center [946, 501] width 129 height 43
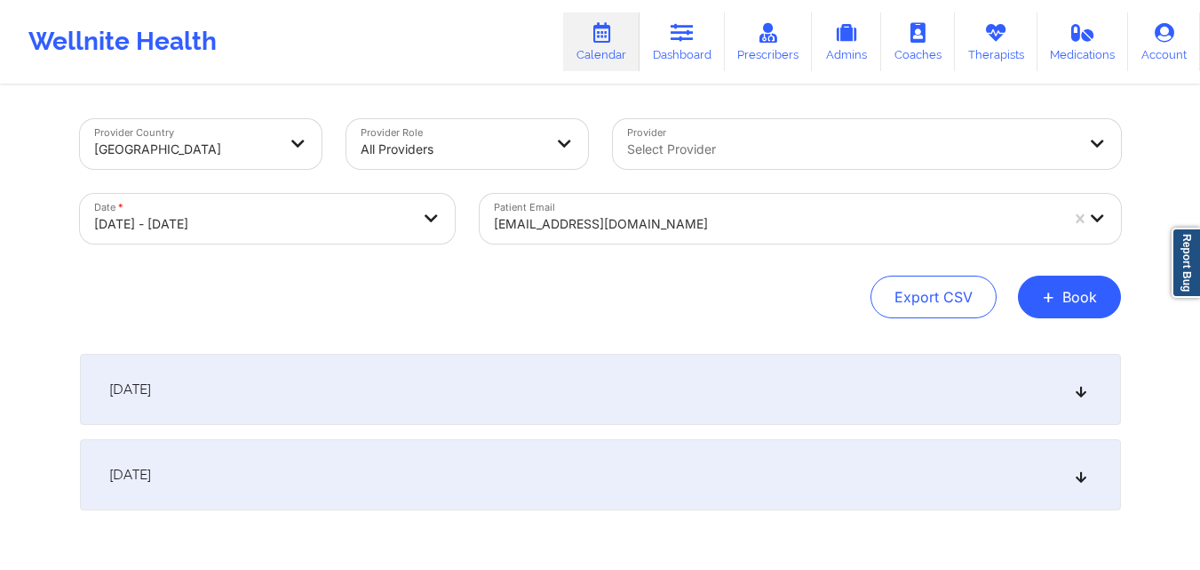
click at [677, 227] on div at bounding box center [776, 223] width 565 height 21
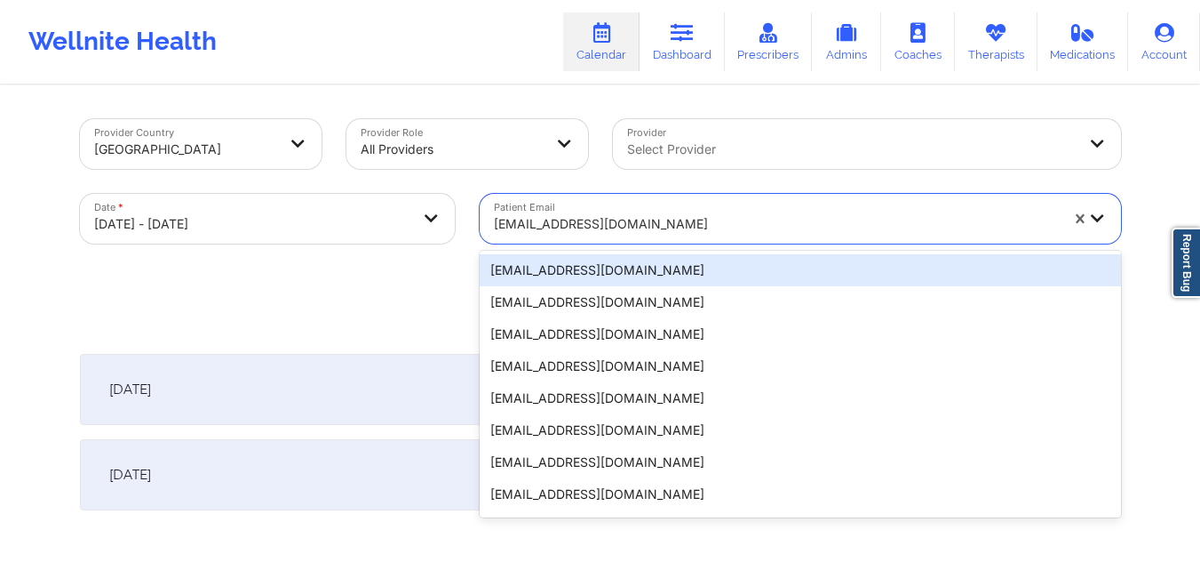
paste input "[EMAIL_ADDRESS][DOMAIN_NAME]"
type input "[EMAIL_ADDRESS][DOMAIN_NAME]"
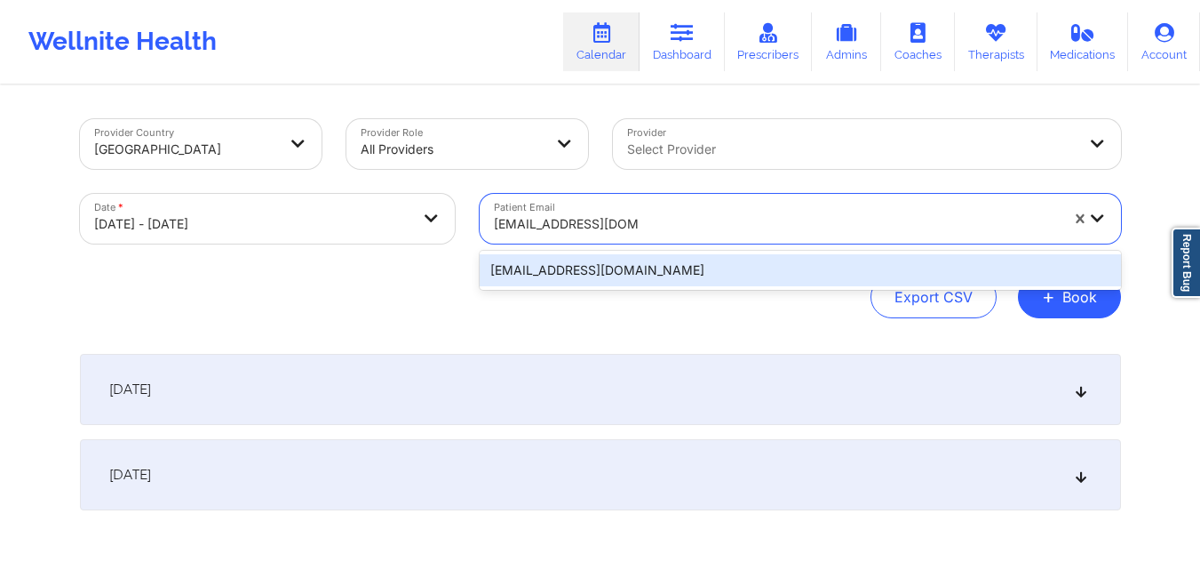
click at [707, 261] on div "[EMAIL_ADDRESS][DOMAIN_NAME]" at bounding box center [801, 270] width 642 height 32
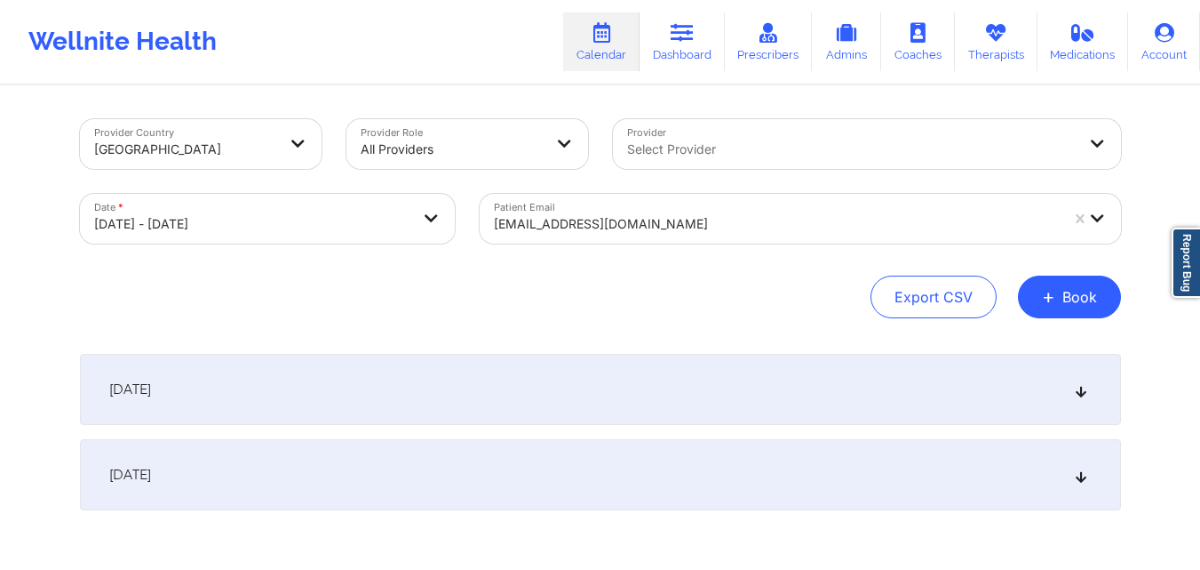
click at [480, 389] on div "October 9, 2025" at bounding box center [600, 389] width 1041 height 71
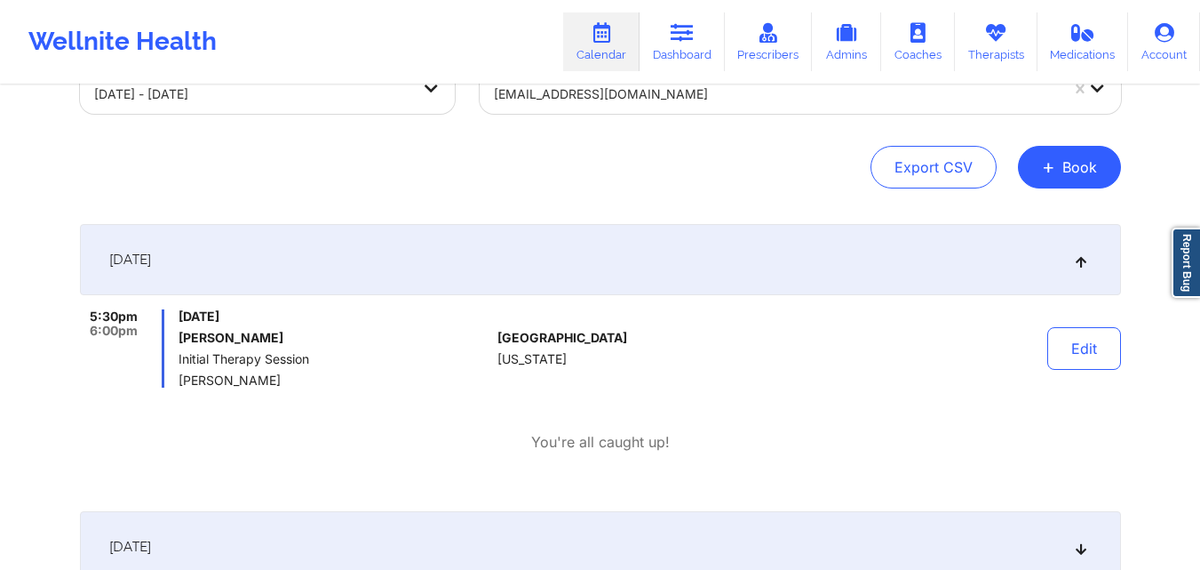
scroll to position [131, 0]
click at [1072, 344] on button "Edit" at bounding box center [1085, 347] width 74 height 43
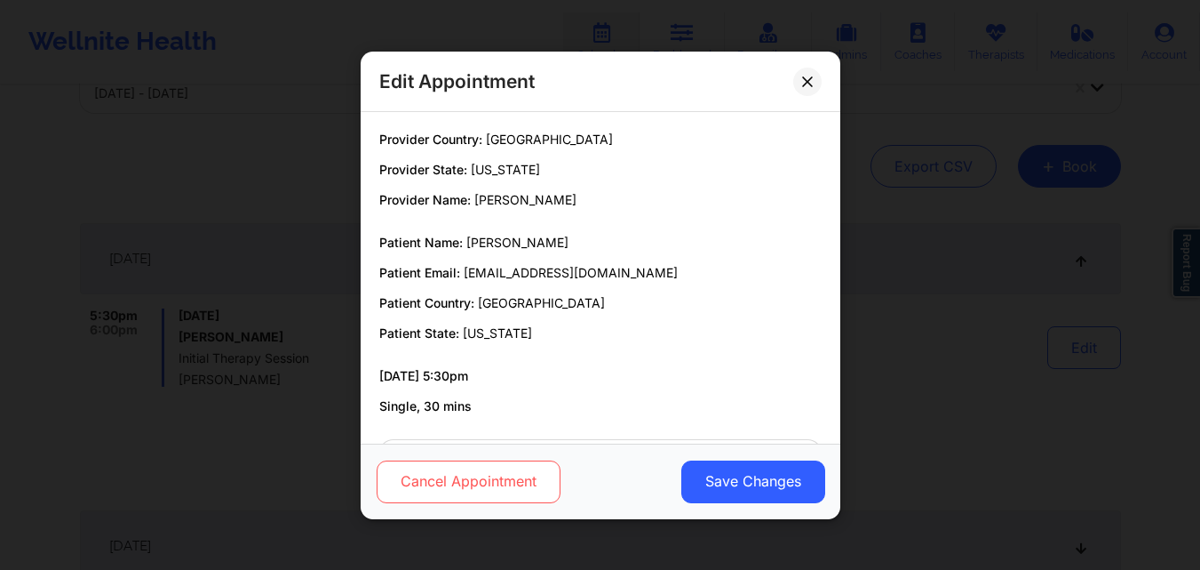
click at [529, 478] on button "Cancel Appointment" at bounding box center [468, 480] width 184 height 43
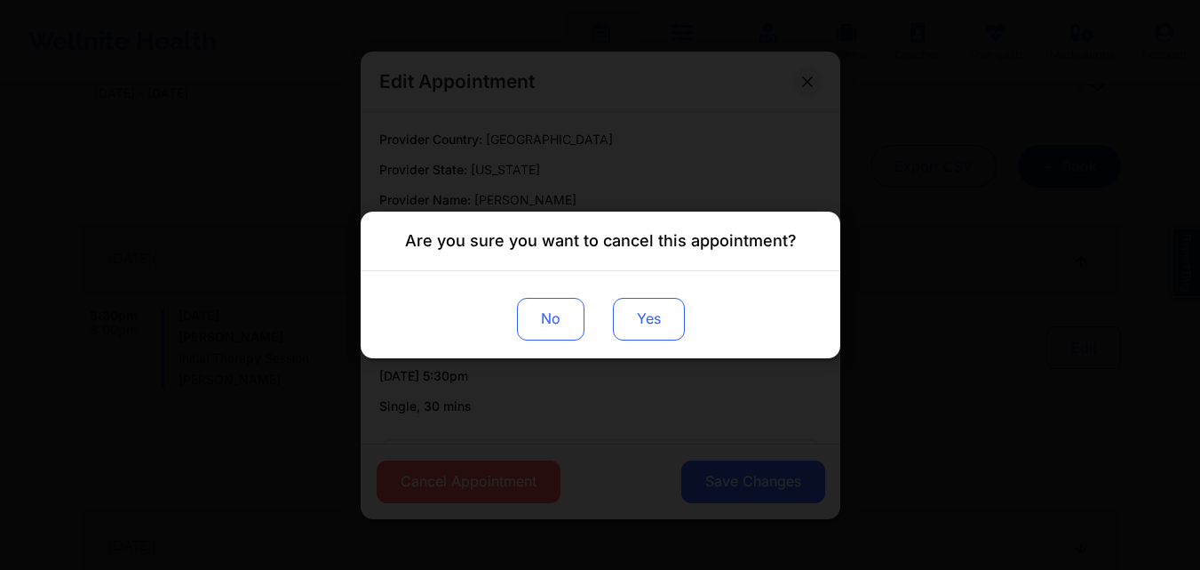
click at [649, 324] on button "Yes" at bounding box center [648, 319] width 72 height 43
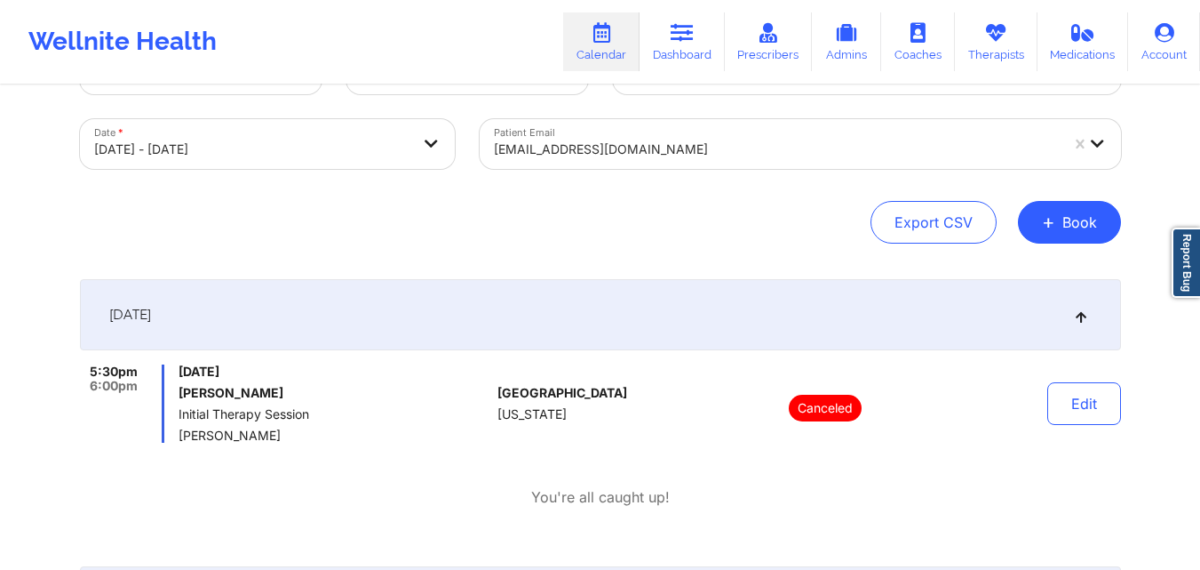
scroll to position [0, 0]
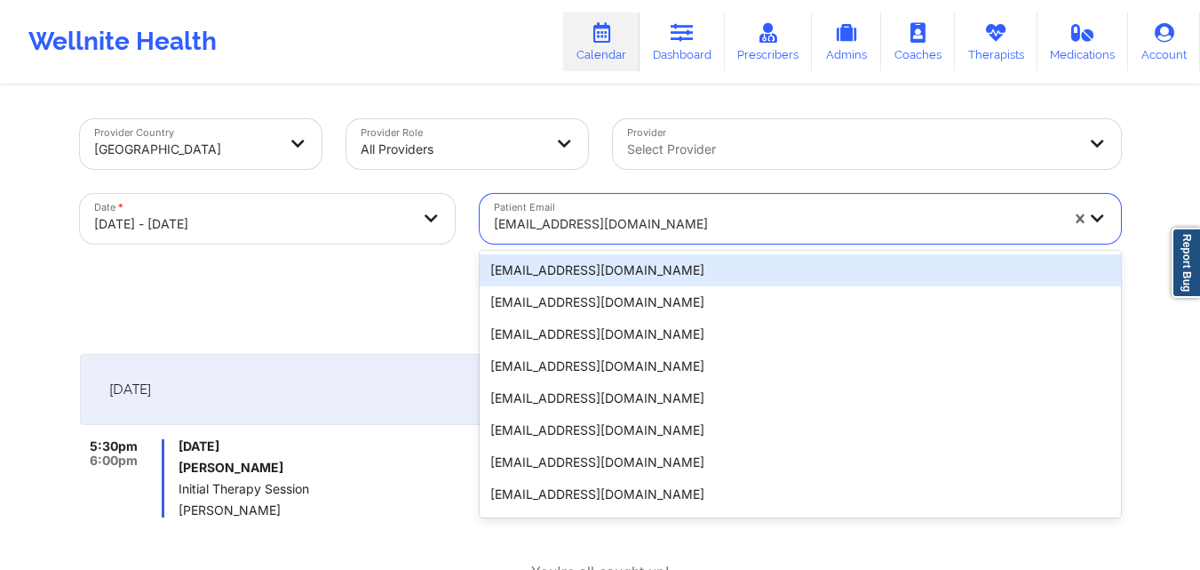
drag, startPoint x: 608, startPoint y: 221, endPoint x: 492, endPoint y: 221, distance: 115.5
click at [492, 221] on div "[EMAIL_ADDRESS][DOMAIN_NAME]" at bounding box center [770, 219] width 581 height 50
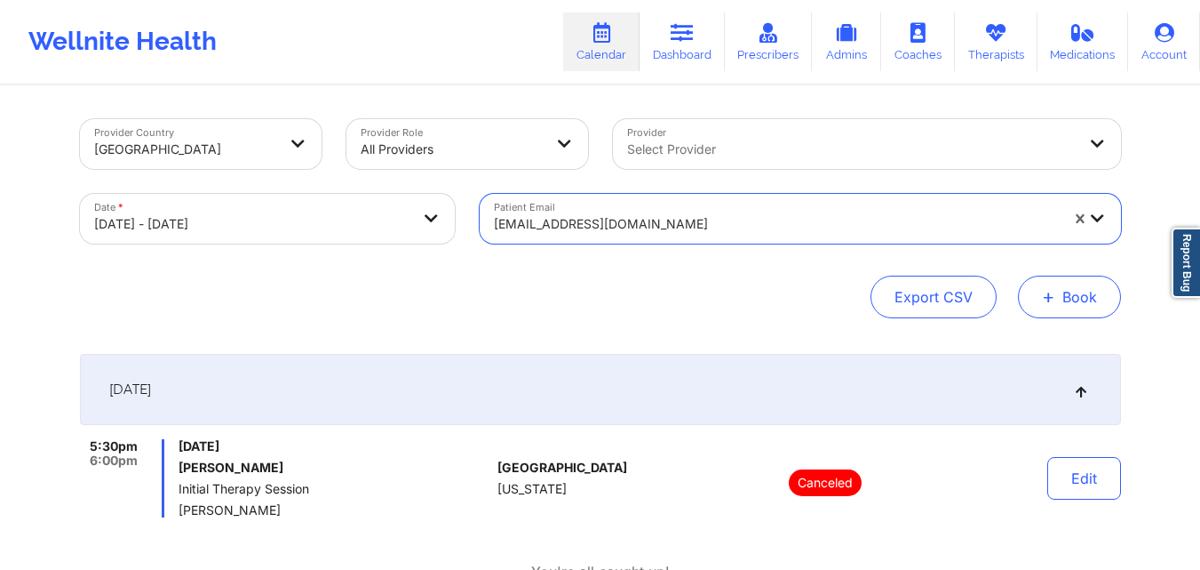
drag, startPoint x: 1037, startPoint y: 275, endPoint x: 1045, endPoint y: 288, distance: 14.8
click at [1038, 275] on button "+ Book" at bounding box center [1069, 296] width 103 height 43
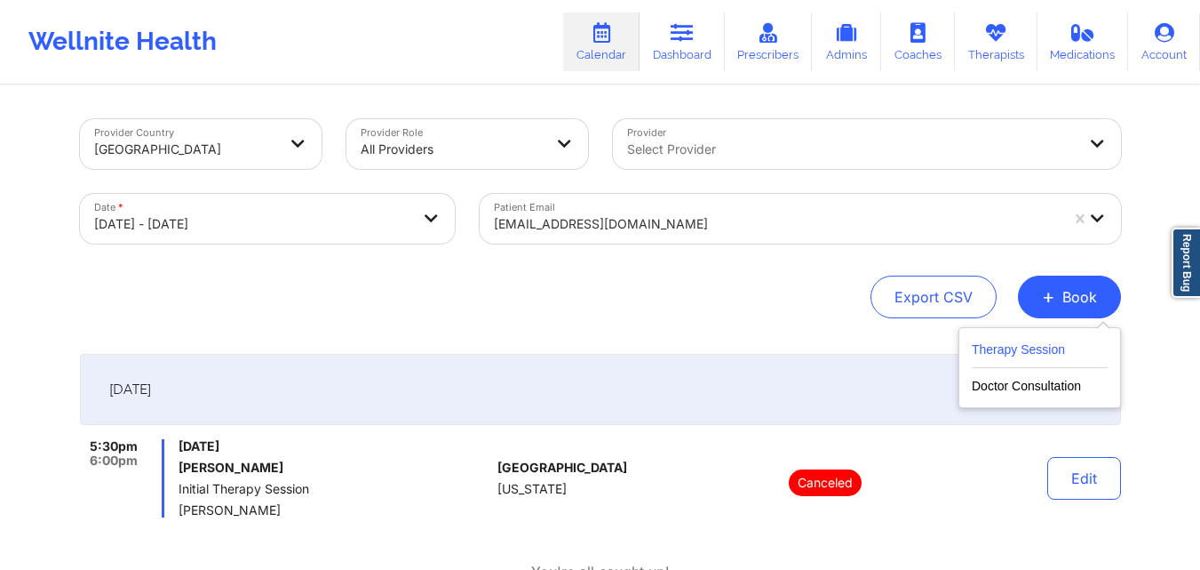
click at [1027, 358] on button "Therapy Session" at bounding box center [1040, 353] width 136 height 29
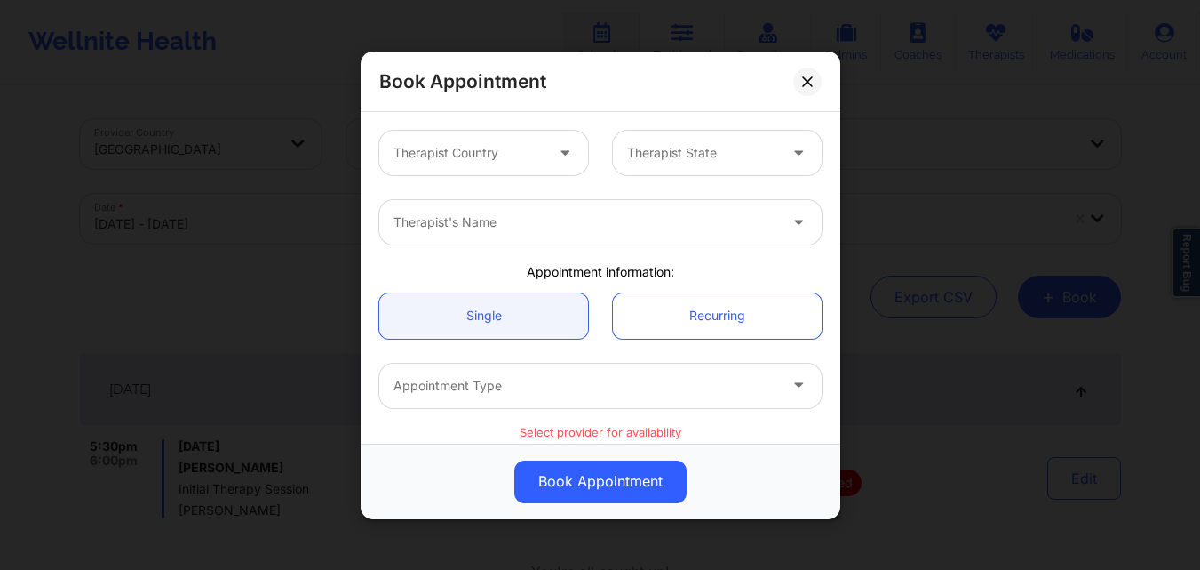
click at [497, 163] on div "Therapist Country" at bounding box center [462, 153] width 166 height 44
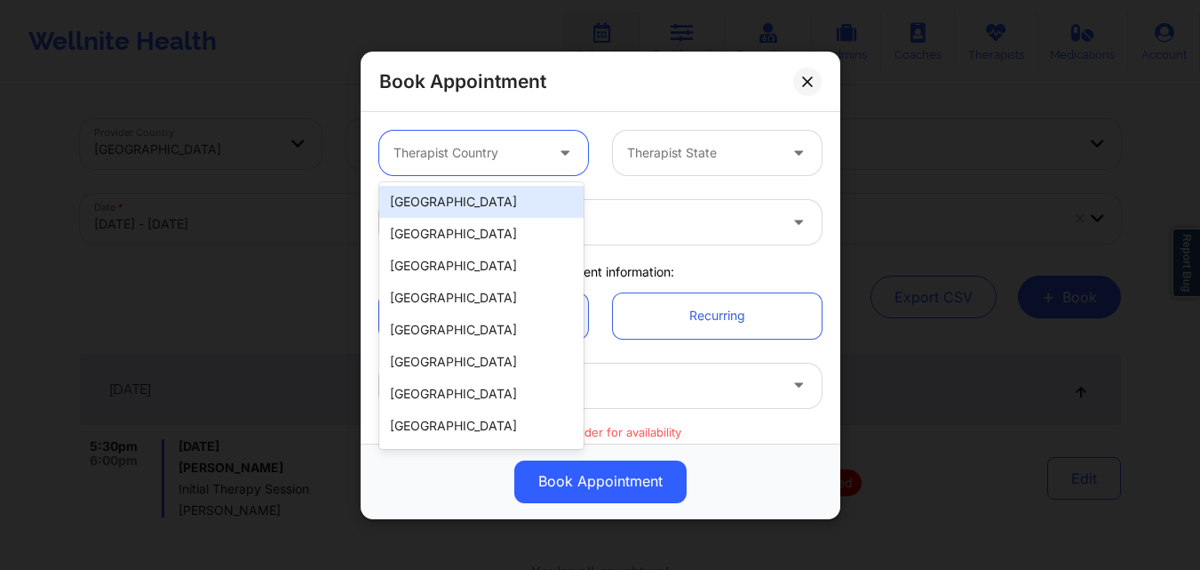
click at [495, 195] on div "[GEOGRAPHIC_DATA]" at bounding box center [481, 202] width 204 height 32
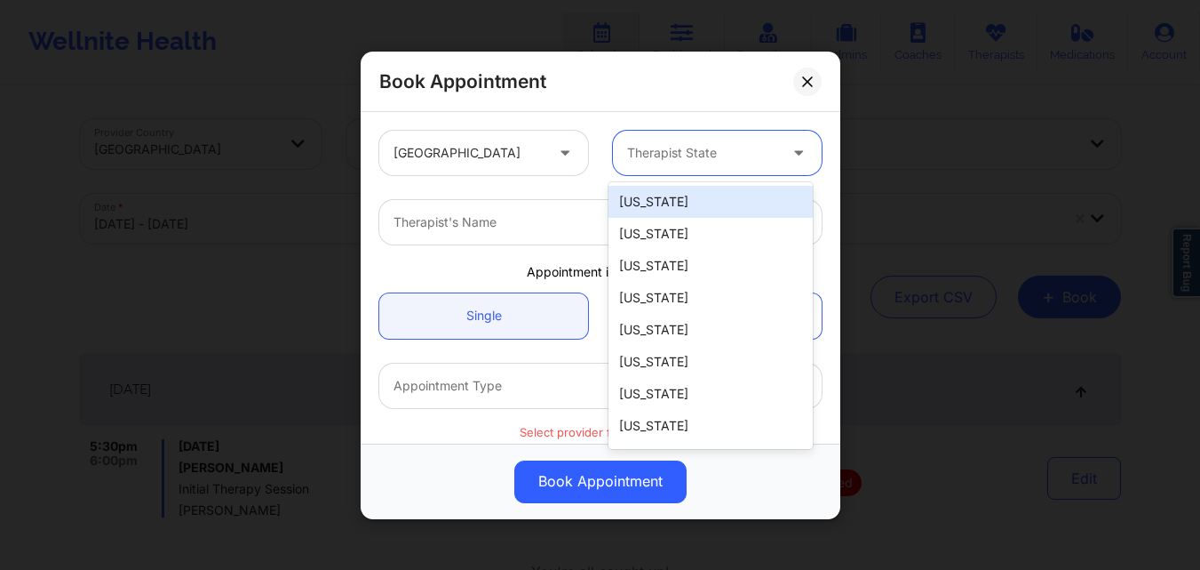
click at [648, 151] on div at bounding box center [702, 152] width 150 height 21
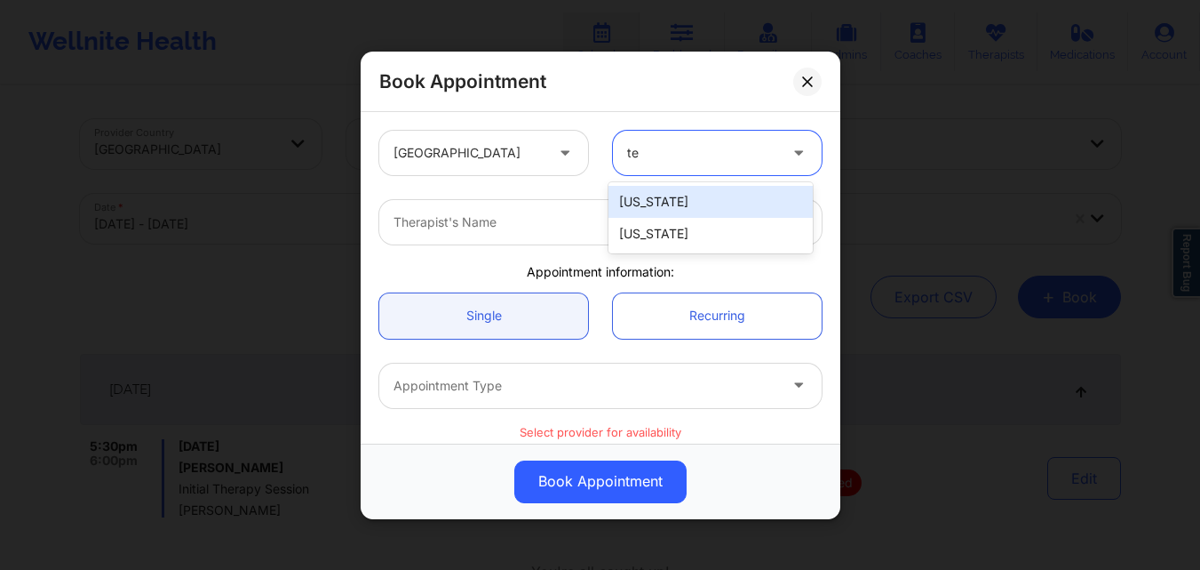
type input "tex"
click at [655, 205] on div "[US_STATE]" at bounding box center [711, 202] width 204 height 32
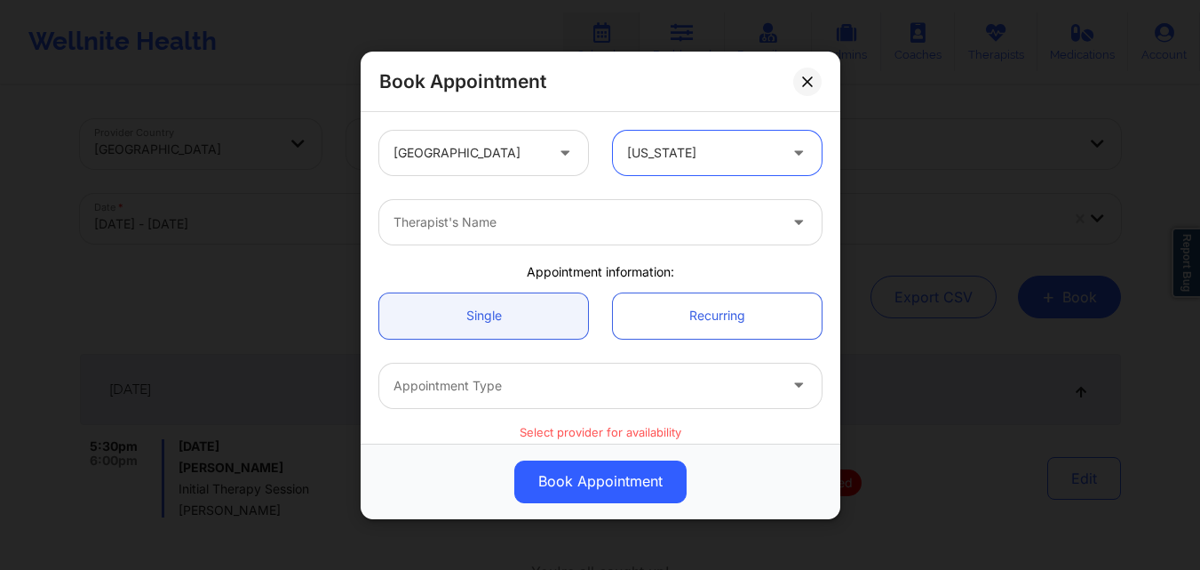
click at [580, 223] on div at bounding box center [586, 221] width 384 height 21
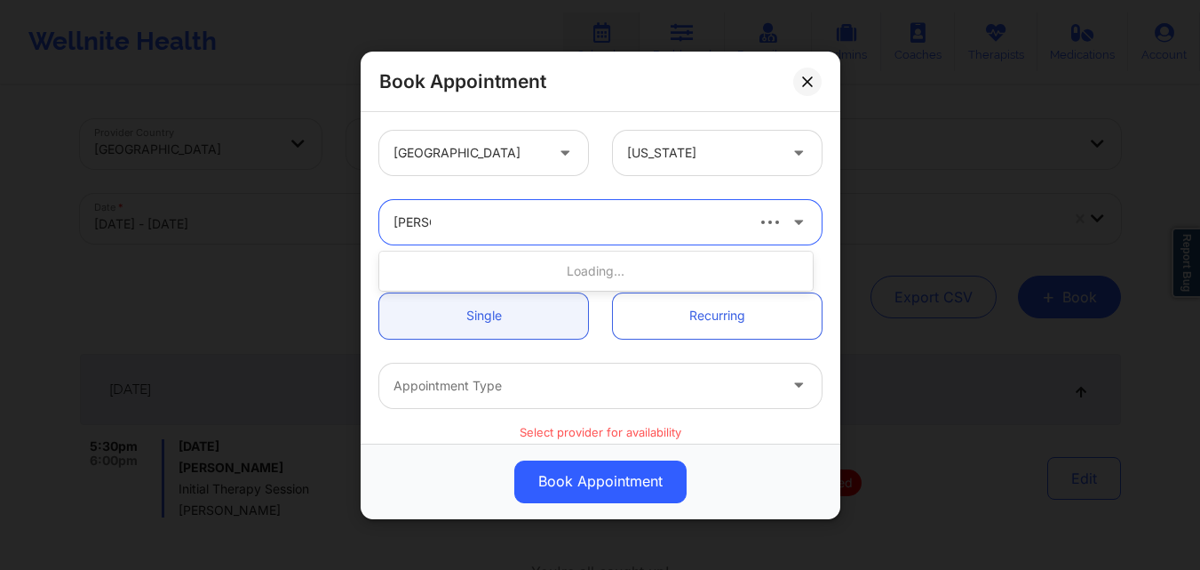
type input "debbie"
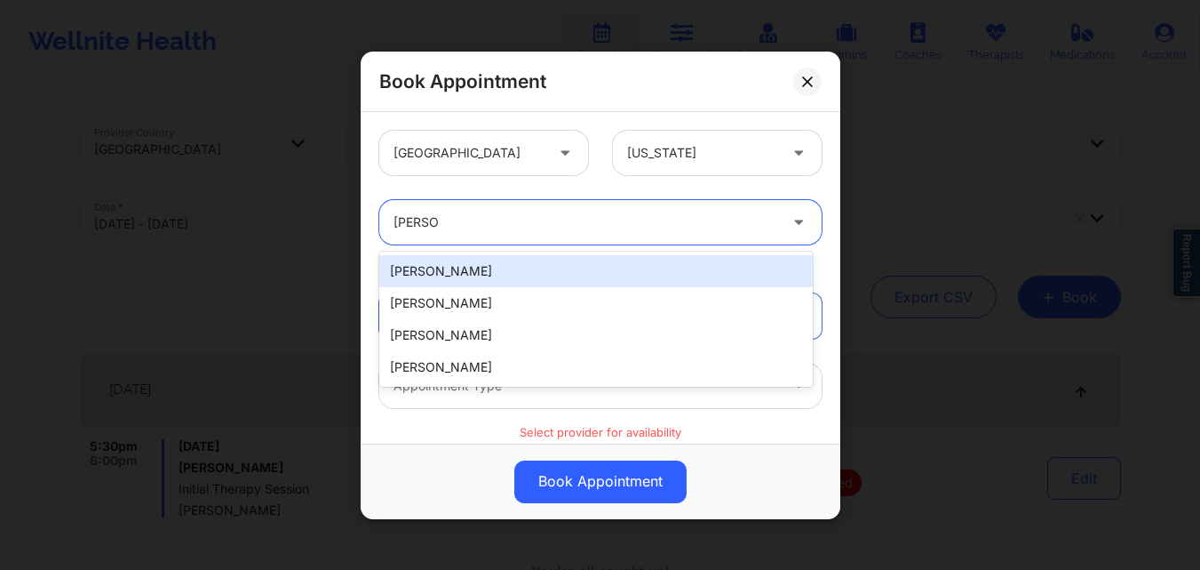
click at [572, 274] on div "Debbie Bryant" at bounding box center [596, 271] width 434 height 32
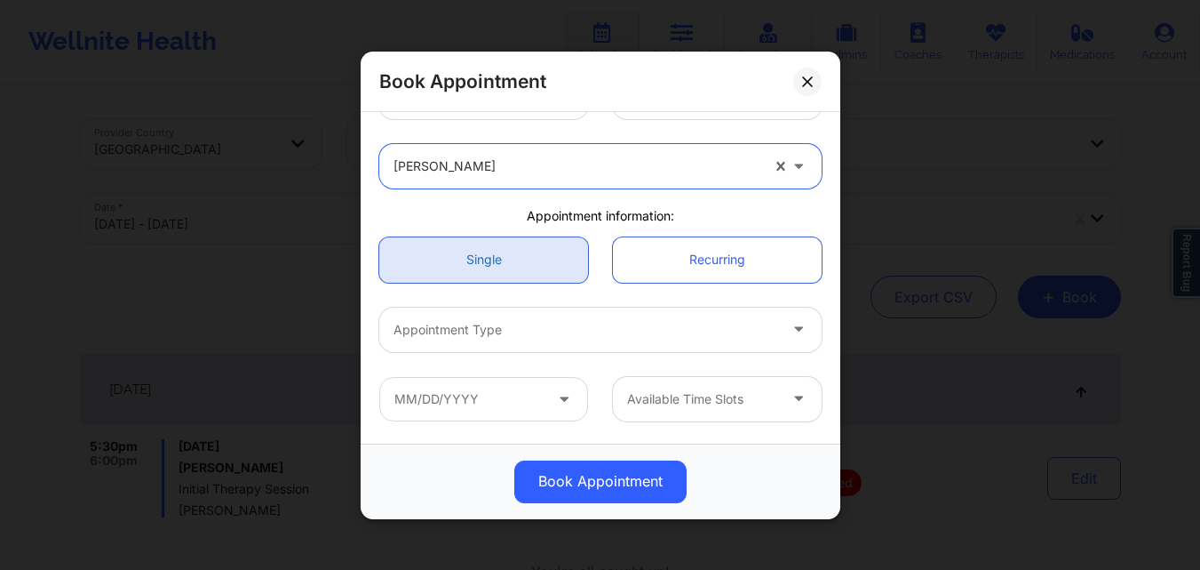
scroll to position [178, 0]
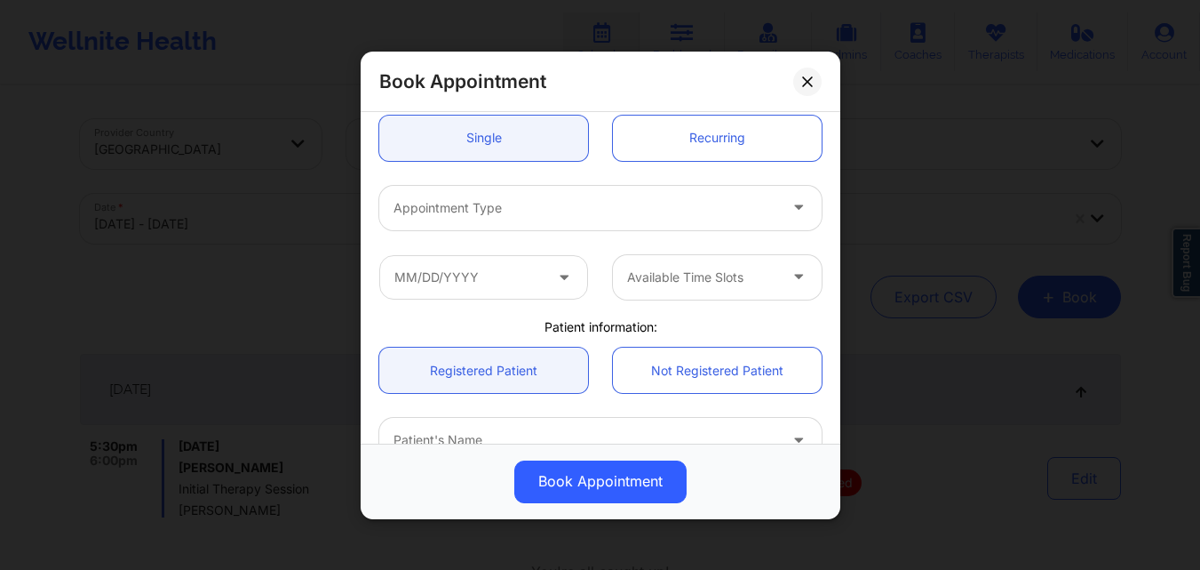
click at [488, 207] on div at bounding box center [586, 206] width 384 height 21
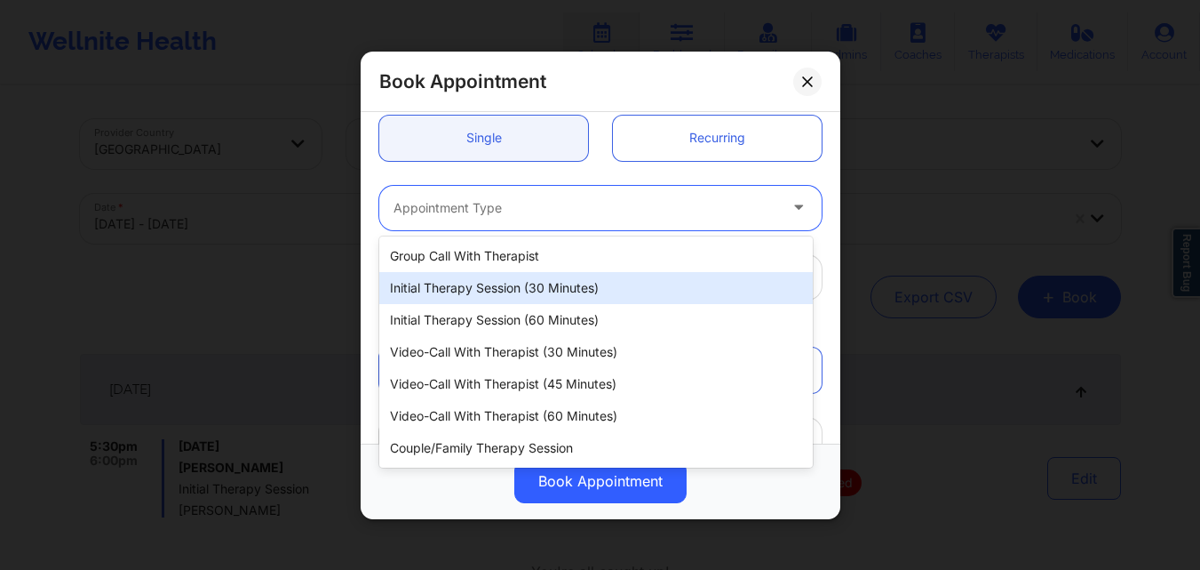
click at [482, 303] on div "Initial Therapy Session (30 minutes)" at bounding box center [596, 288] width 434 height 32
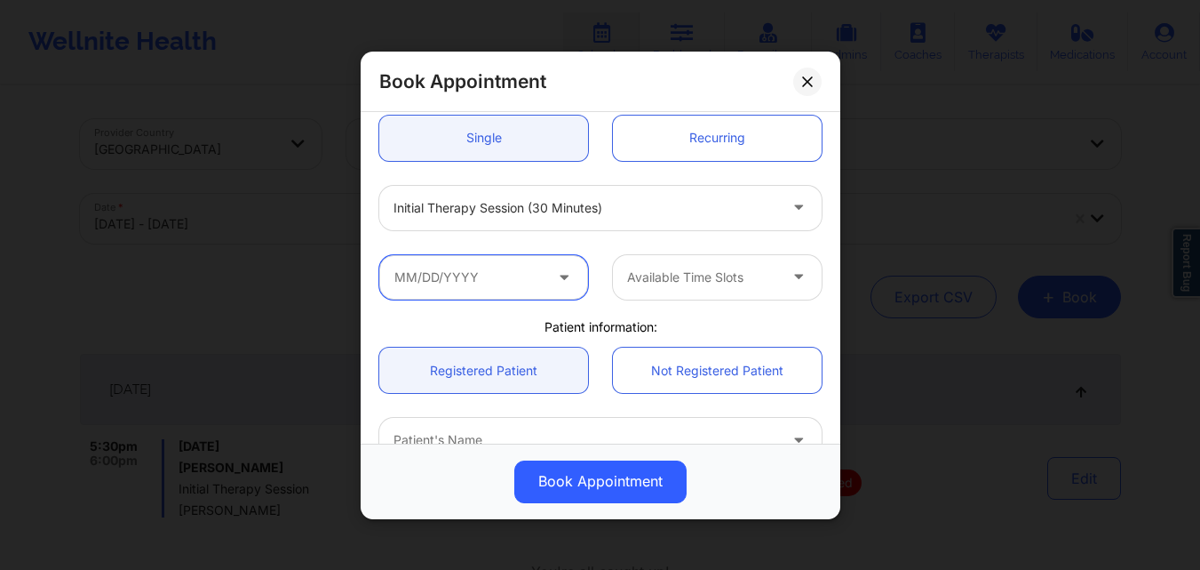
click at [482, 299] on input "text" at bounding box center [483, 276] width 209 height 44
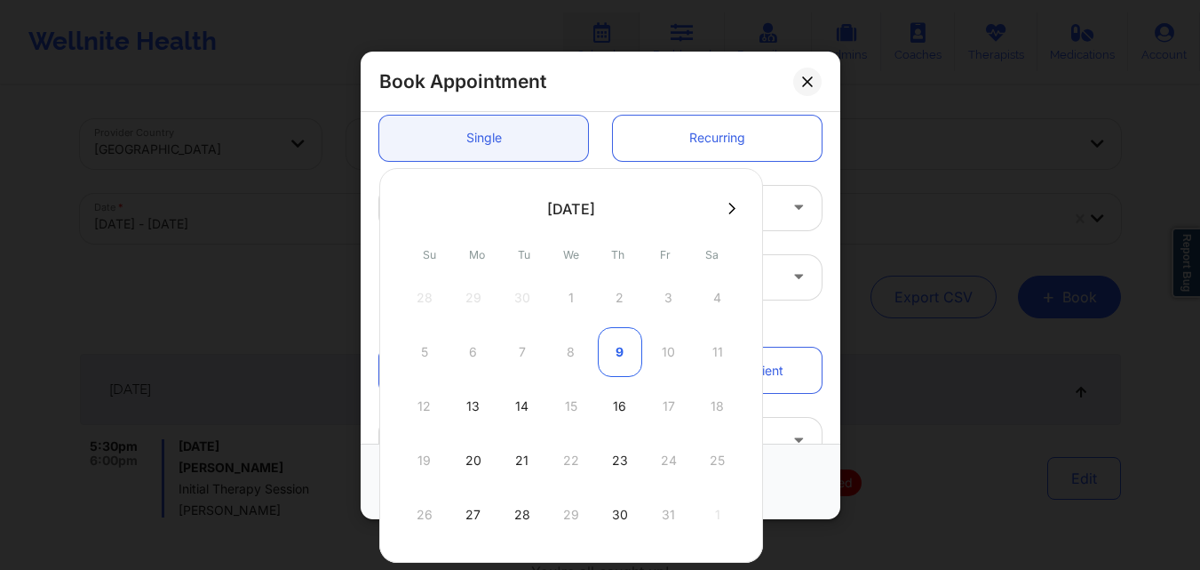
click at [616, 350] on div "9" at bounding box center [620, 352] width 44 height 50
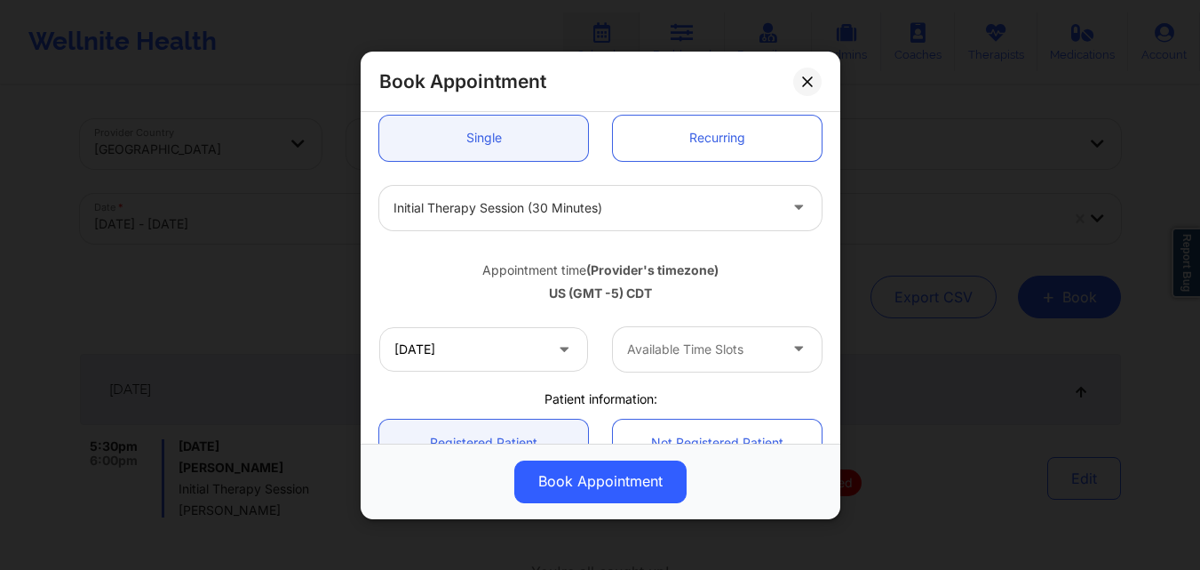
type input "10/09/2025"
click at [685, 348] on div at bounding box center [702, 349] width 150 height 21
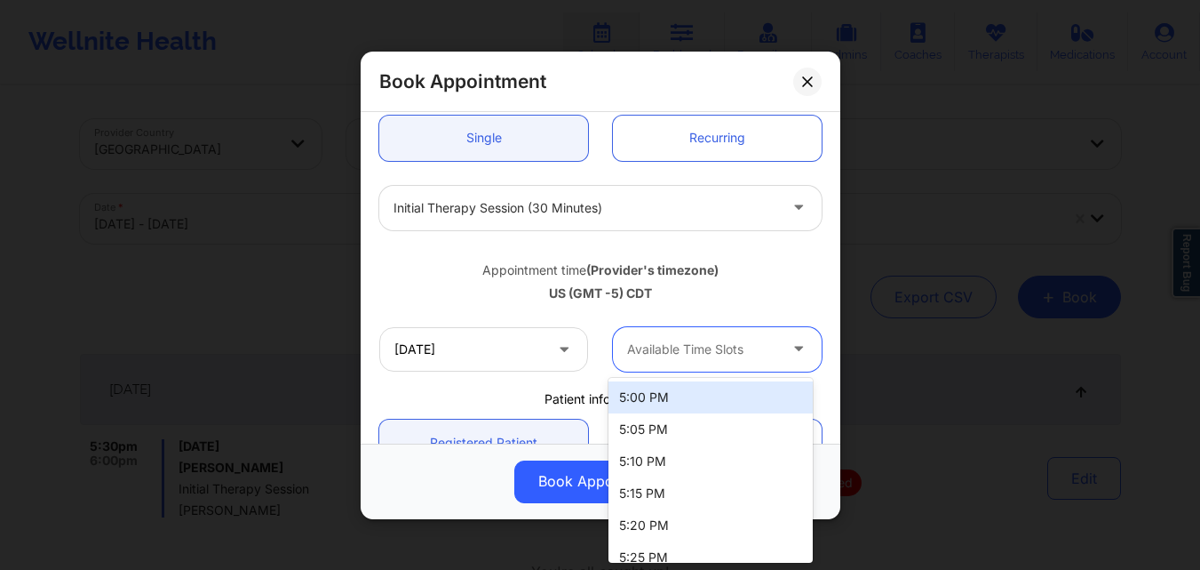
click at [683, 393] on div "5:00 PM" at bounding box center [711, 397] width 204 height 32
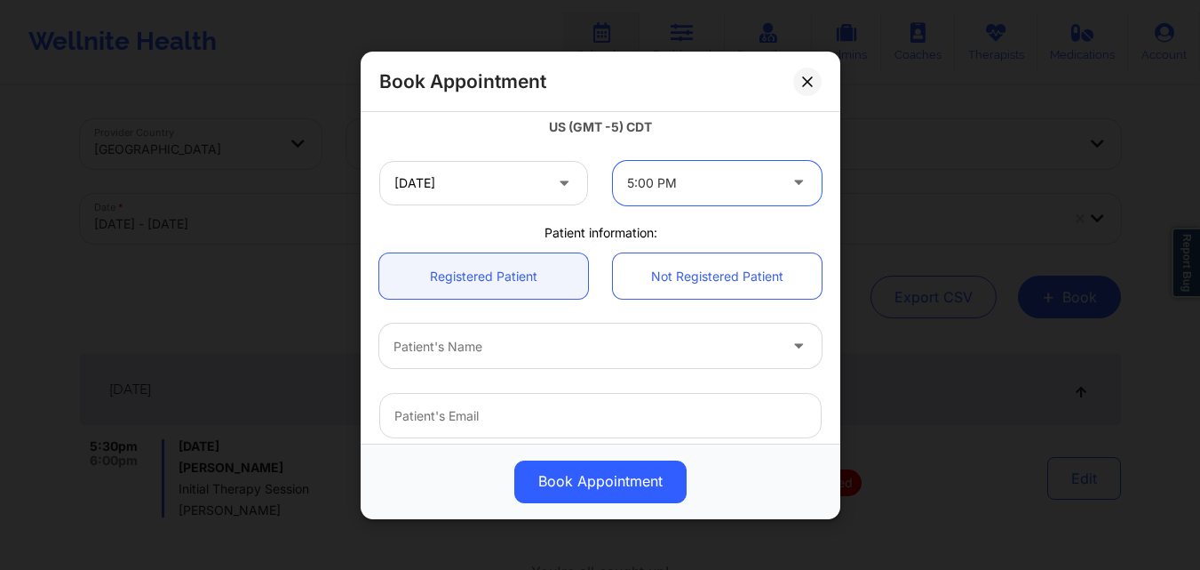
scroll to position [355, 0]
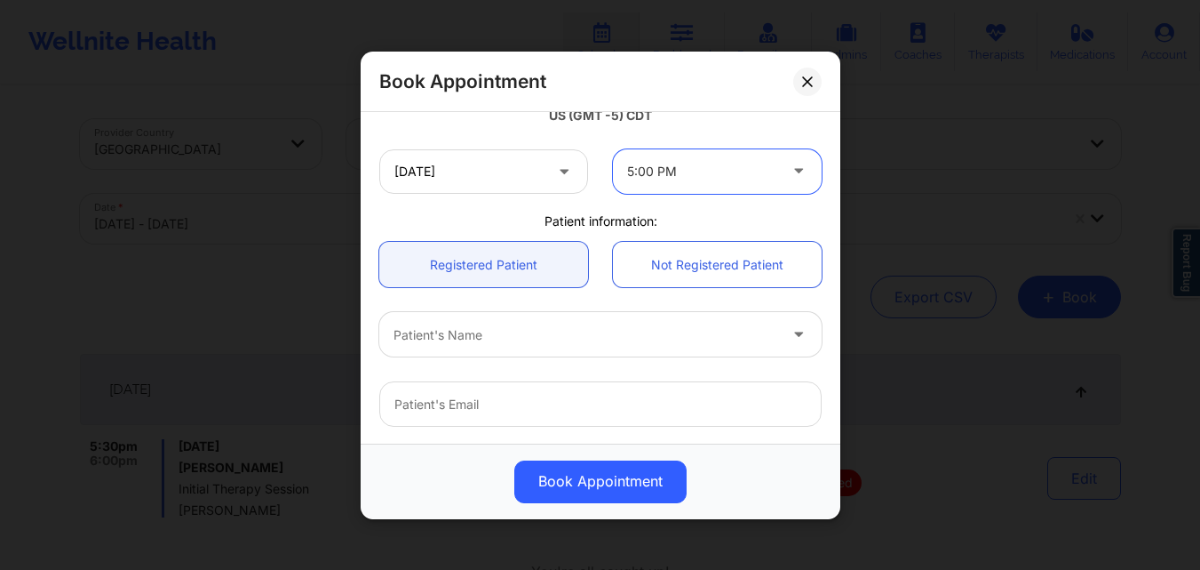
click at [525, 341] on div at bounding box center [586, 333] width 384 height 21
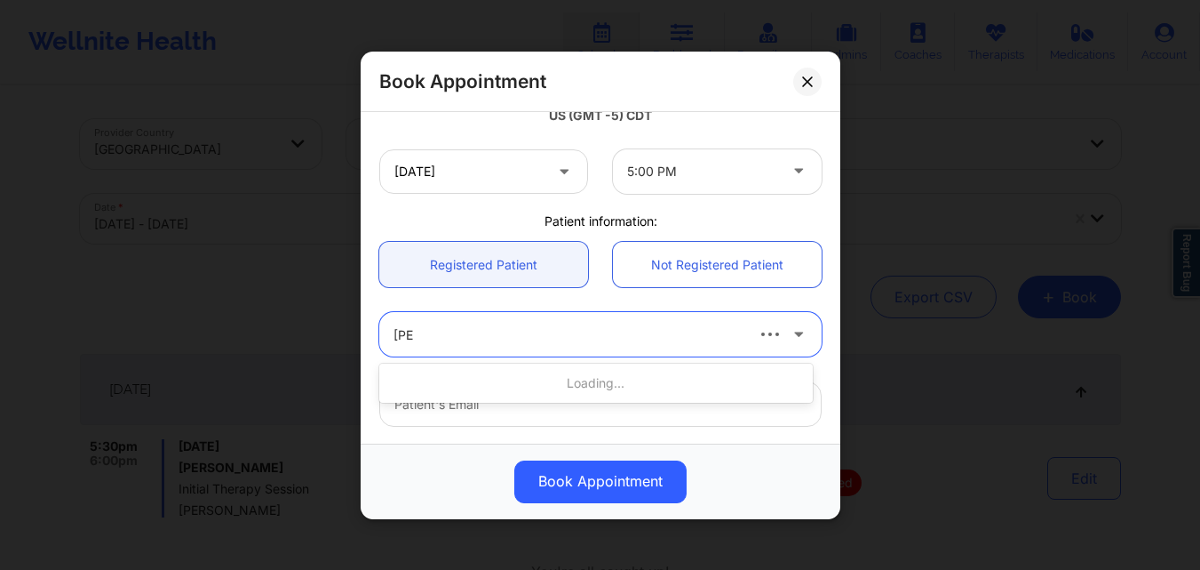
type input "josu"
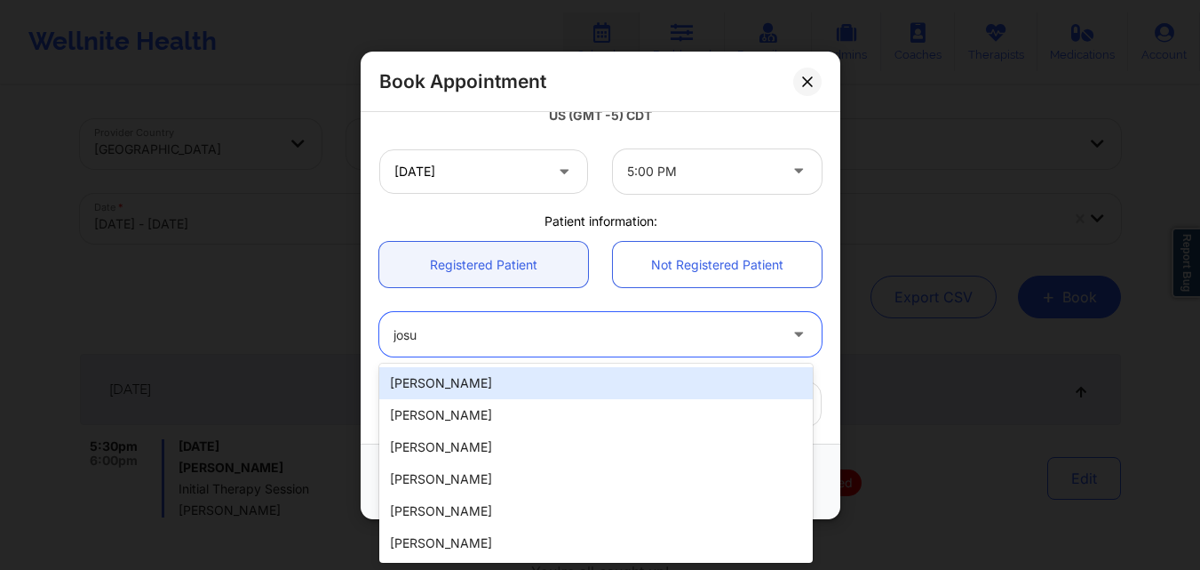
click at [527, 381] on div "[PERSON_NAME]" at bounding box center [596, 383] width 434 height 32
type input "[EMAIL_ADDRESS][DOMAIN_NAME]"
type input "9035083295"
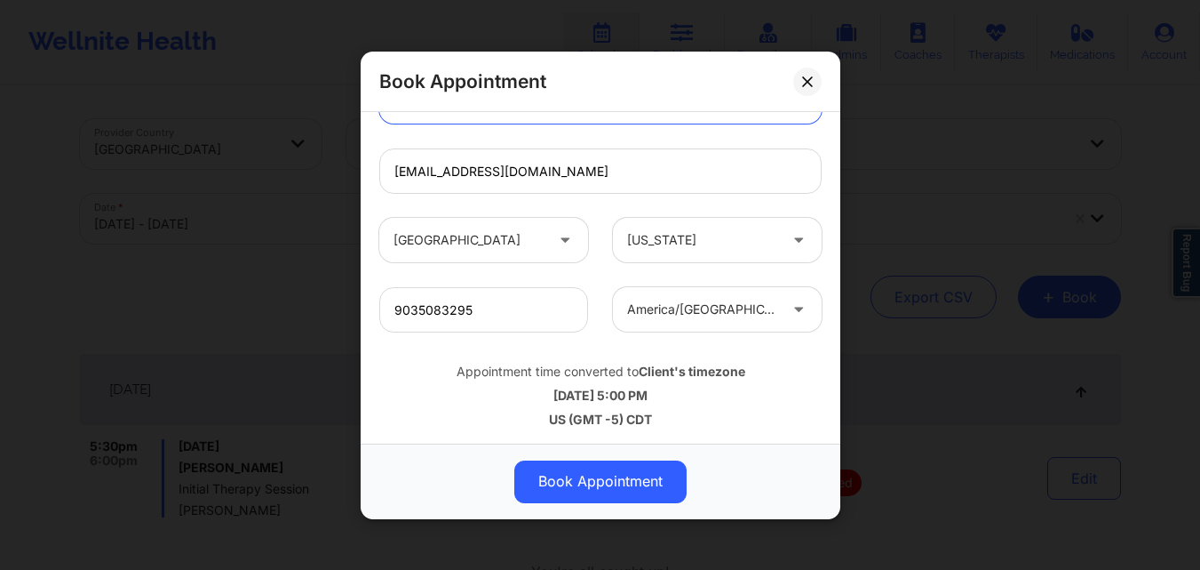
scroll to position [591, 0]
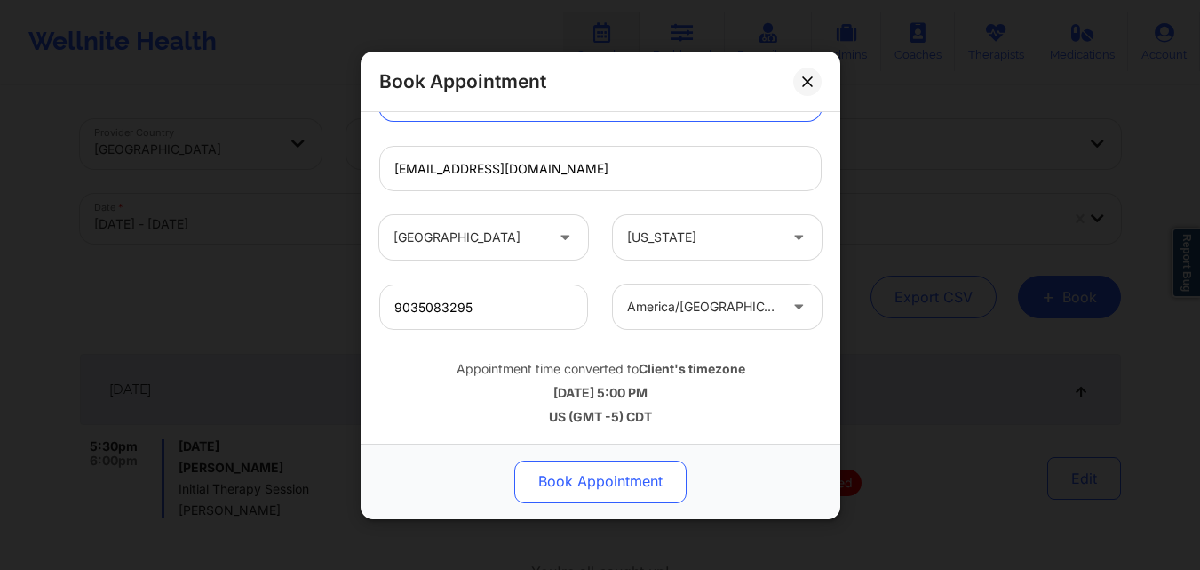
click at [616, 476] on button "Book Appointment" at bounding box center [600, 480] width 172 height 43
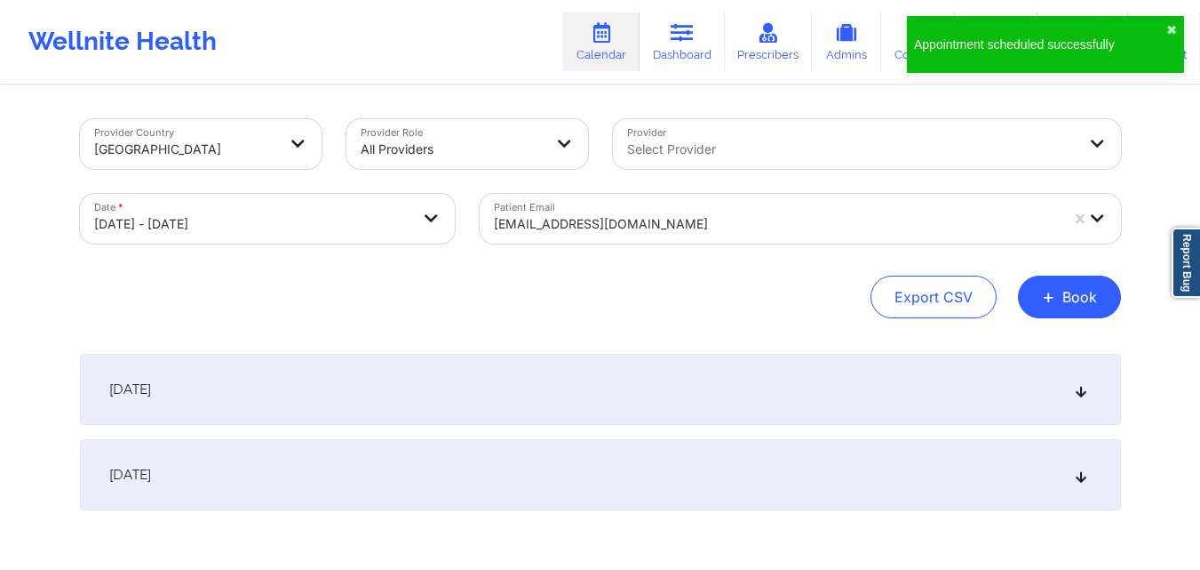
click at [386, 386] on div "October 9, 2025" at bounding box center [600, 389] width 1041 height 71
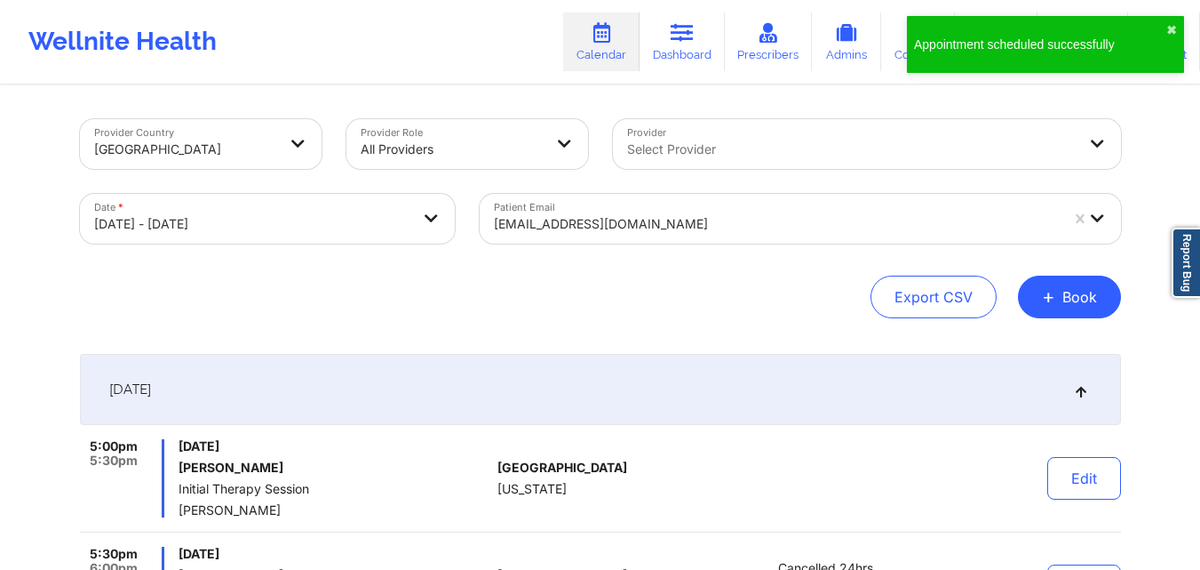
scroll to position [178, 0]
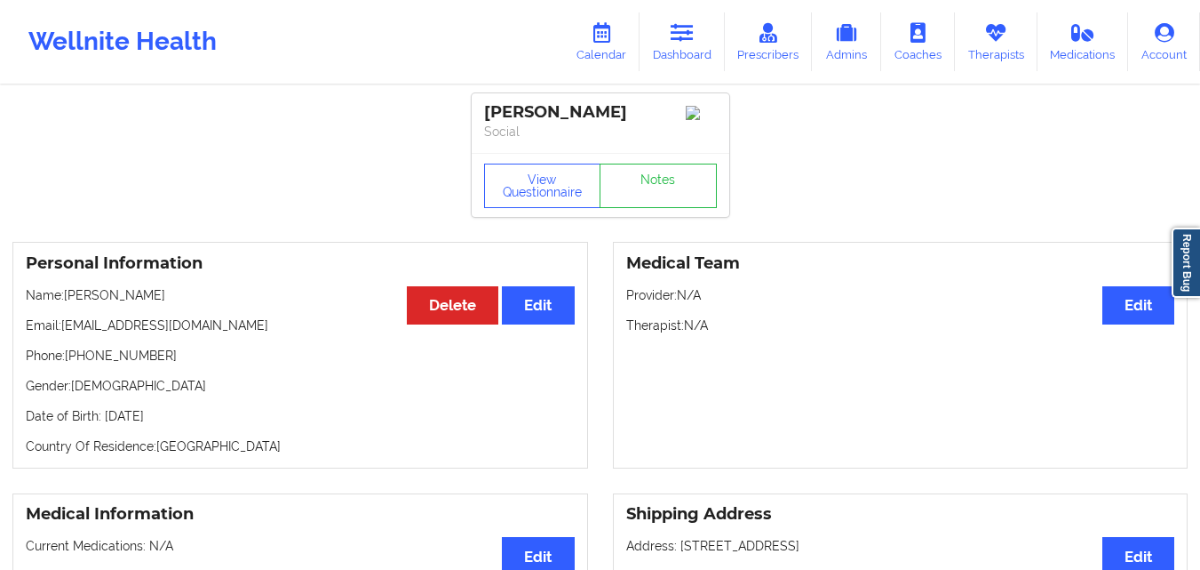
click at [705, 63] on link "Dashboard" at bounding box center [682, 41] width 85 height 59
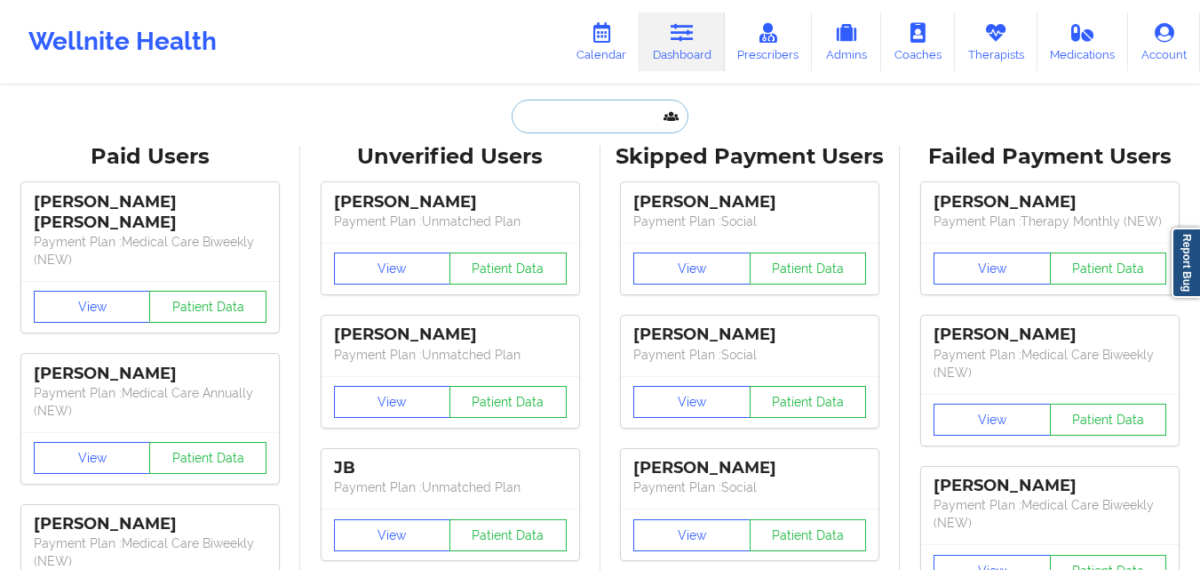
click at [582, 117] on input "text" at bounding box center [600, 117] width 176 height 34
paste input "[EMAIL_ADDRESS][DOMAIN_NAME]"
type input "[EMAIL_ADDRESS][DOMAIN_NAME]"
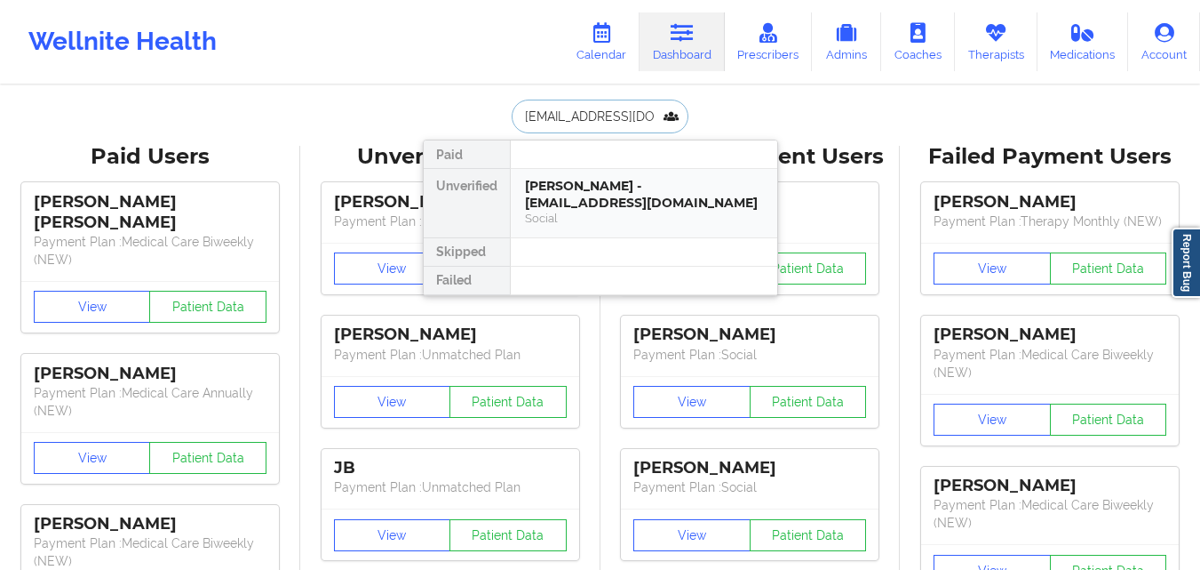
click at [586, 204] on div "[PERSON_NAME] - [EMAIL_ADDRESS][DOMAIN_NAME]" at bounding box center [644, 194] width 238 height 33
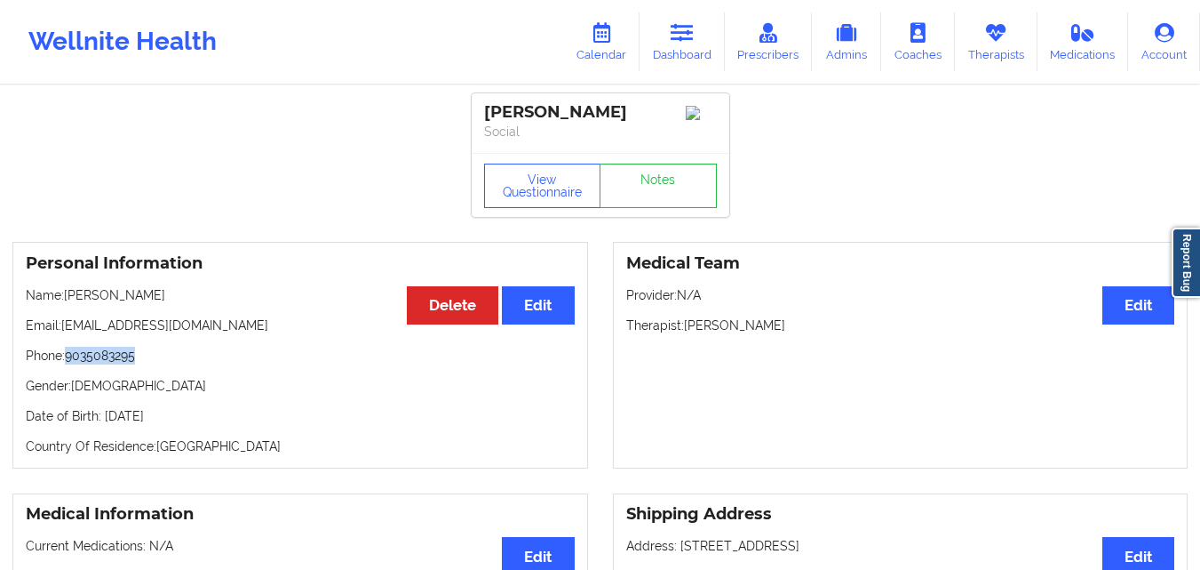
drag, startPoint x: 68, startPoint y: 362, endPoint x: 168, endPoint y: 363, distance: 99.5
click at [168, 363] on p "Phone: [PHONE_NUMBER]" at bounding box center [300, 356] width 549 height 18
copy p "9035083295"
drag, startPoint x: 60, startPoint y: 334, endPoint x: 210, endPoint y: 328, distance: 149.4
click at [210, 328] on p "Email: [EMAIL_ADDRESS][DOMAIN_NAME]" at bounding box center [300, 325] width 549 height 18
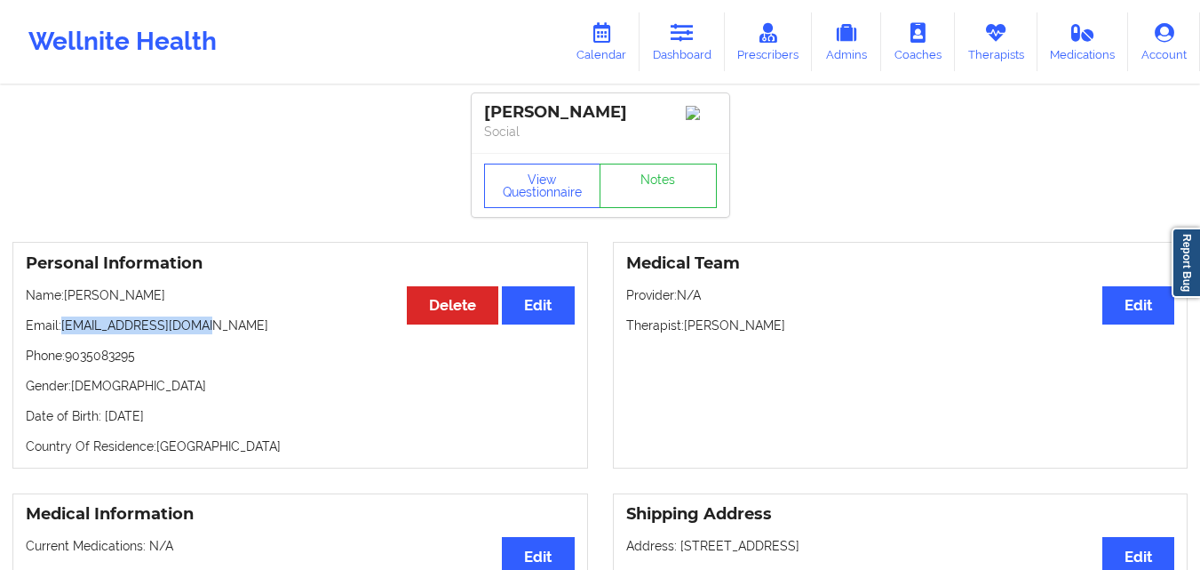
copy p "[EMAIL_ADDRESS][DOMAIN_NAME]"
click at [274, 311] on div "Personal Information Edit Delete Name: [PERSON_NAME] Email: [EMAIL_ADDRESS][DOM…" at bounding box center [300, 355] width 576 height 227
drag, startPoint x: 60, startPoint y: 333, endPoint x: 224, endPoint y: 334, distance: 163.5
click at [224, 334] on p "Email: [EMAIL_ADDRESS][DOMAIN_NAME]" at bounding box center [300, 325] width 549 height 18
copy p "[EMAIL_ADDRESS][DOMAIN_NAME]"
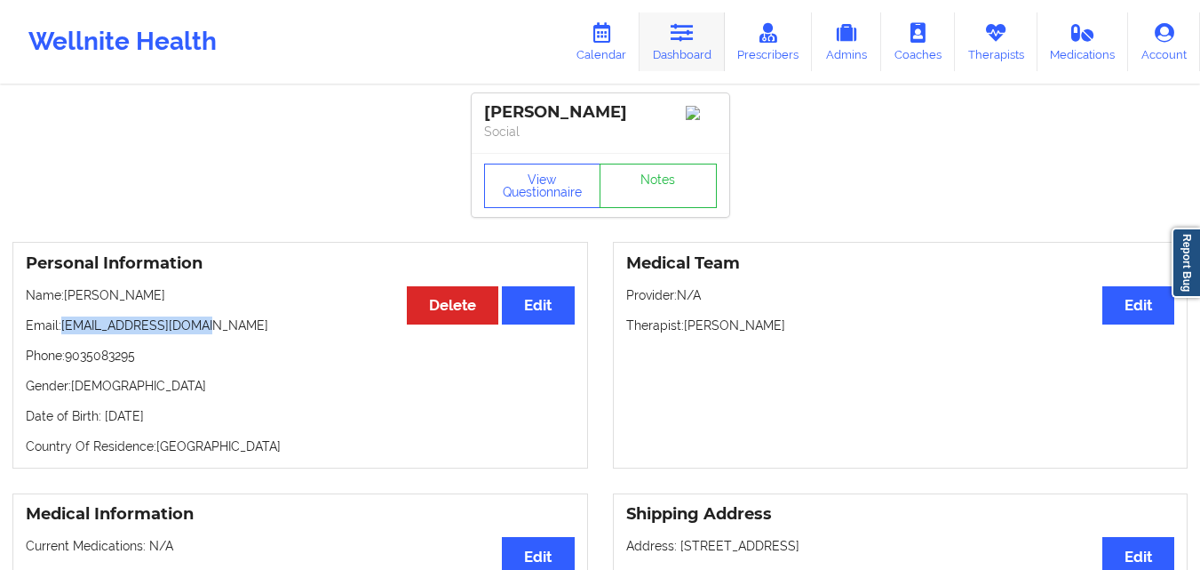
click at [681, 46] on link "Dashboard" at bounding box center [682, 41] width 85 height 59
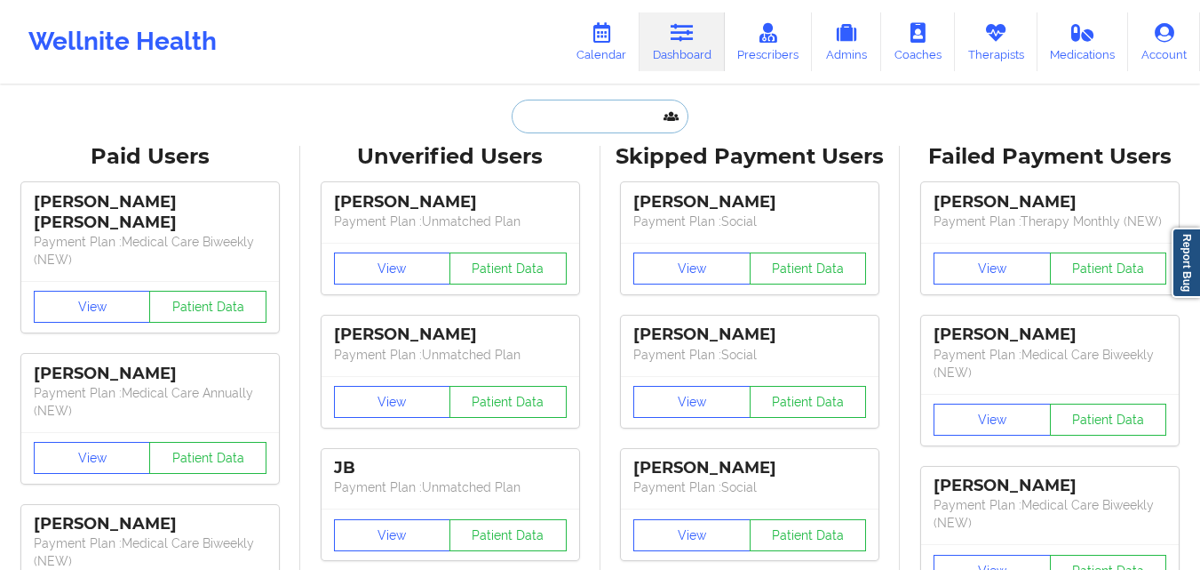
click at [573, 116] on input "text" at bounding box center [600, 117] width 176 height 34
paste input "[PERSON_NAME]"
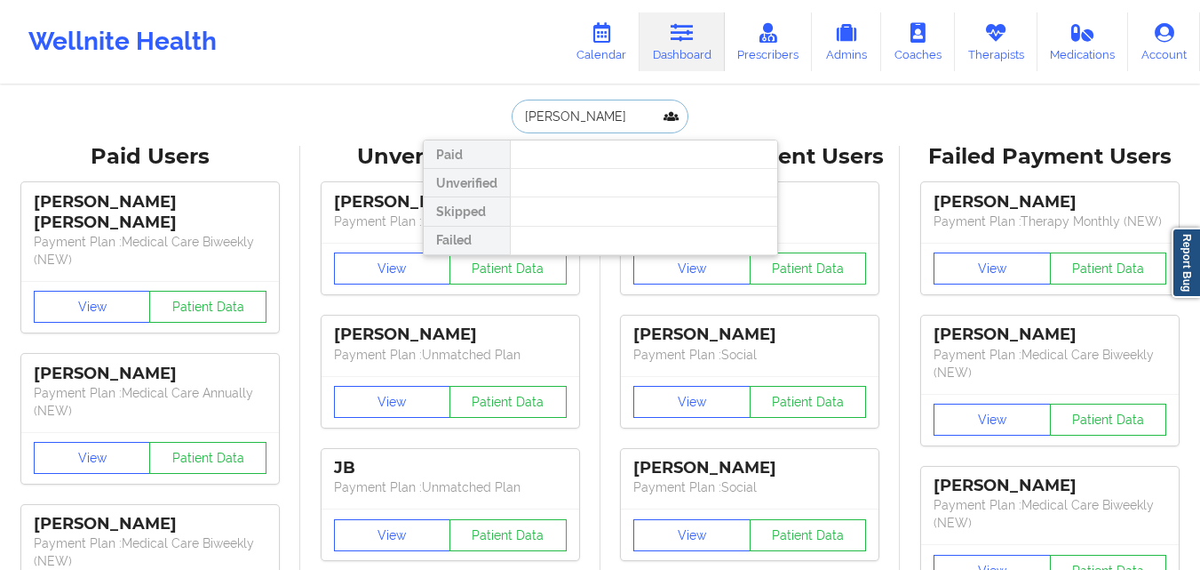
click at [570, 120] on input "[PERSON_NAME]" at bounding box center [600, 117] width 176 height 34
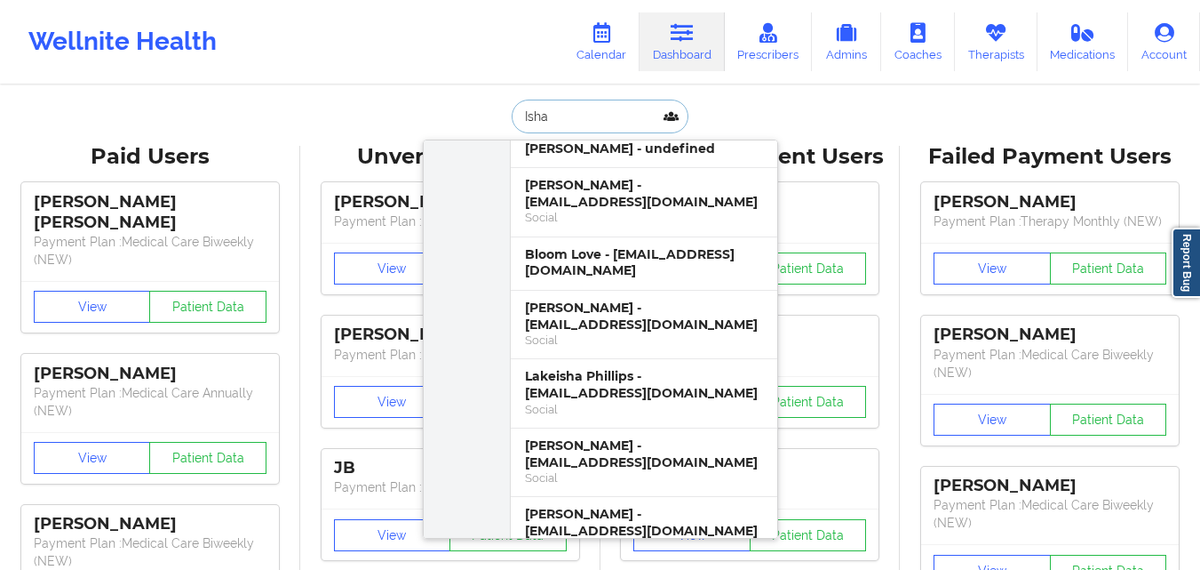
scroll to position [622, 0]
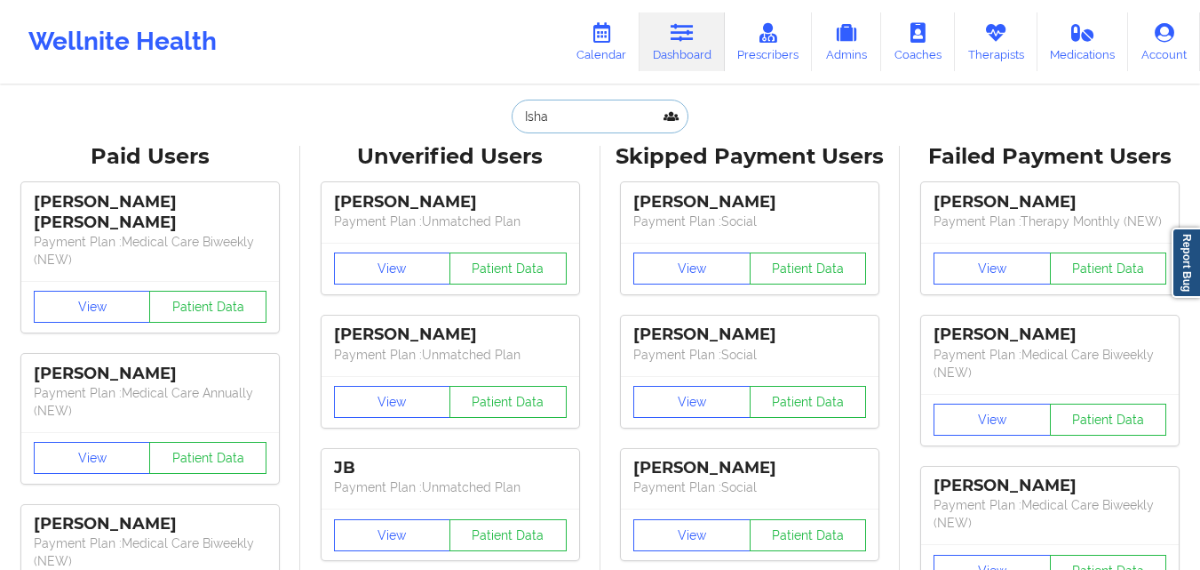
click at [526, 118] on input "Isha" at bounding box center [600, 117] width 176 height 34
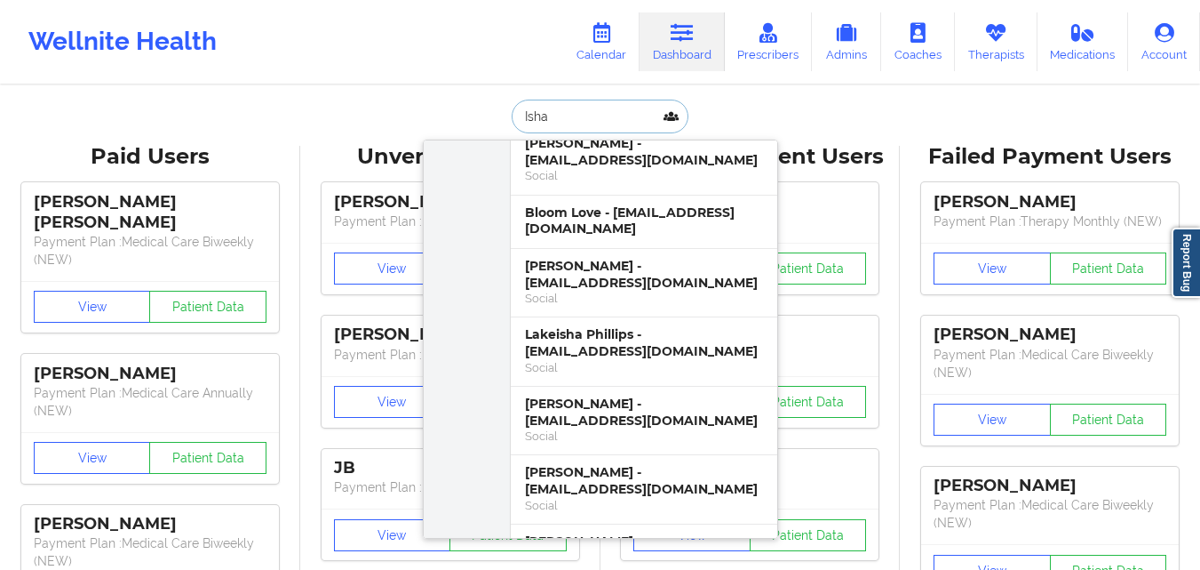
click at [526, 118] on input "Isha" at bounding box center [600, 117] width 176 height 34
paste input "[PERSON_NAME]"
click at [587, 114] on input "[PERSON_NAME]" at bounding box center [600, 117] width 176 height 34
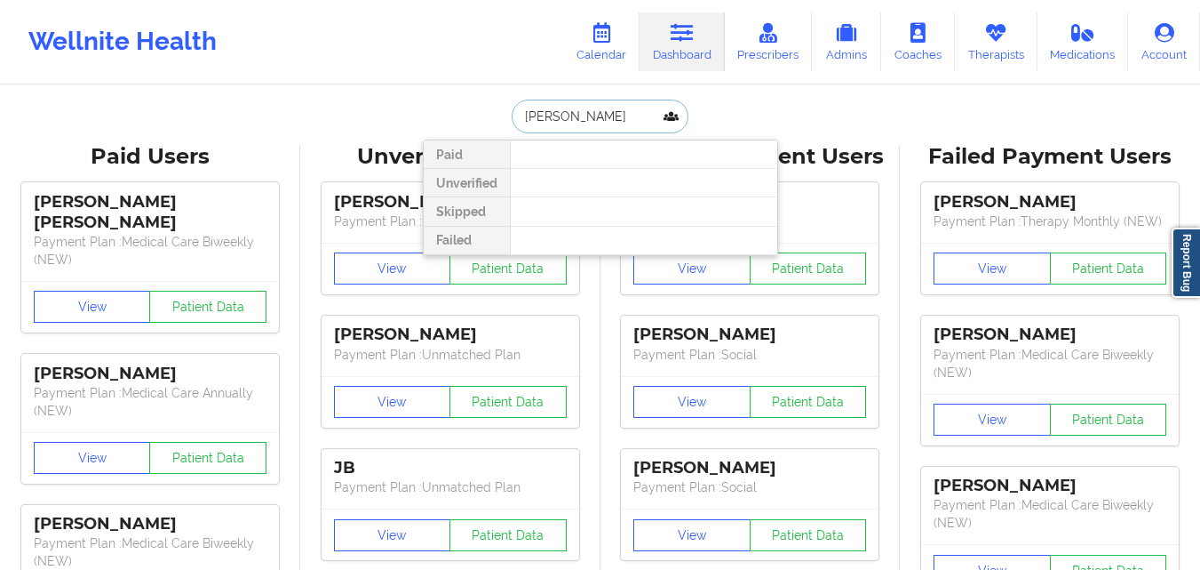
scroll to position [0, 0]
type input "[PERSON_NAME]"
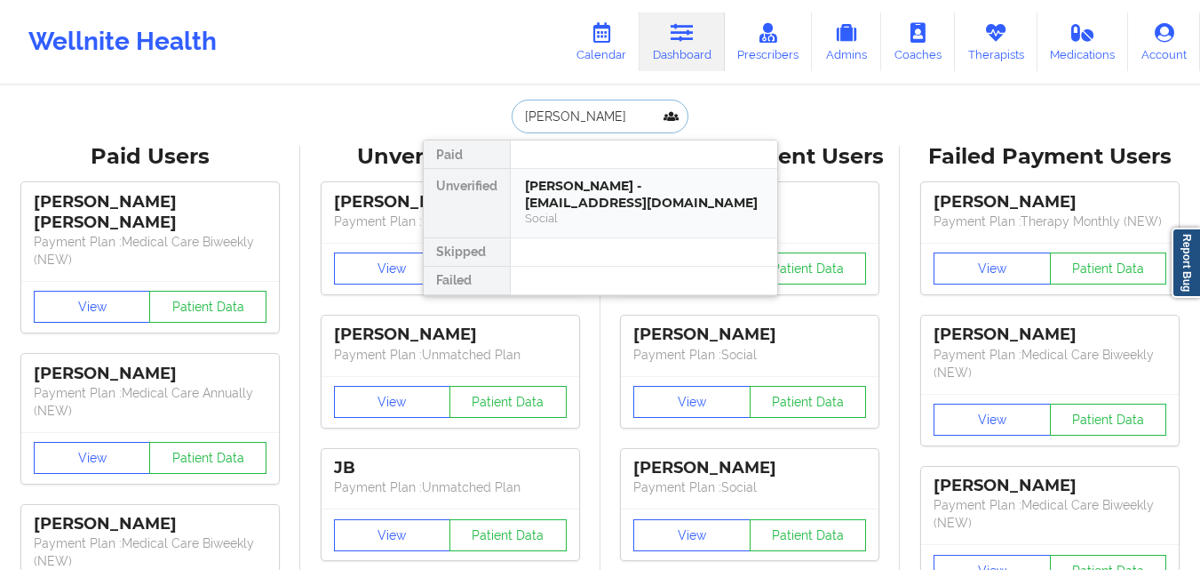
click at [609, 203] on div "[PERSON_NAME] - [EMAIL_ADDRESS][DOMAIN_NAME]" at bounding box center [644, 194] width 238 height 33
